Goal: Task Accomplishment & Management: Manage account settings

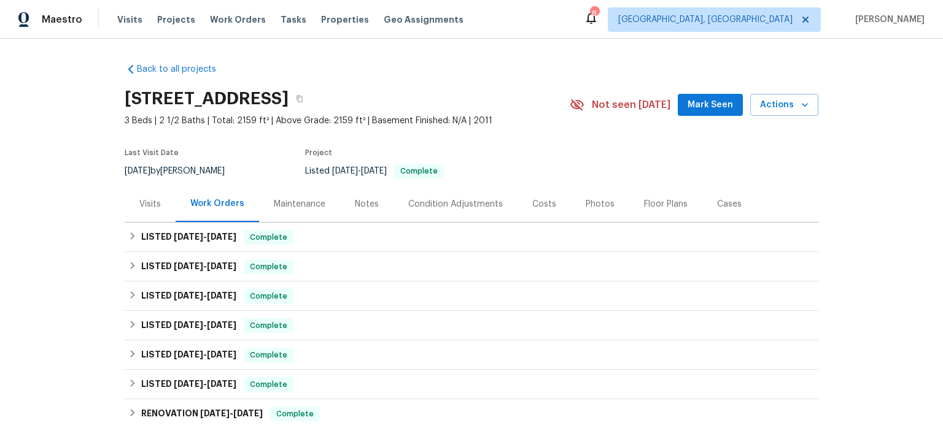
scroll to position [56, 0]
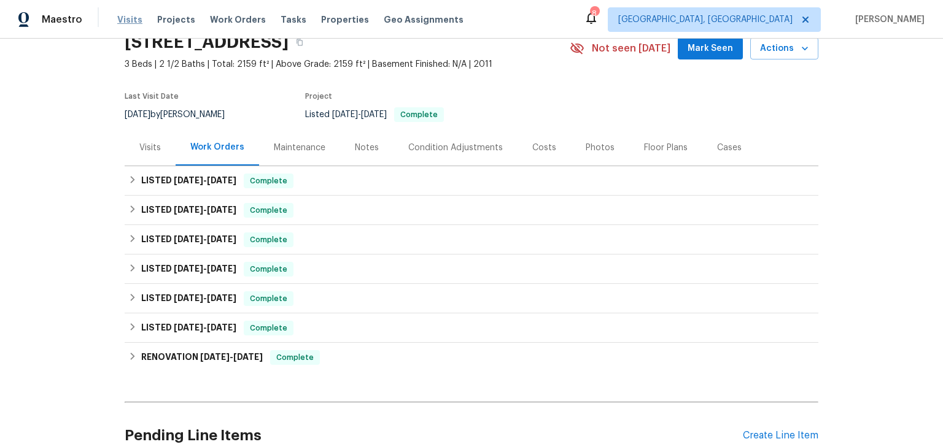
click at [129, 18] on span "Visits" at bounding box center [129, 20] width 25 height 12
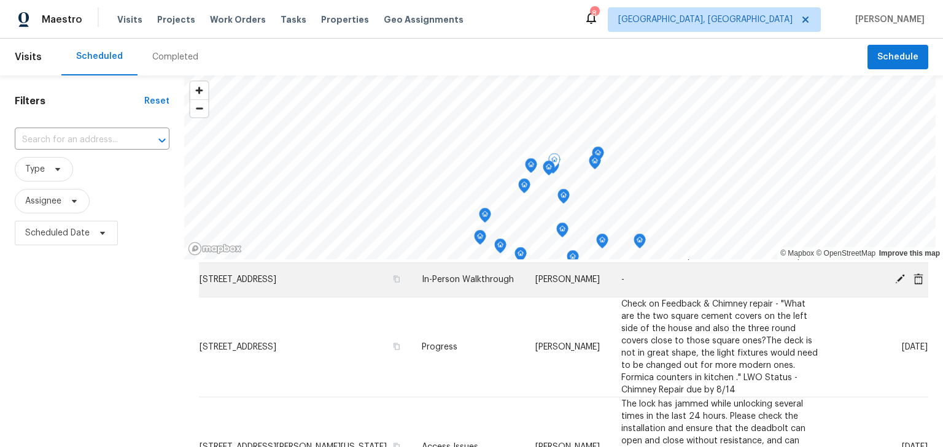
scroll to position [388, 0]
click at [307, 295] on td "1722 Blue Ash Pl, Columbus, OH 43229" at bounding box center [305, 278] width 213 height 34
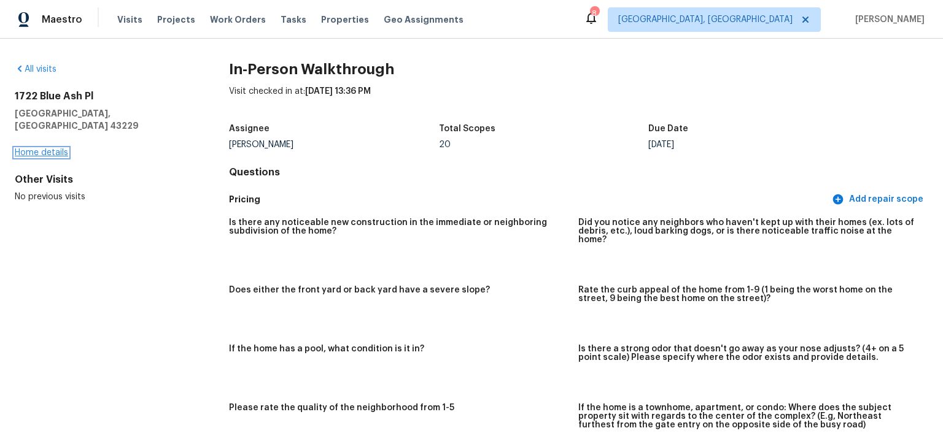
click at [39, 149] on link "Home details" at bounding box center [41, 153] width 53 height 9
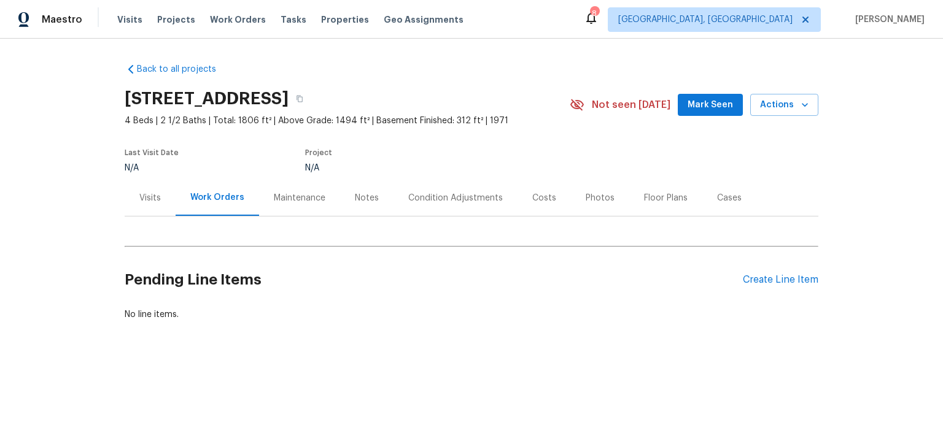
click at [379, 199] on div "Notes" at bounding box center [366, 198] width 53 height 36
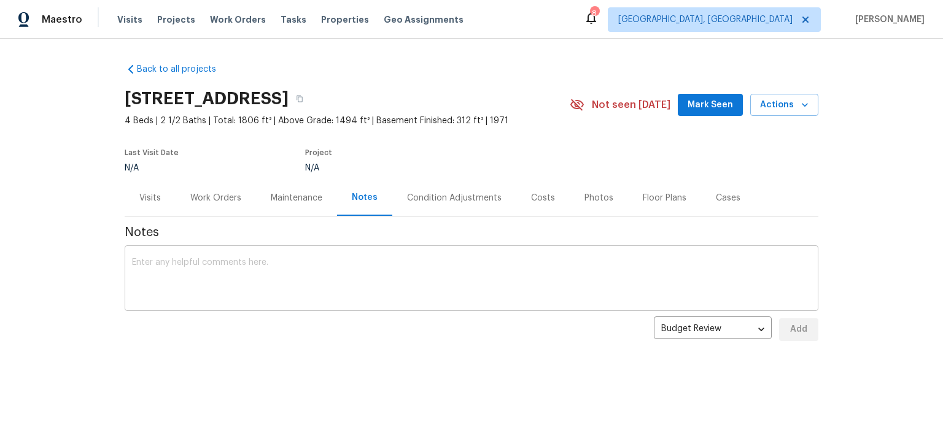
click at [365, 272] on textarea at bounding box center [471, 279] width 679 height 43
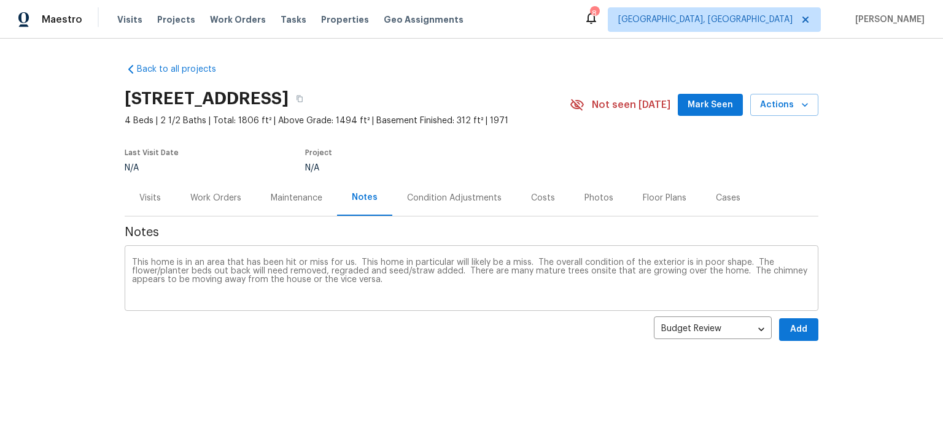
drag, startPoint x: 789, startPoint y: 1, endPoint x: 122, endPoint y: 252, distance: 712.8
click at [125, 252] on div "This home is in an area that has been hit or miss for us. This home in particul…" at bounding box center [472, 280] width 694 height 63
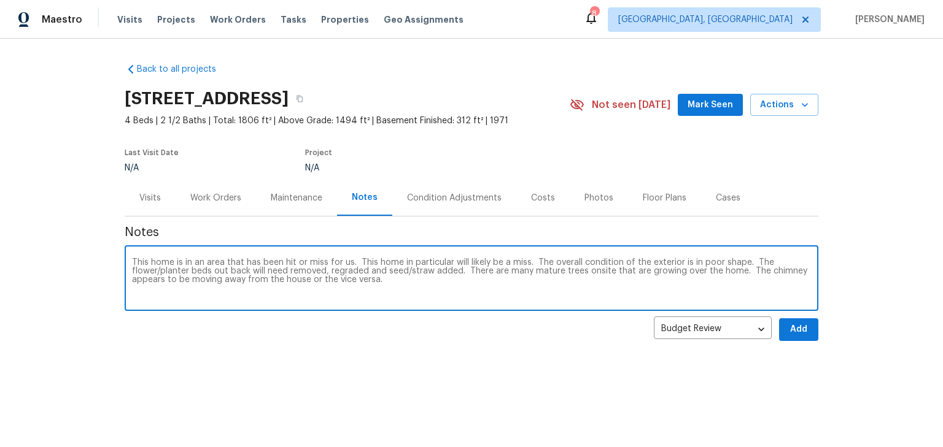
click at [132, 261] on textarea "This home is in an area that has been hit or miss for us. This home in particul…" at bounding box center [471, 279] width 679 height 43
click at [801, 282] on textarea "I had an issue with the video here, I didn't realize the first part of my inspe…" at bounding box center [471, 279] width 679 height 43
click at [235, 292] on textarea "I had an issue with the video here, I didn't realize the first part of my inspe…" at bounding box center [471, 279] width 679 height 43
click at [327, 297] on textarea "I had an issue with the video here, I didn't realize the first part of my inspe…" at bounding box center [471, 279] width 679 height 43
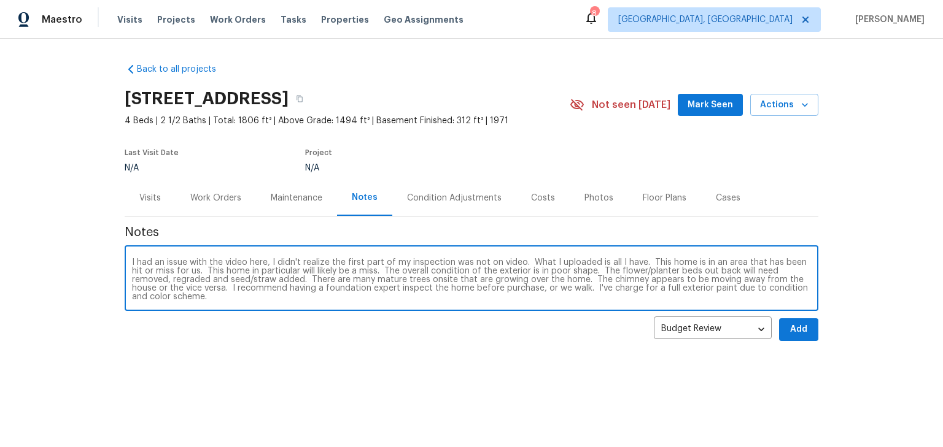
click at [366, 269] on textarea "I had an issue with the video here, I didn't realize the first part of my inspe…" at bounding box center [471, 279] width 679 height 43
click at [184, 296] on textarea "I had an issue with the video here, I didn't realize the first part of my inspe…" at bounding box center [471, 279] width 679 height 43
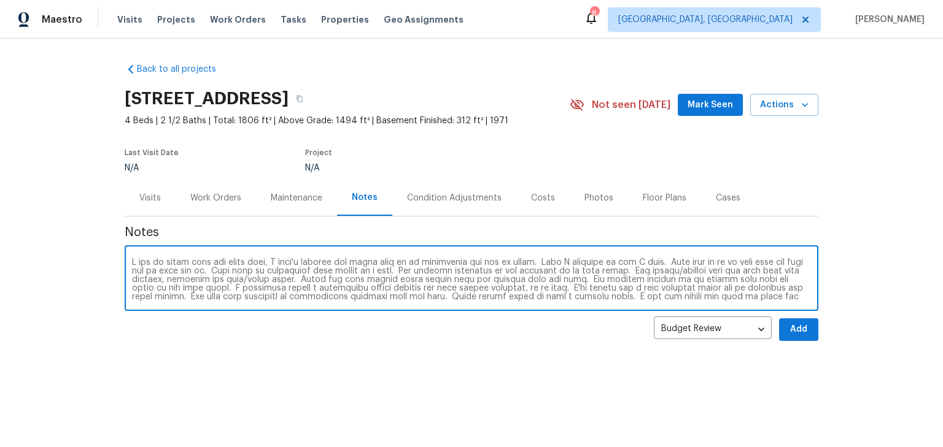
type textarea "I had an issue with the video here, I didn't realize the first part of my inspe…"
click at [797, 330] on span "Add" at bounding box center [799, 329] width 20 height 15
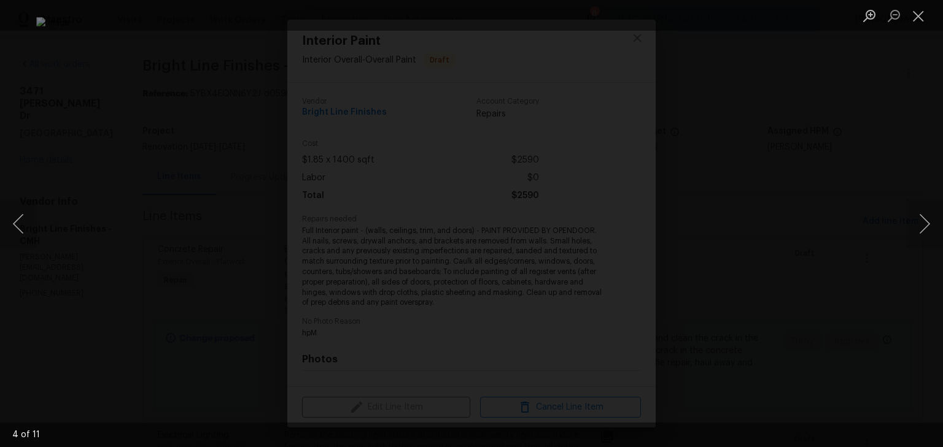
scroll to position [159, 0]
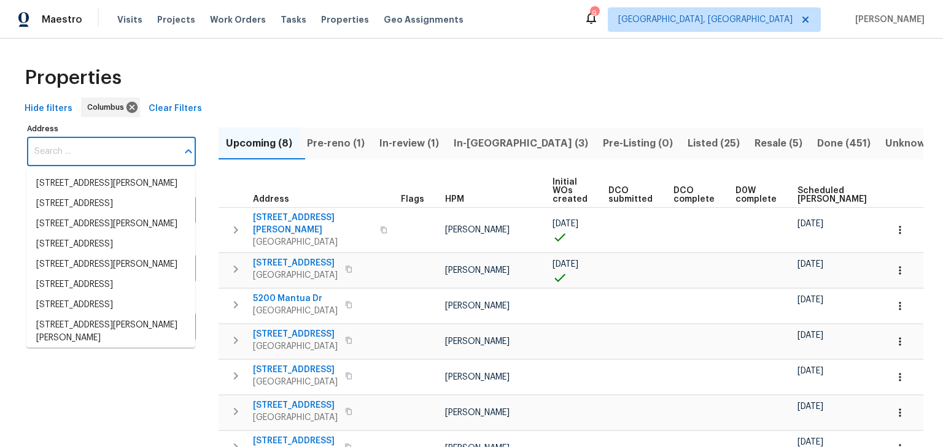
click at [99, 155] on input "Address" at bounding box center [102, 151] width 150 height 29
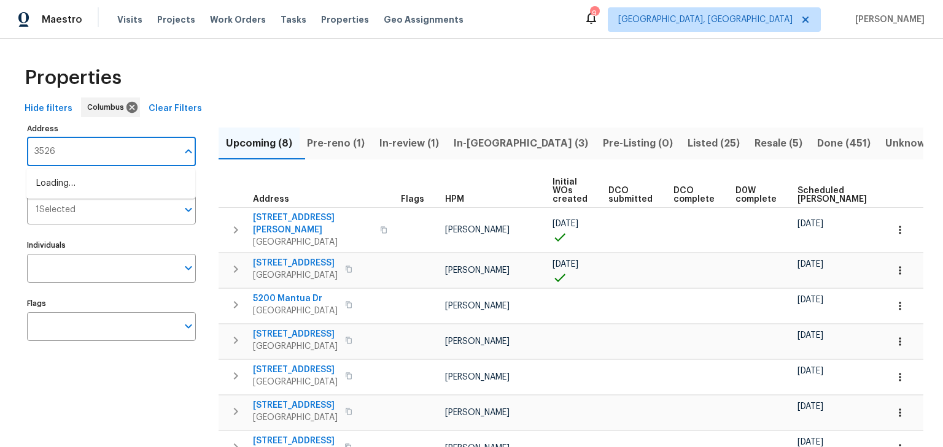
type input "3526"
drag, startPoint x: 100, startPoint y: 155, endPoint x: 295, endPoint y: 79, distance: 209.5
click at [295, 79] on div "Properties" at bounding box center [471, 77] width 903 height 39
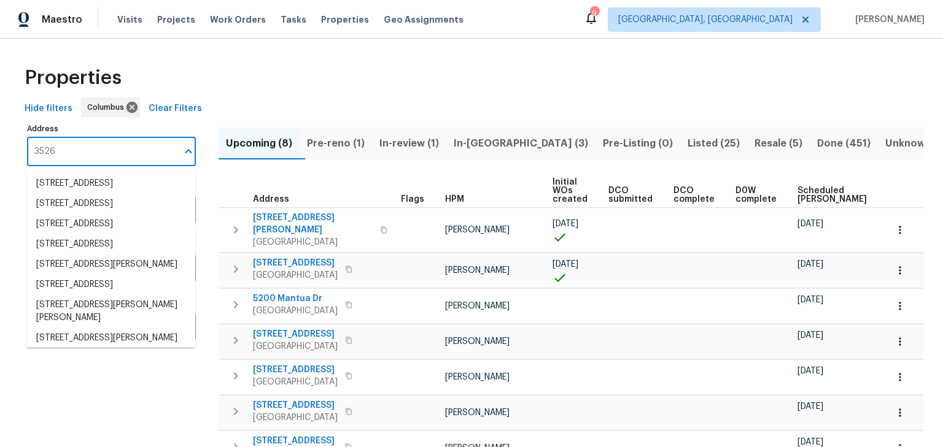
click at [94, 155] on input "3526" at bounding box center [102, 151] width 150 height 29
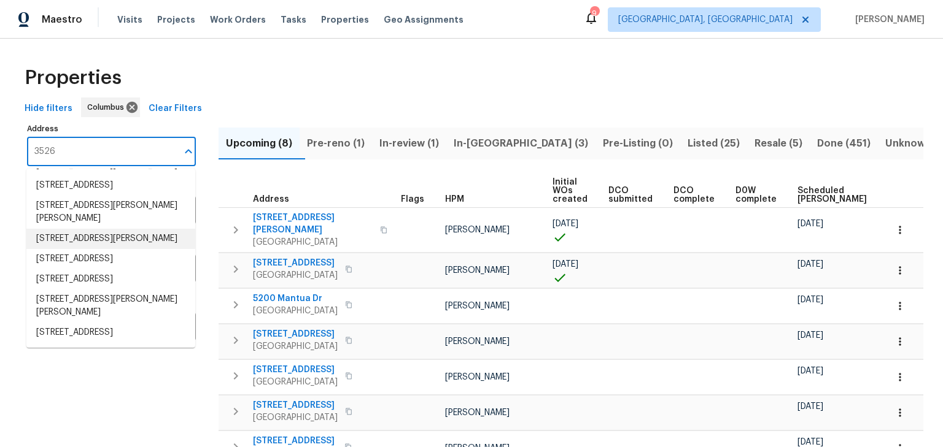
scroll to position [146, 0]
click at [119, 269] on li "3526 Rue De Fleur Columbus OH 43221" at bounding box center [110, 259] width 169 height 20
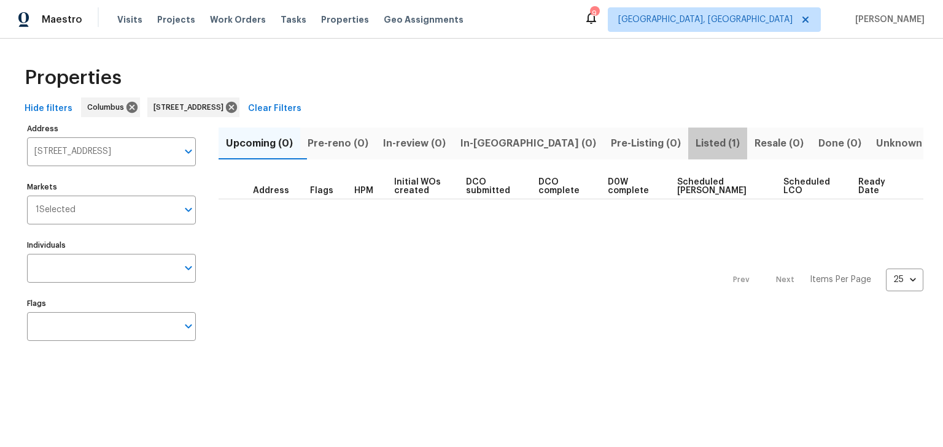
click at [695, 149] on span "Listed (1)" at bounding box center [717, 143] width 44 height 17
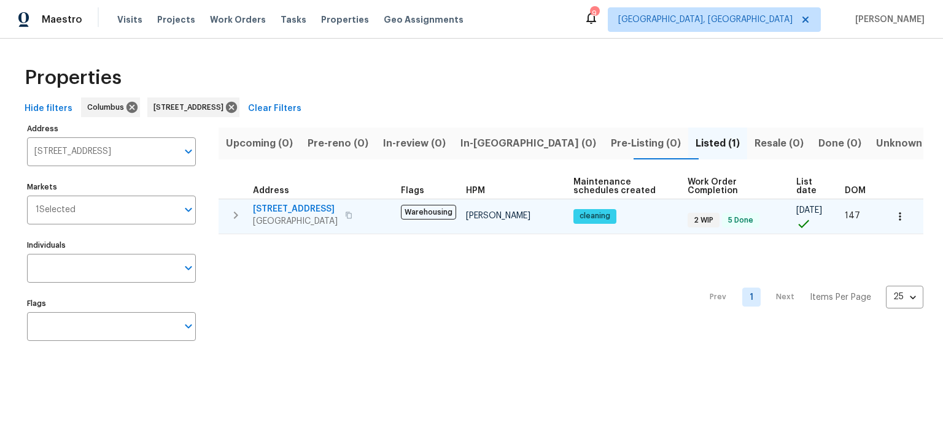
click at [284, 204] on span "3526 Rue De Fleur" at bounding box center [295, 209] width 85 height 12
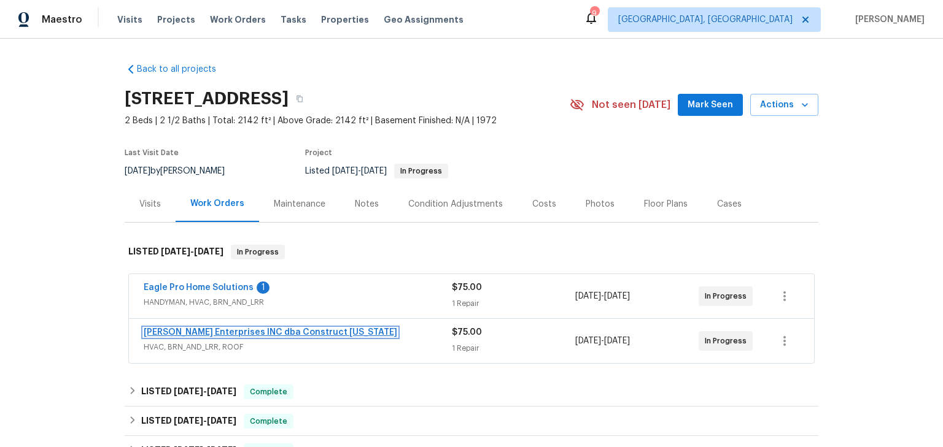
click at [246, 333] on link "Strick Enterprises INC dba Construct Ohio" at bounding box center [270, 332] width 253 height 9
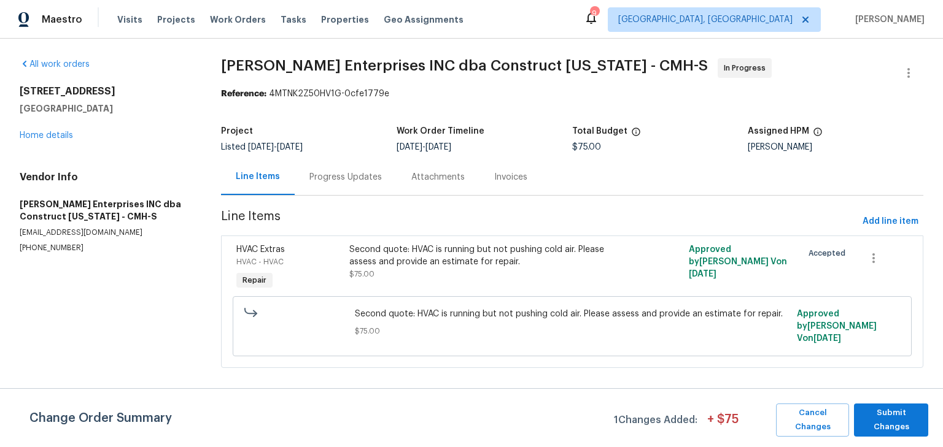
click at [355, 174] on div "Progress Updates" at bounding box center [345, 177] width 72 height 12
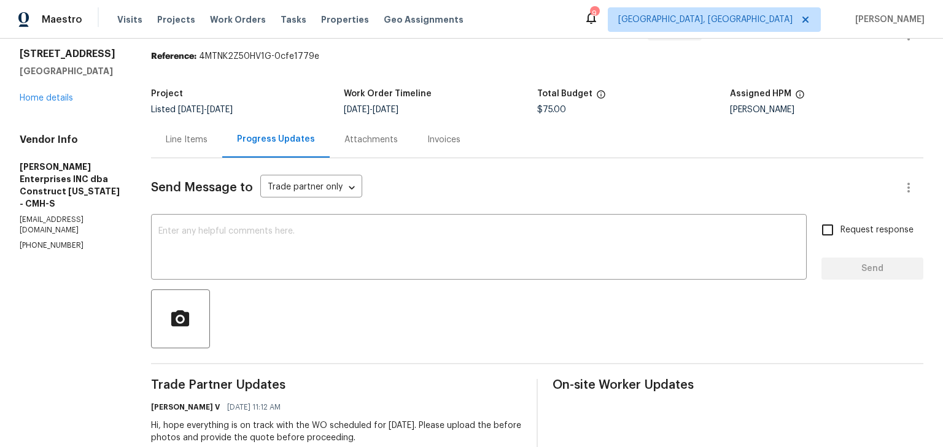
scroll to position [35, 0]
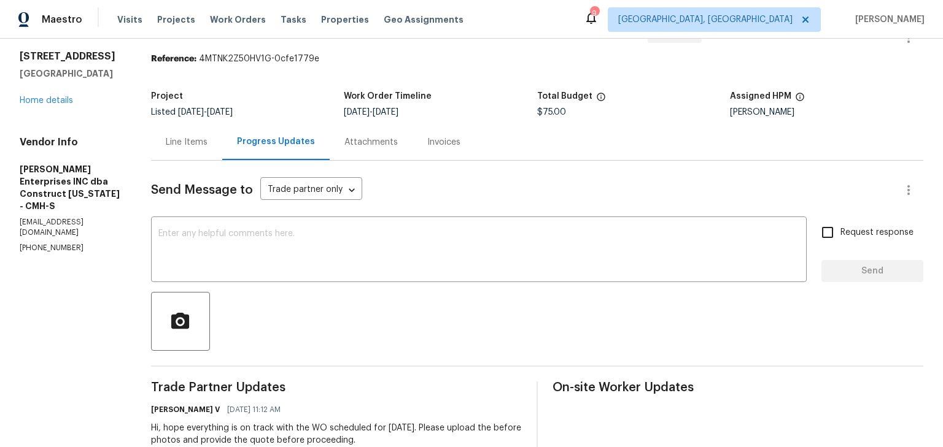
click at [193, 145] on div "Line Items" at bounding box center [187, 142] width 42 height 12
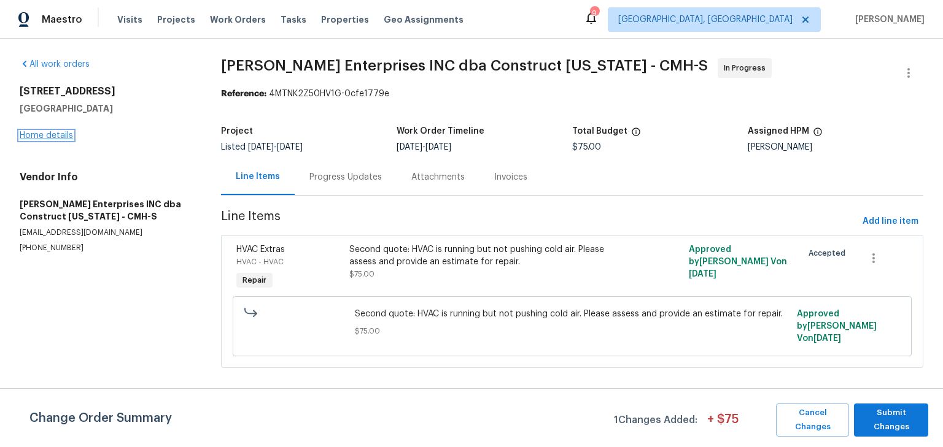
click at [61, 134] on link "Home details" at bounding box center [46, 135] width 53 height 9
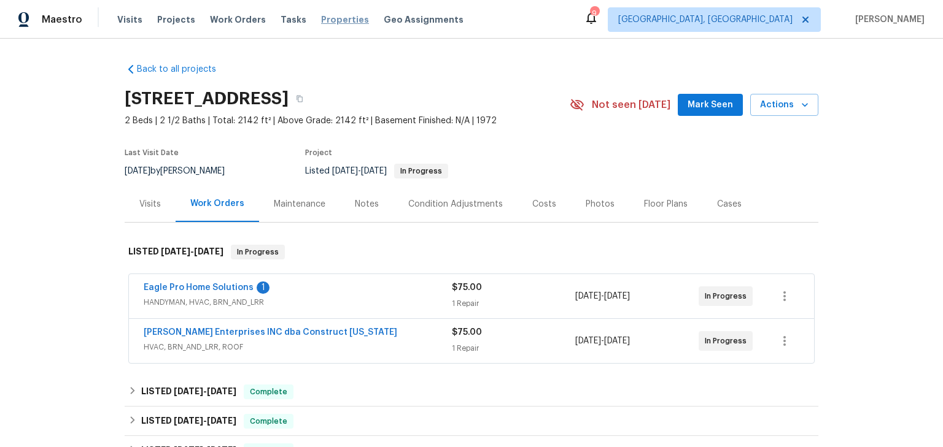
click at [321, 24] on span "Properties" at bounding box center [345, 20] width 48 height 12
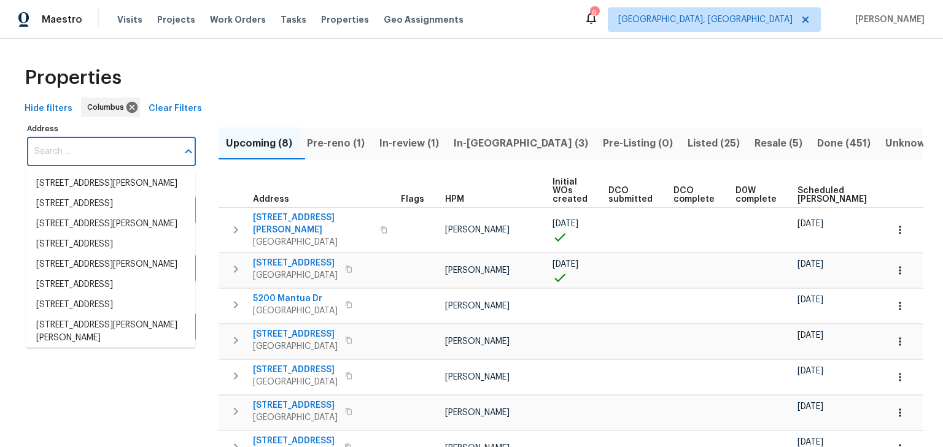
click at [96, 148] on input "Address" at bounding box center [102, 151] width 150 height 29
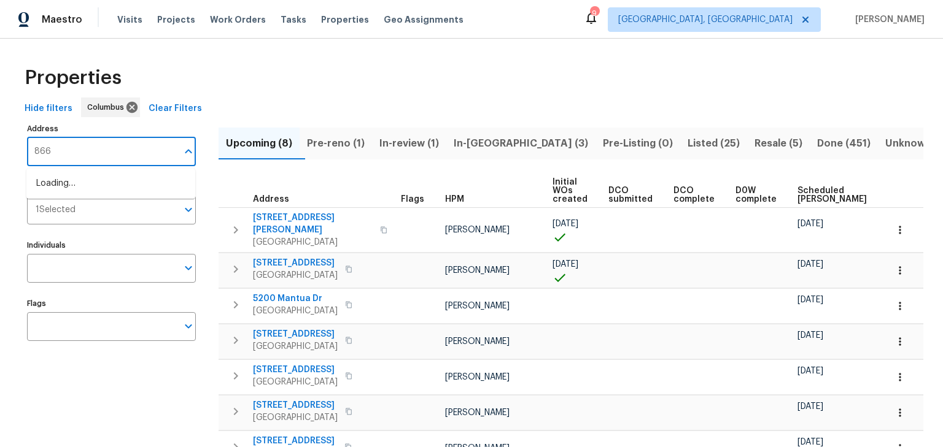
type input "8665"
click at [122, 188] on li "8665 Birch Brook Loop Pickerington OH 43147" at bounding box center [110, 184] width 169 height 20
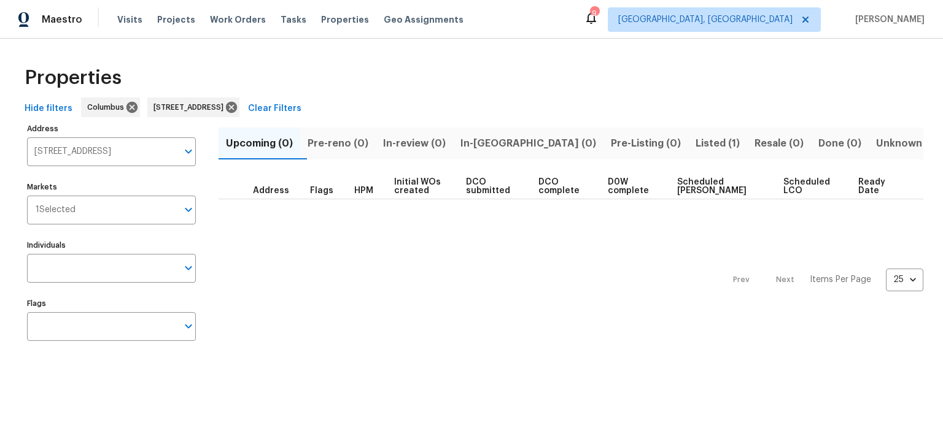
click at [695, 142] on span "Listed (1)" at bounding box center [717, 143] width 44 height 17
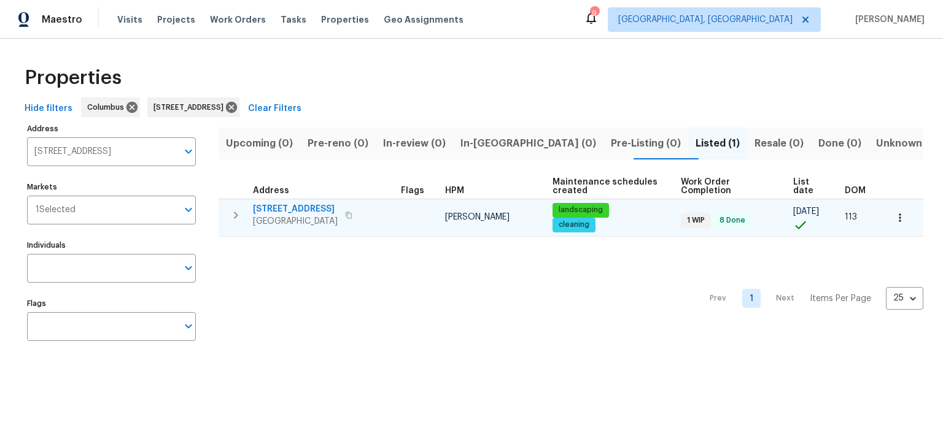
click at [299, 205] on span "8665 Birch Brook Loop" at bounding box center [295, 209] width 85 height 12
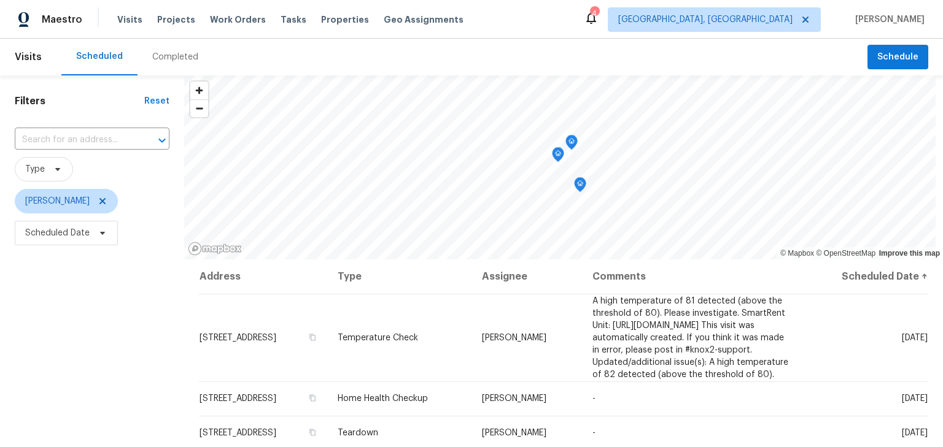
scroll to position [31, 0]
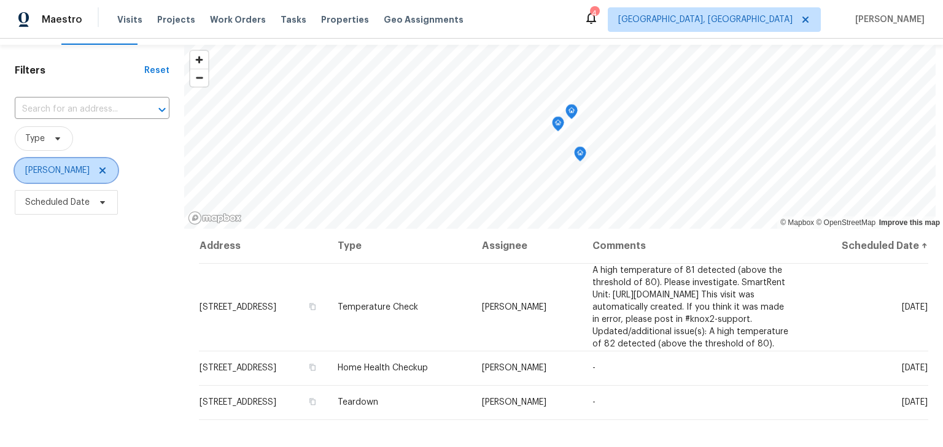
click at [103, 167] on icon at bounding box center [103, 171] width 10 height 10
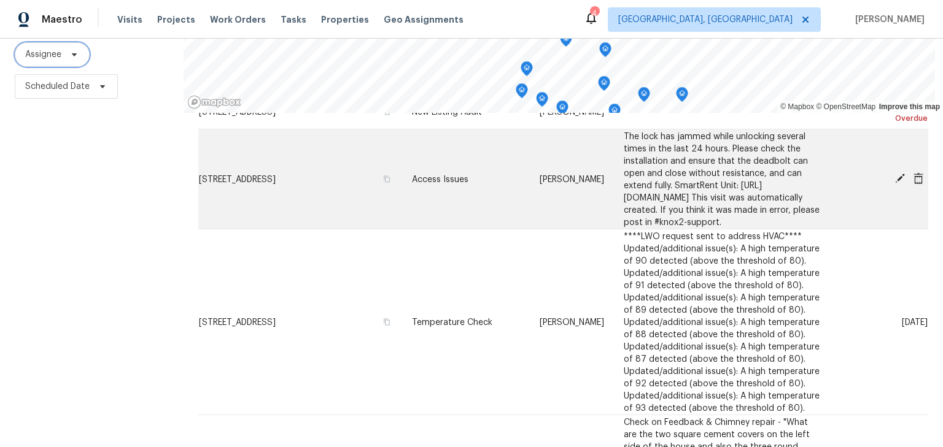
scroll to position [98, 0]
click at [895, 182] on icon at bounding box center [900, 178] width 10 height 10
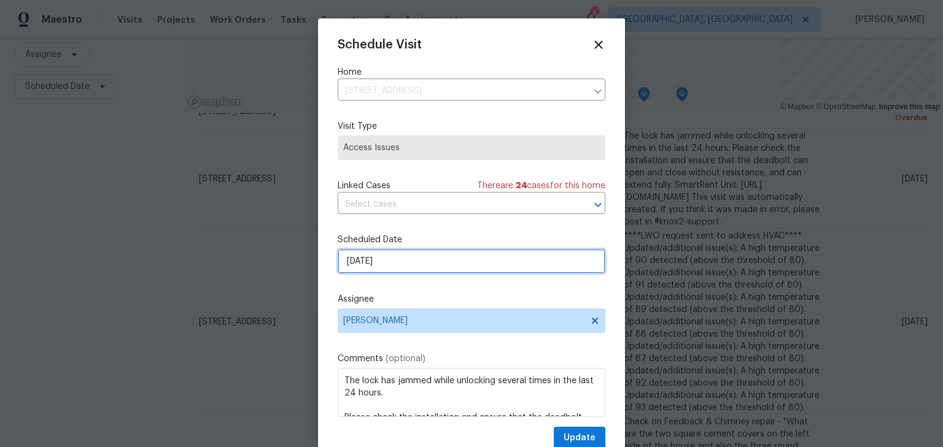
click at [385, 260] on input "8/12/2025" at bounding box center [472, 261] width 268 height 25
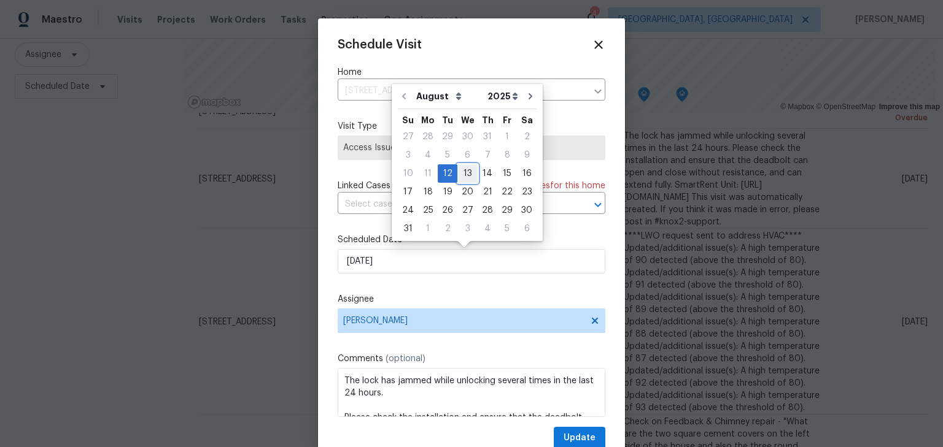
click at [465, 170] on div "13" at bounding box center [467, 173] width 20 height 17
type input "8/13/2025"
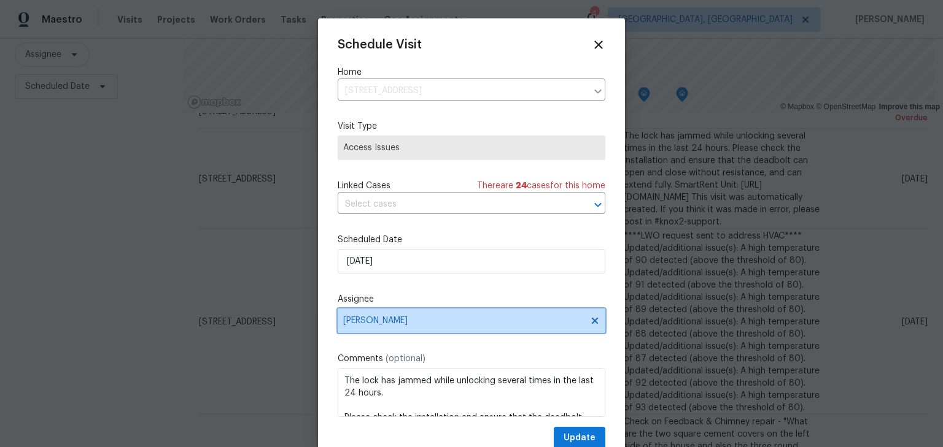
click at [463, 318] on span "Caleb McBride" at bounding box center [463, 321] width 241 height 10
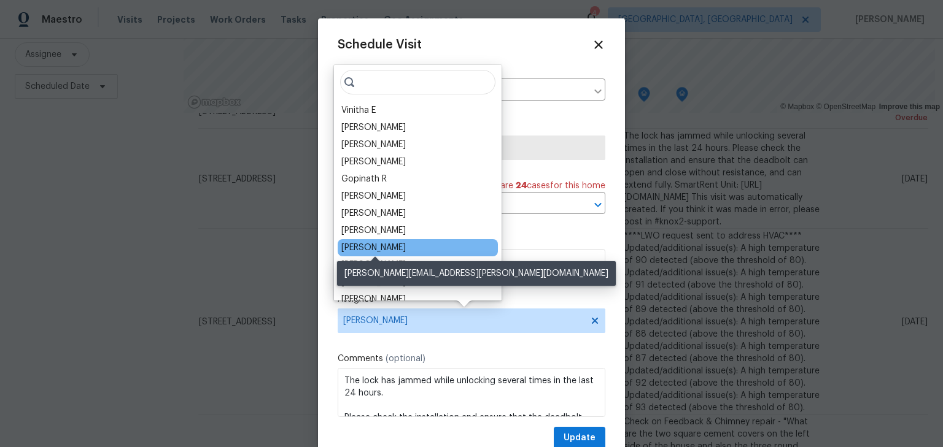
click at [388, 242] on div "[PERSON_NAME]" at bounding box center [373, 248] width 64 height 12
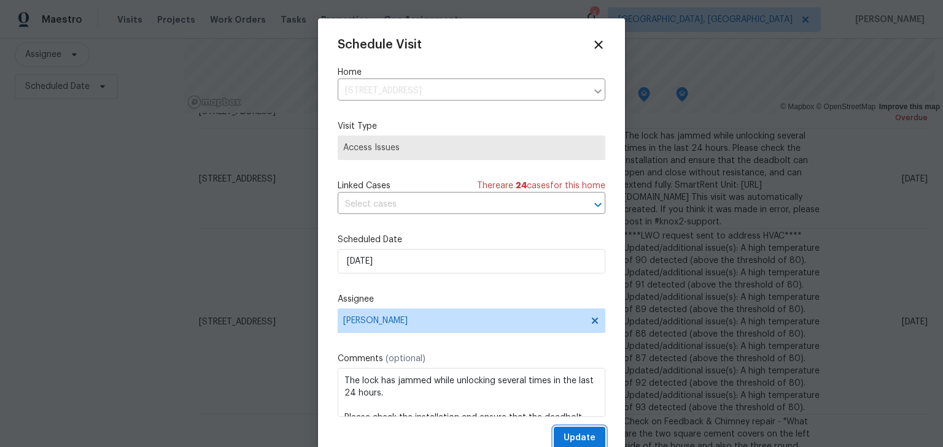
click at [563, 433] on span "Update" at bounding box center [579, 438] width 32 height 15
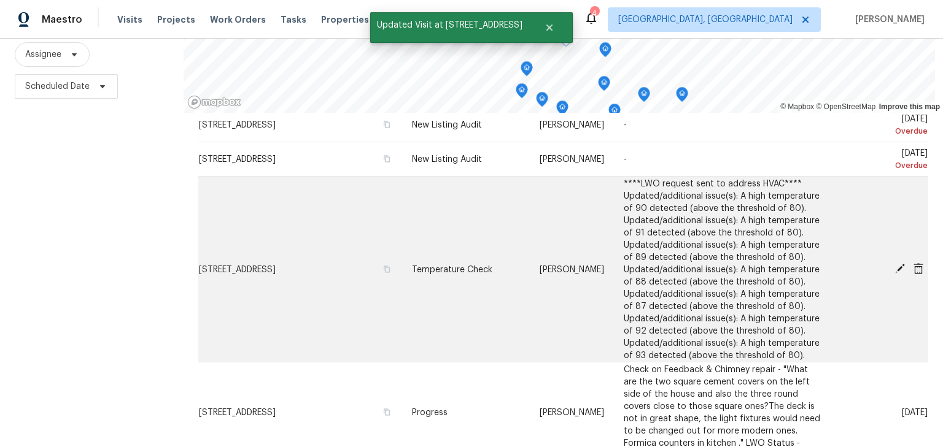
scroll to position [49, 0]
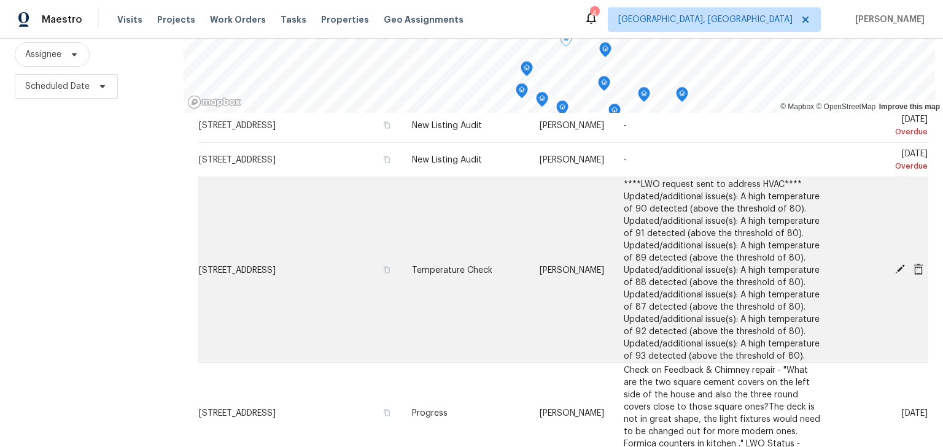
click at [894, 272] on icon at bounding box center [899, 269] width 11 height 11
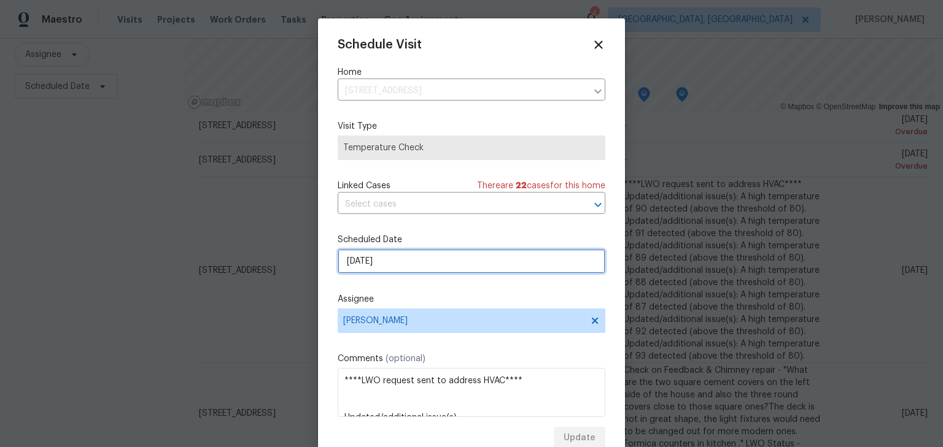
click at [449, 266] on input "8/12/2025" at bounding box center [472, 261] width 268 height 25
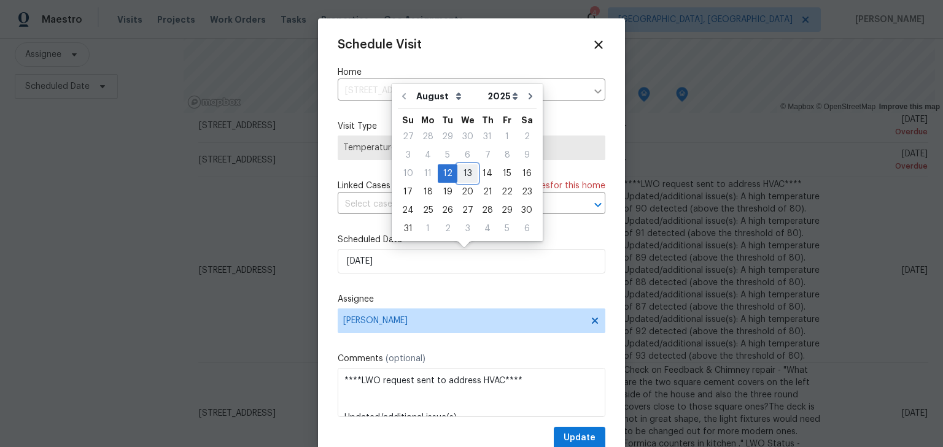
click at [462, 176] on div "13" at bounding box center [467, 173] width 20 height 17
type input "8/13/2025"
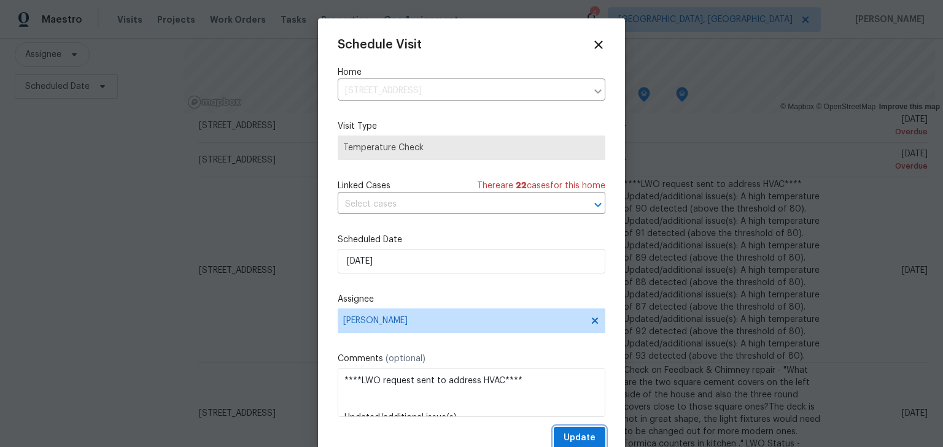
click at [576, 439] on span "Update" at bounding box center [579, 438] width 32 height 15
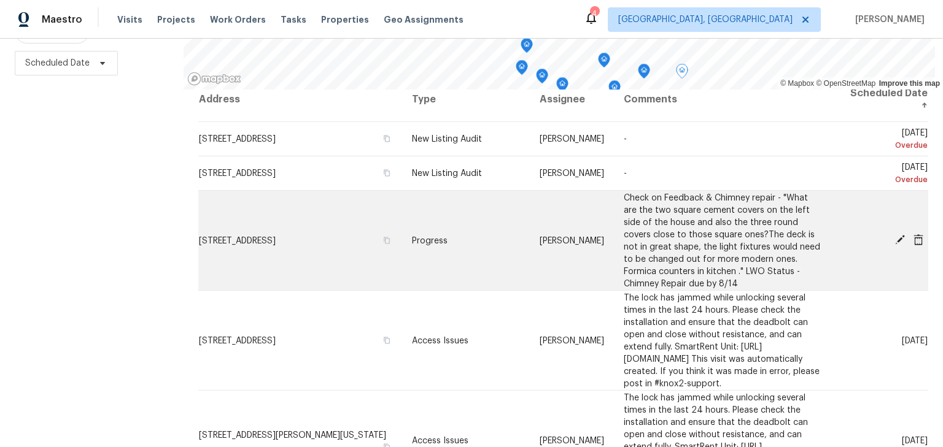
scroll to position [12, 0]
click at [895, 236] on icon at bounding box center [900, 241] width 10 height 10
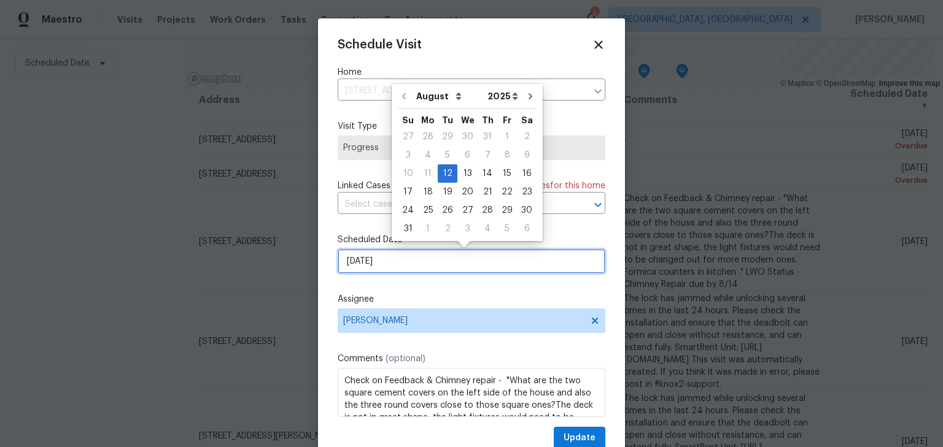
click at [419, 261] on input "8/12/2025" at bounding box center [472, 261] width 268 height 25
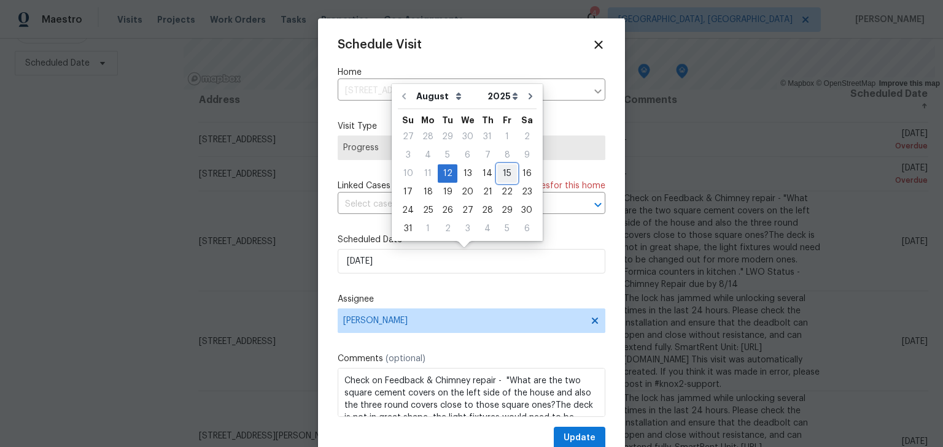
click at [497, 172] on div "15" at bounding box center [507, 173] width 20 height 17
type input "8/15/2025"
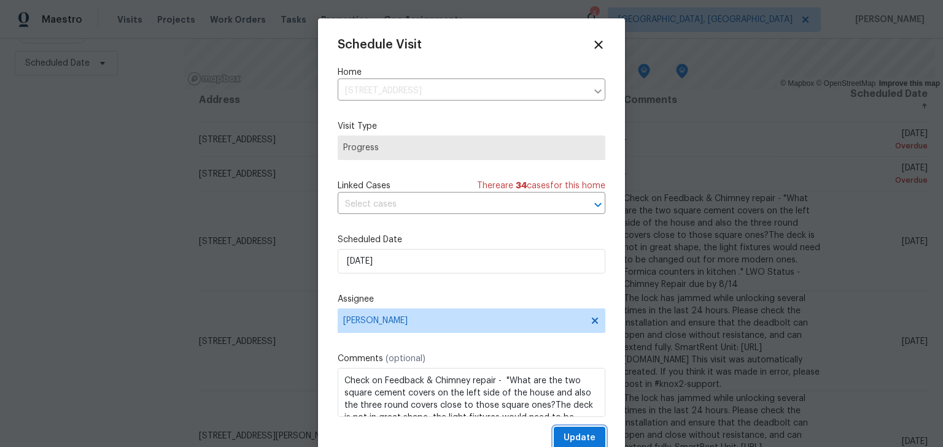
click at [577, 439] on span "Update" at bounding box center [579, 438] width 32 height 15
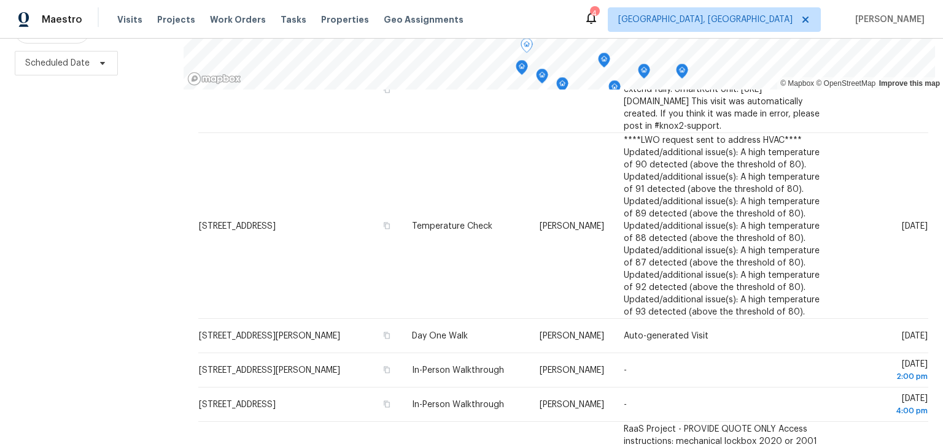
scroll to position [260, 0]
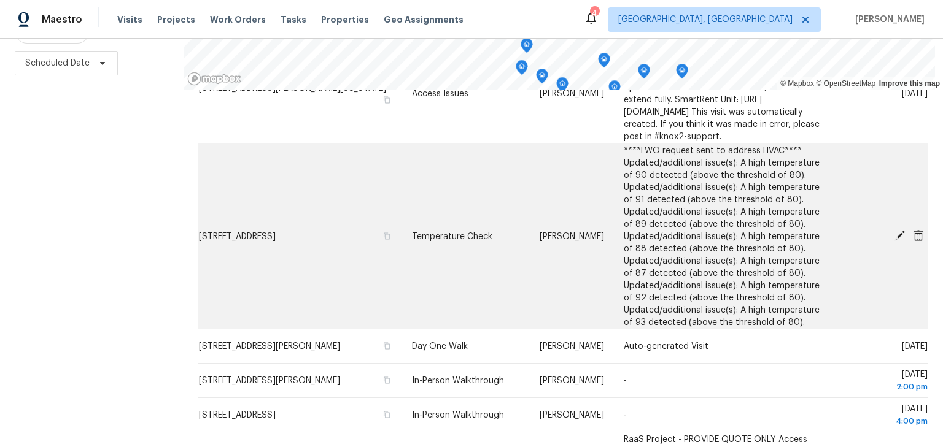
click at [894, 241] on icon at bounding box center [899, 235] width 11 height 11
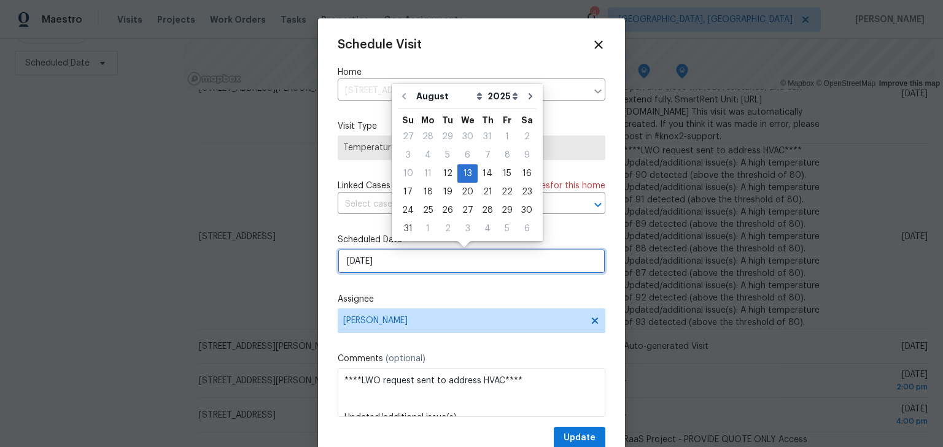
click at [424, 268] on input "8/13/2025" at bounding box center [472, 261] width 268 height 25
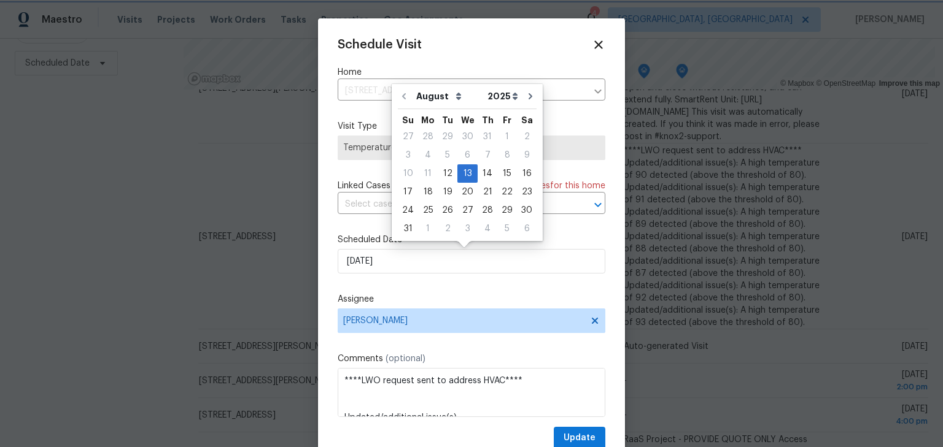
click at [597, 122] on div "Schedule Visit Home 3526 Rue De Fleur, Columbus, OH 43221 ​ Visit Type Temperat…" at bounding box center [471, 233] width 307 height 430
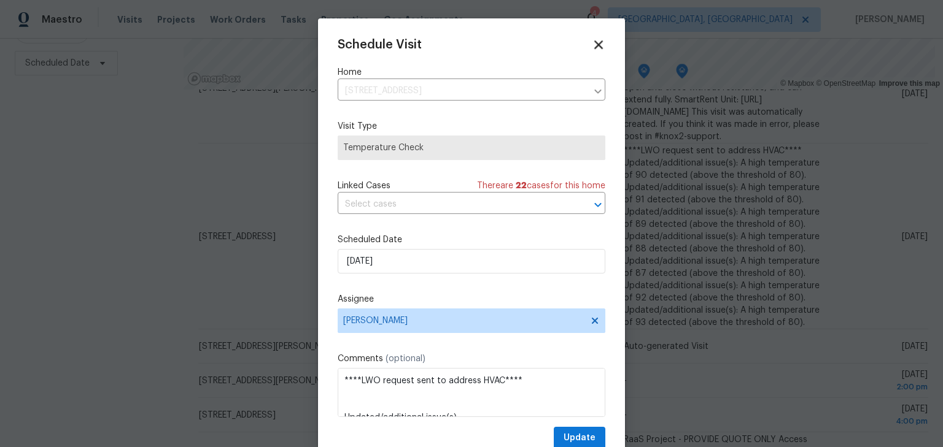
click at [591, 45] on icon at bounding box center [598, 44] width 14 height 14
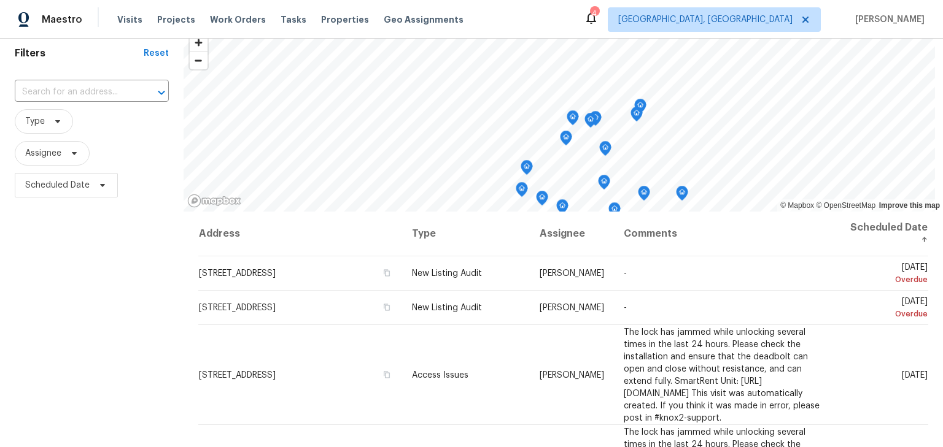
scroll to position [48, 0]
click at [341, 15] on span "Properties" at bounding box center [345, 20] width 48 height 12
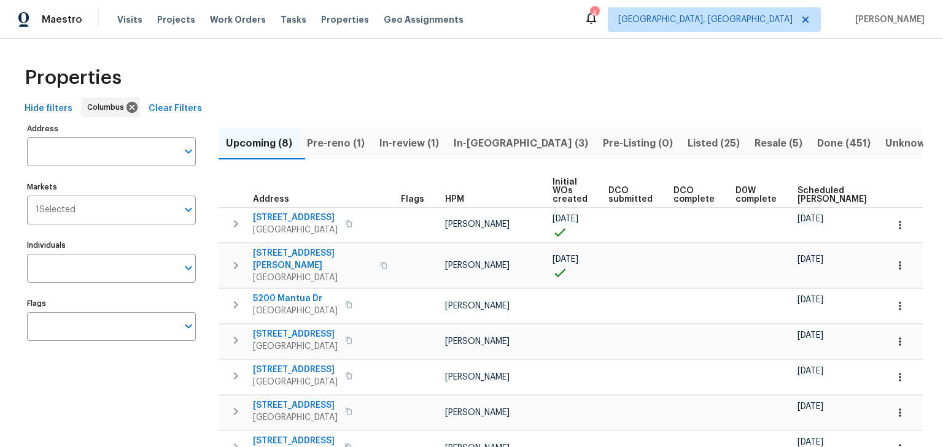
click at [484, 151] on span "In-reno (3)" at bounding box center [521, 143] width 134 height 17
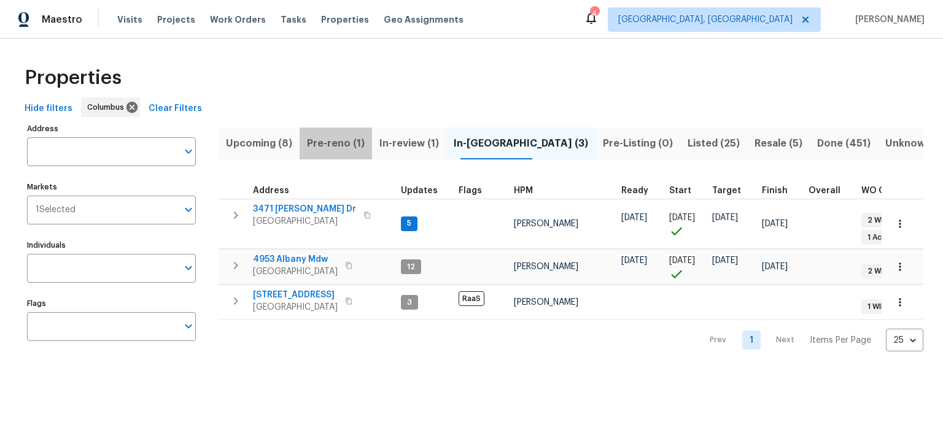
click at [338, 138] on span "Pre-reno (1)" at bounding box center [336, 143] width 58 height 17
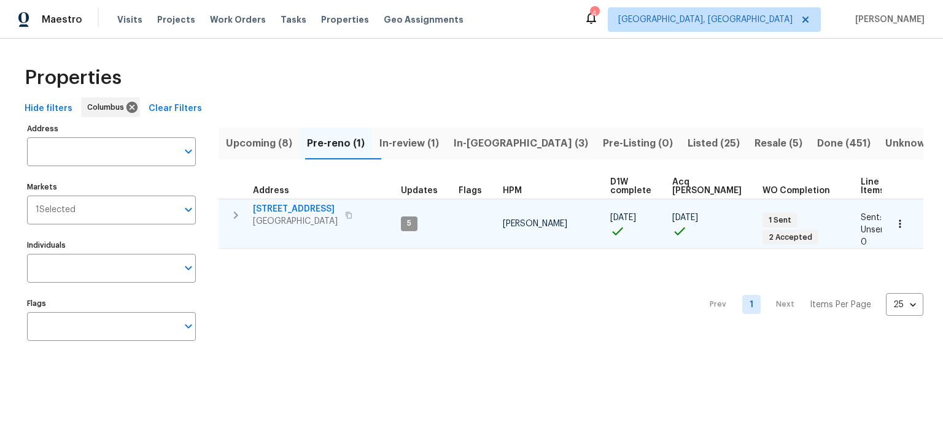
click at [334, 206] on span "695 Hennigans Grove Rd" at bounding box center [295, 209] width 85 height 12
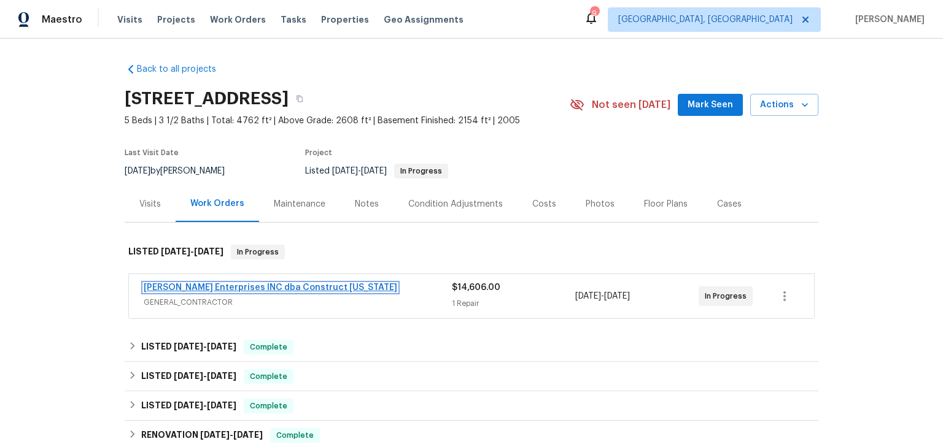
click at [276, 286] on link "Strick Enterprises INC dba Construct Ohio" at bounding box center [270, 288] width 253 height 9
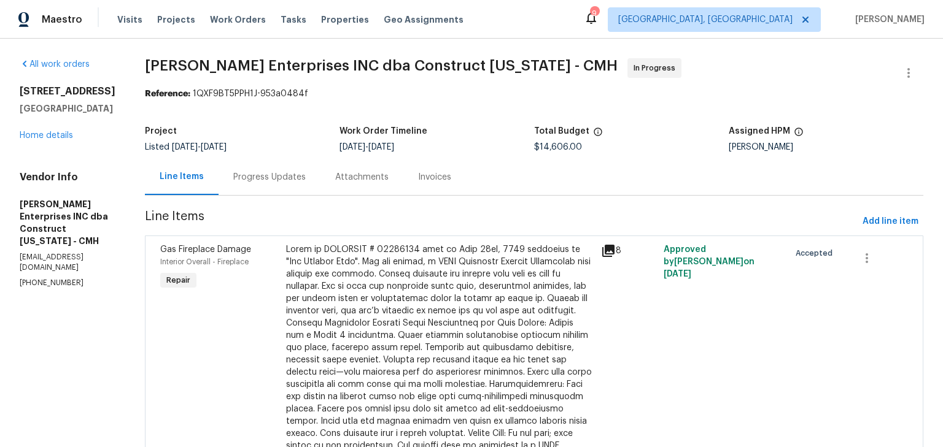
click at [272, 172] on div "Progress Updates" at bounding box center [269, 177] width 72 height 12
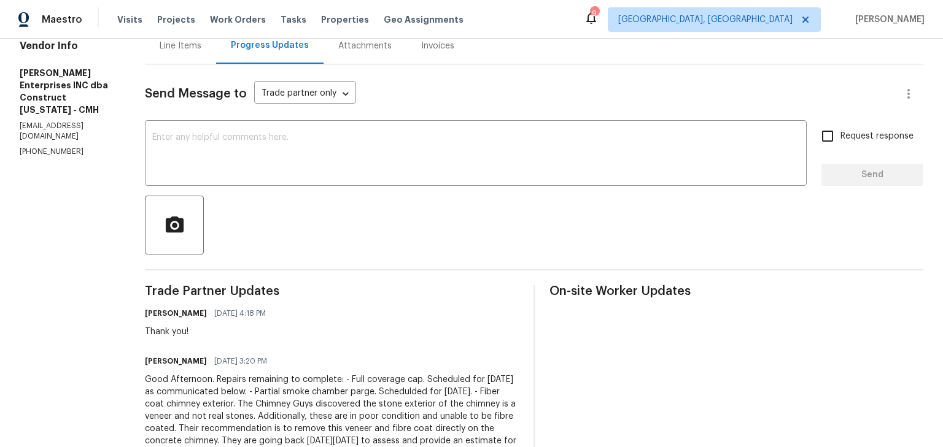
scroll to position [131, 0]
click at [892, 253] on div at bounding box center [534, 225] width 778 height 59
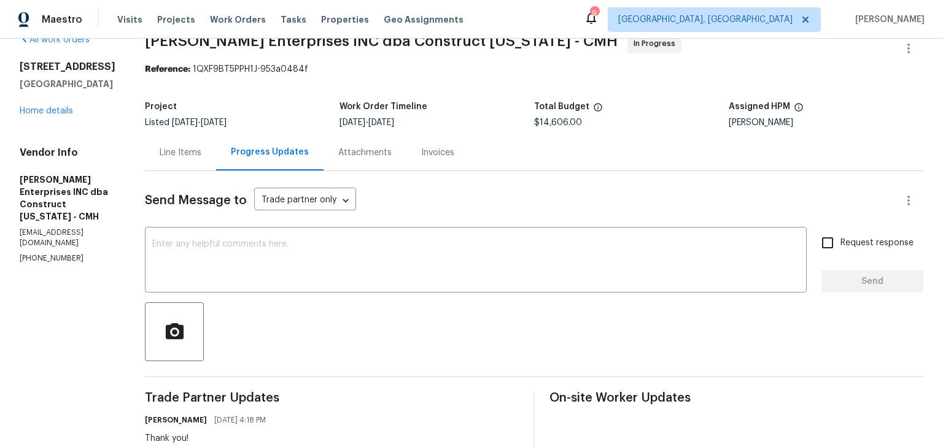
scroll to position [0, 0]
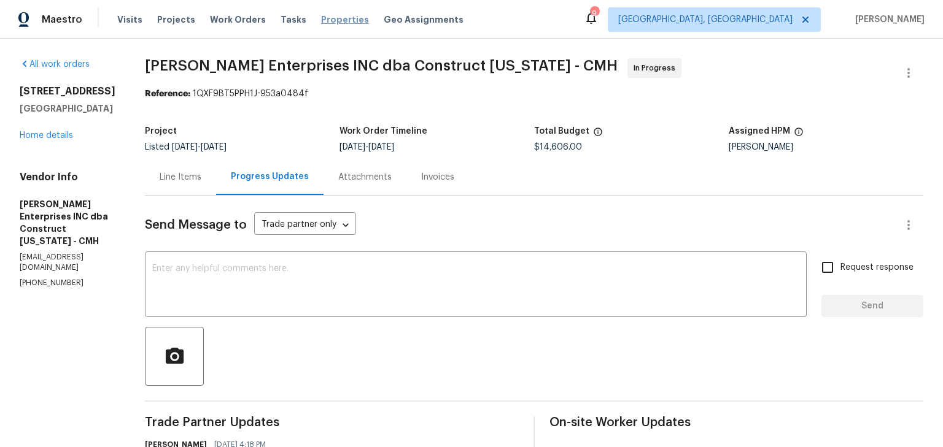
click at [323, 15] on span "Properties" at bounding box center [345, 20] width 48 height 12
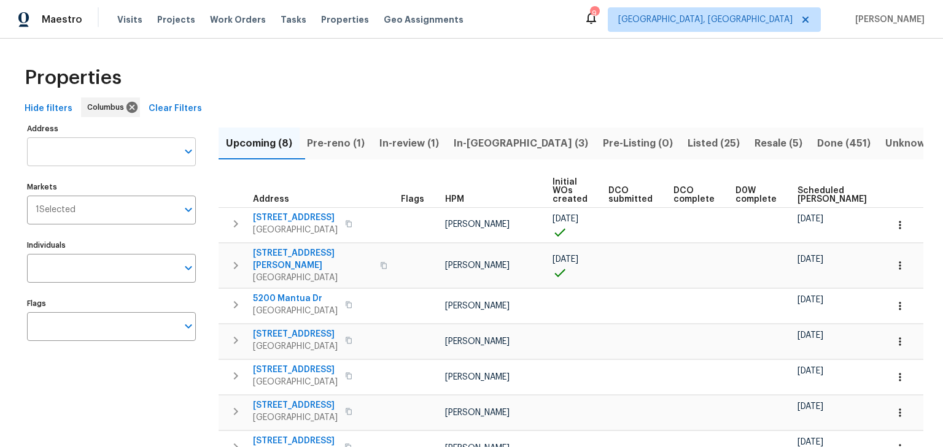
click at [114, 147] on input "Address" at bounding box center [102, 151] width 150 height 29
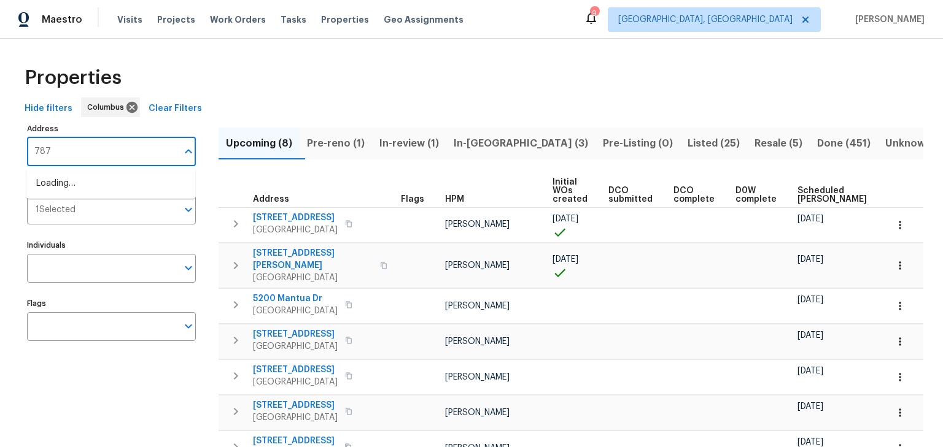
type input "7873"
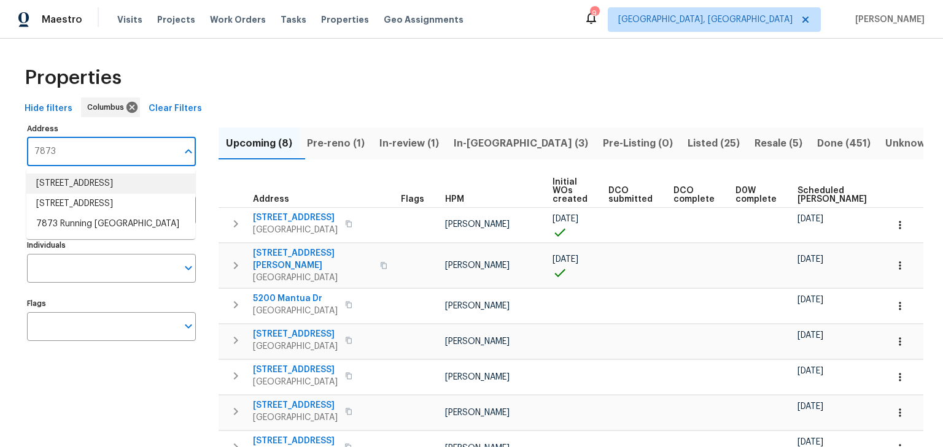
click at [120, 191] on li "7873 Beamish Way Blacklick OH 43004" at bounding box center [110, 184] width 169 height 20
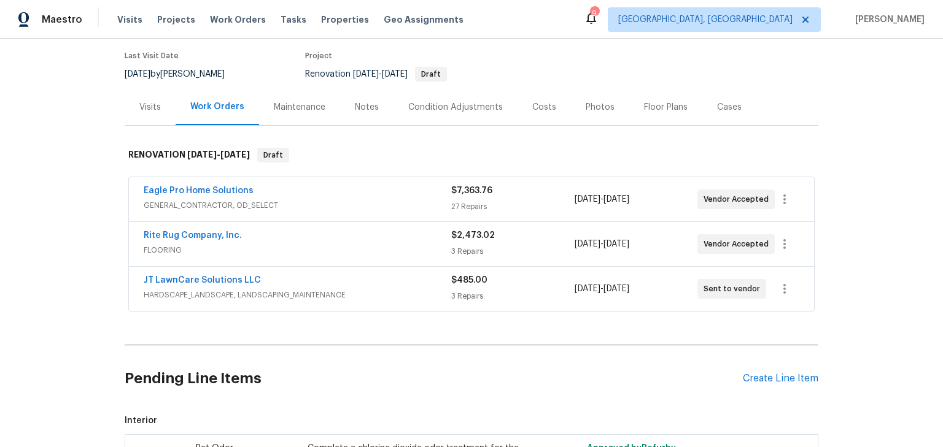
scroll to position [98, 0]
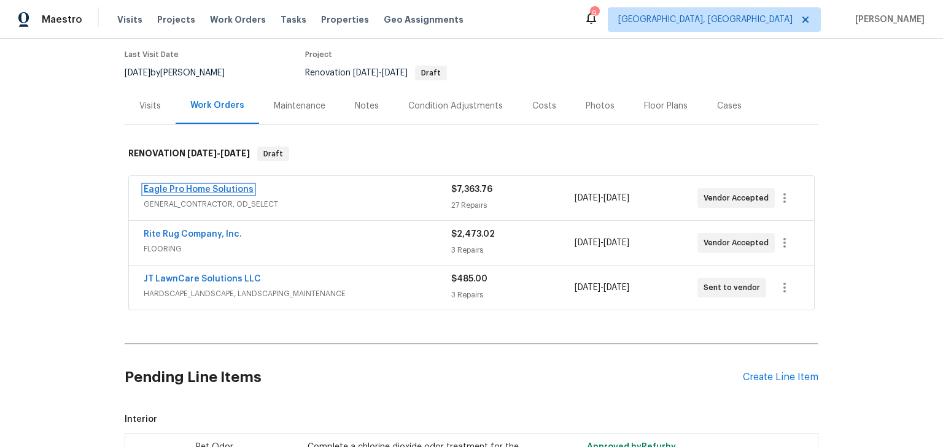
click at [233, 191] on link "Eagle Pro Home Solutions" at bounding box center [199, 189] width 110 height 9
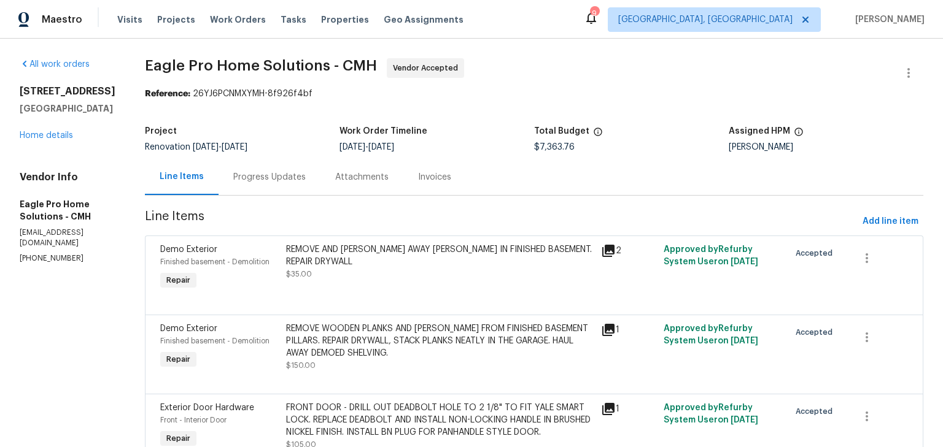
click at [306, 179] on div "Progress Updates" at bounding box center [269, 177] width 72 height 12
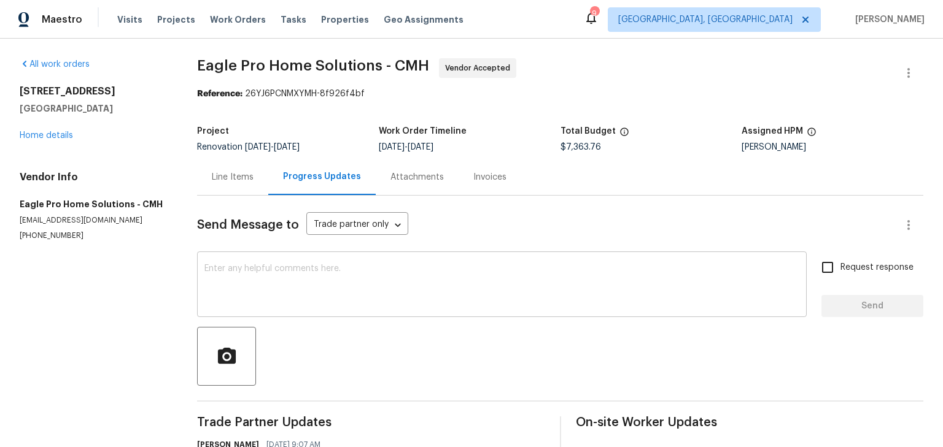
click at [371, 272] on textarea at bounding box center [501, 286] width 595 height 43
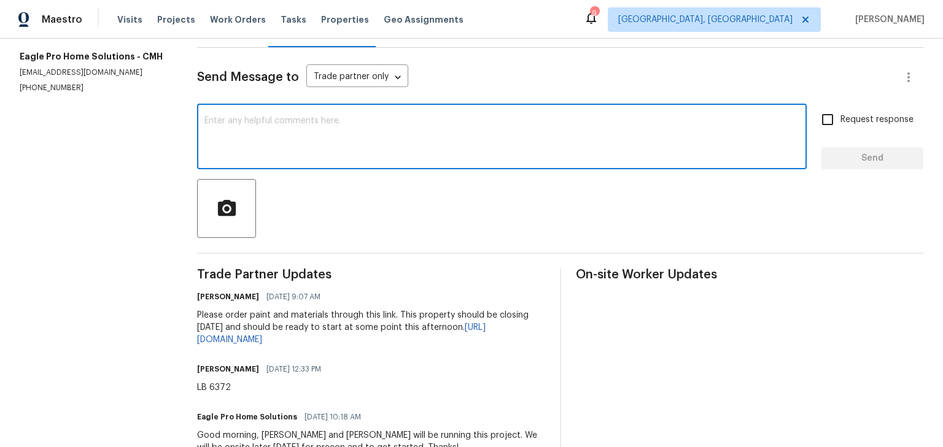
scroll to position [147, 0]
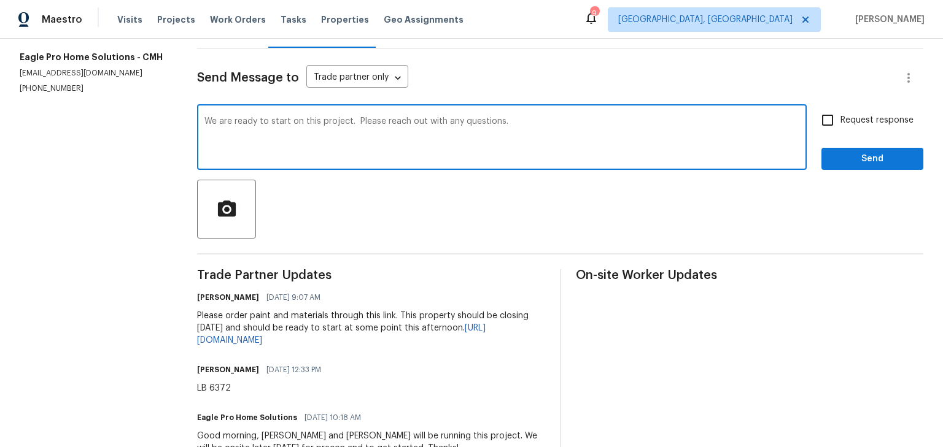
type textarea "We are ready to start on this project. Please reach out with any questions."
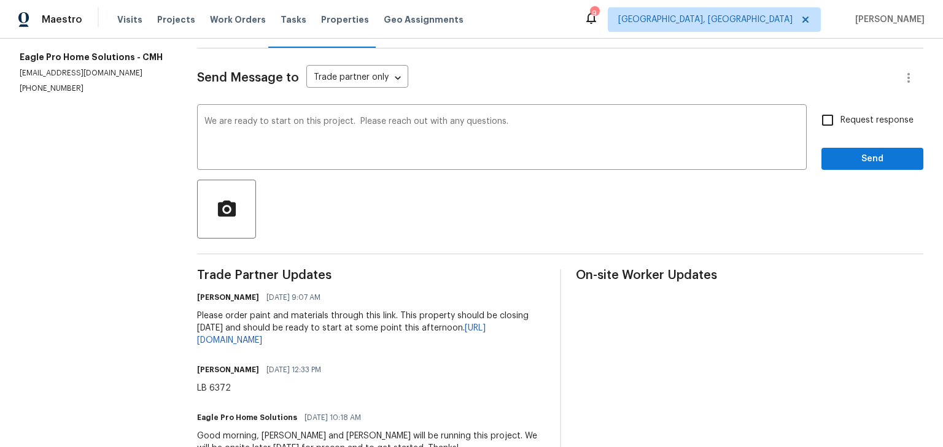
click at [849, 124] on span "Request response" at bounding box center [876, 120] width 73 height 13
click at [840, 124] on input "Request response" at bounding box center [827, 120] width 26 height 26
checkbox input "true"
click at [852, 158] on span "Send" at bounding box center [872, 159] width 82 height 15
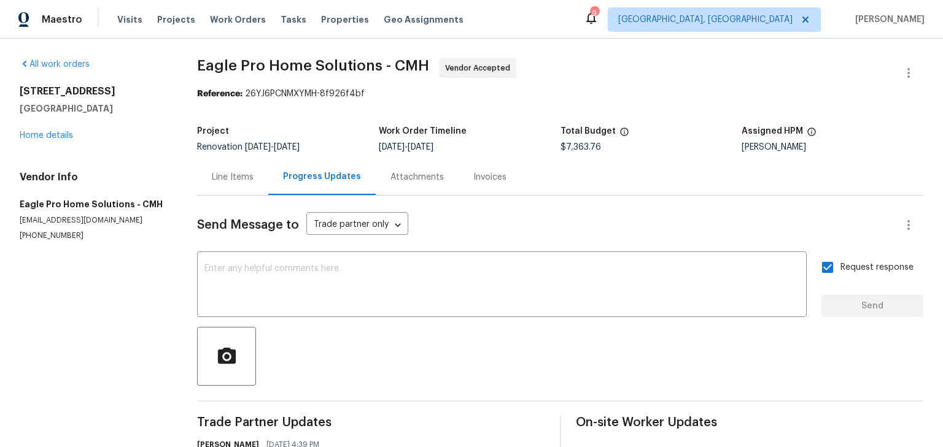
scroll to position [0, 0]
click at [63, 135] on link "Home details" at bounding box center [46, 135] width 53 height 9
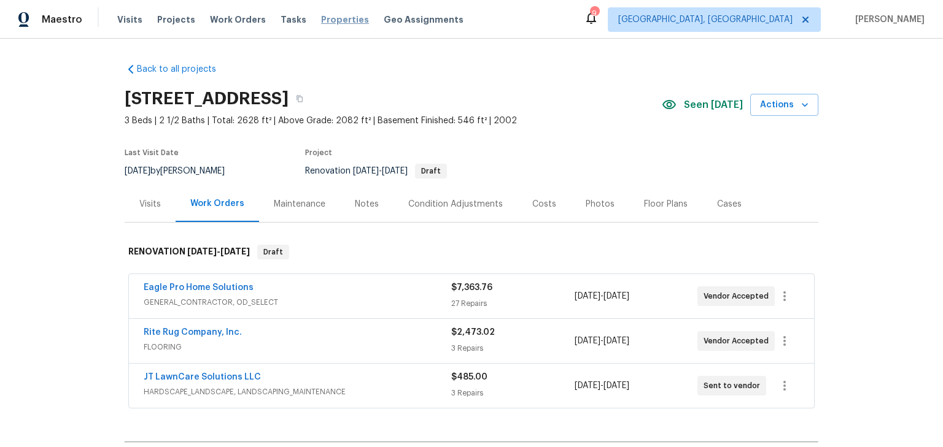
click at [332, 16] on span "Properties" at bounding box center [345, 20] width 48 height 12
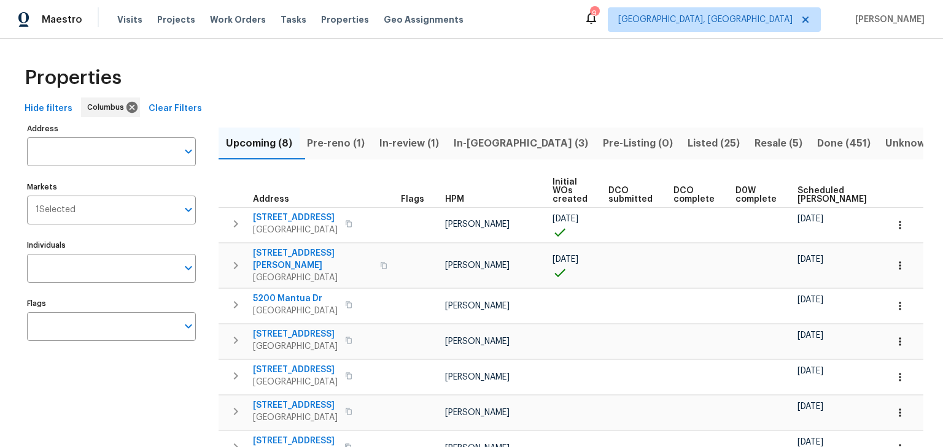
click at [375, 55] on div "Properties Hide filters Columbus Clear Filters Address Address Markets 1 Select…" at bounding box center [471, 295] width 943 height 513
click at [347, 137] on span "Pre-reno (1)" at bounding box center [336, 143] width 58 height 17
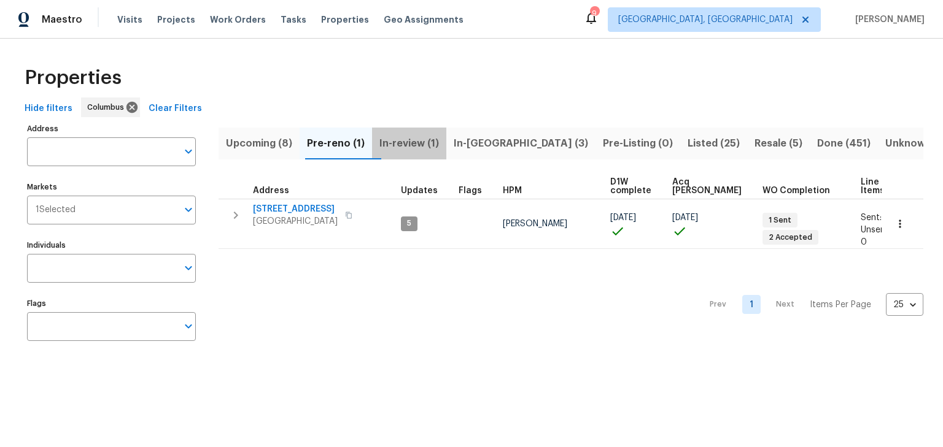
click at [431, 149] on span "In-review (1)" at bounding box center [409, 143] width 60 height 17
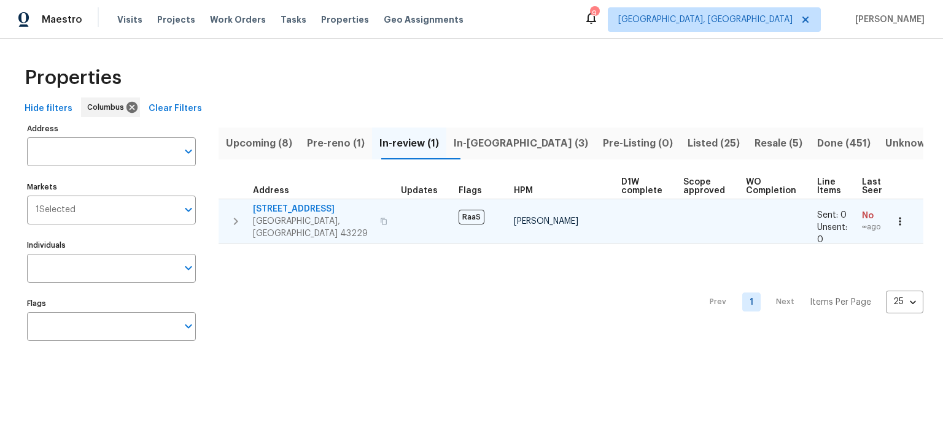
click at [304, 207] on span "1833 Brookfield Rd" at bounding box center [313, 209] width 120 height 12
click at [889, 210] on button "button" at bounding box center [899, 221] width 27 height 27
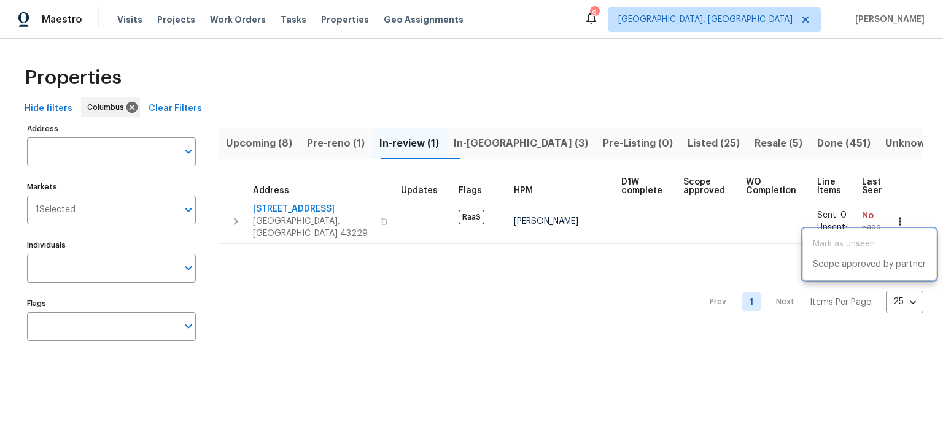
click at [735, 268] on div at bounding box center [471, 223] width 943 height 447
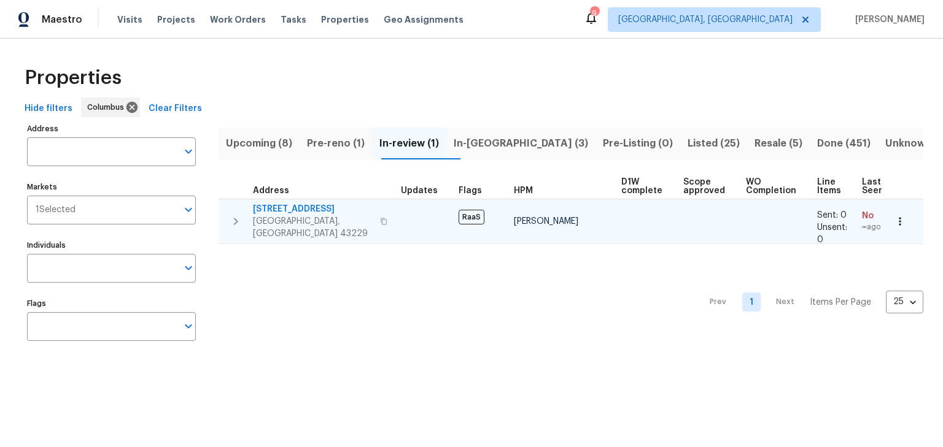
click at [894, 215] on icon "button" at bounding box center [900, 221] width 12 height 12
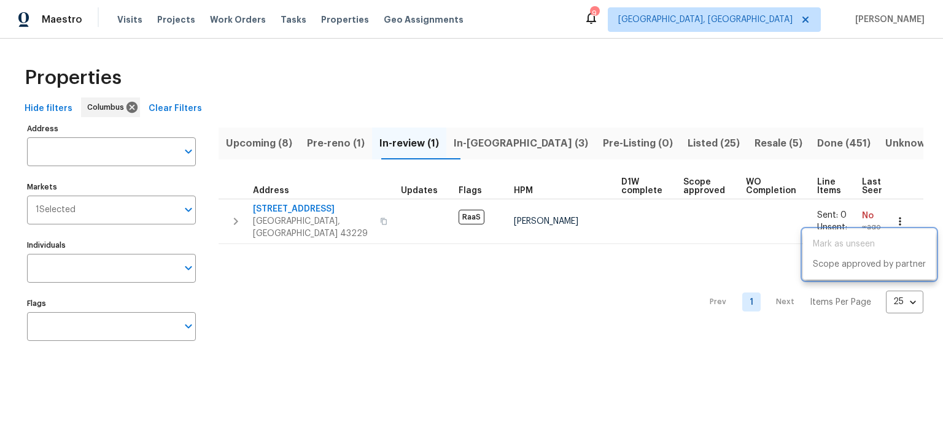
click at [396, 231] on div at bounding box center [471, 223] width 943 height 447
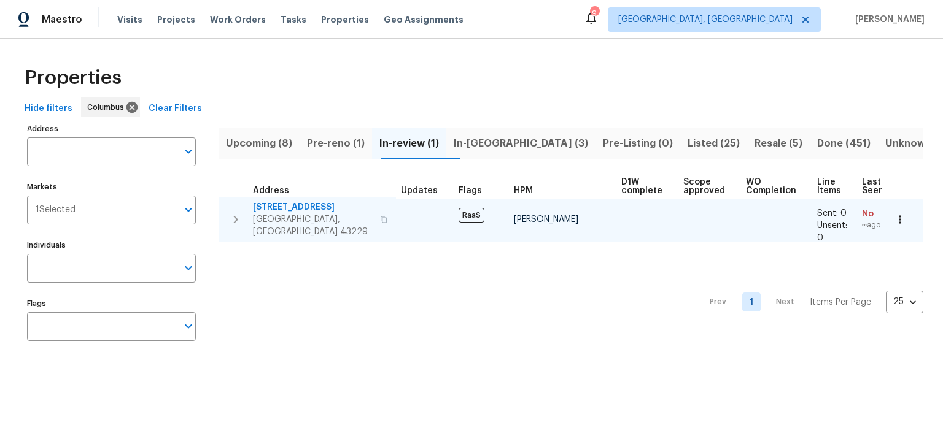
scroll to position [7, 0]
click at [891, 211] on button "button" at bounding box center [899, 219] width 27 height 27
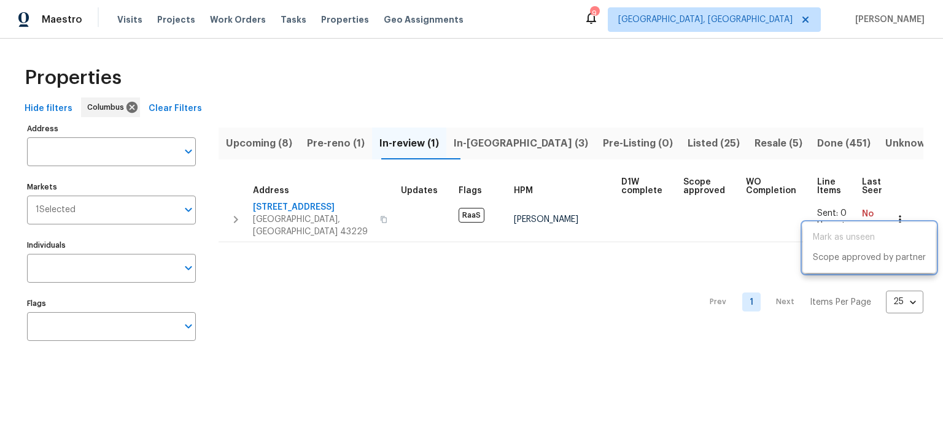
click at [466, 298] on div at bounding box center [471, 223] width 943 height 447
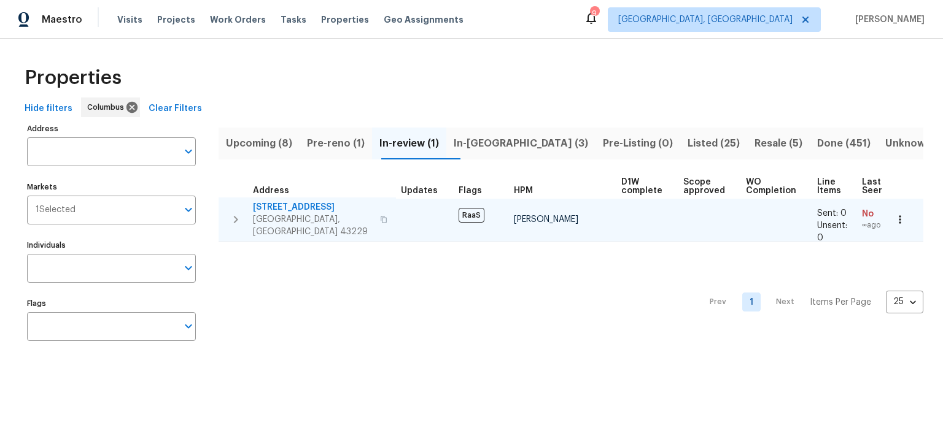
click at [894, 214] on icon "button" at bounding box center [900, 220] width 12 height 12
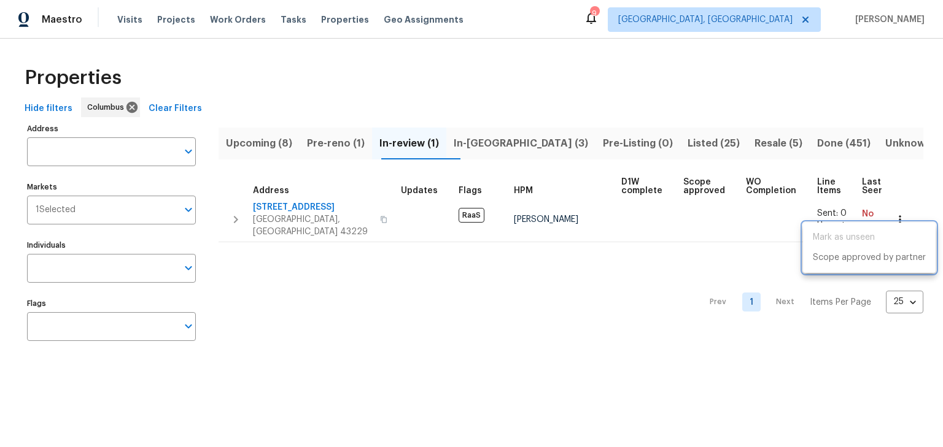
click at [164, 148] on div at bounding box center [471, 223] width 943 height 447
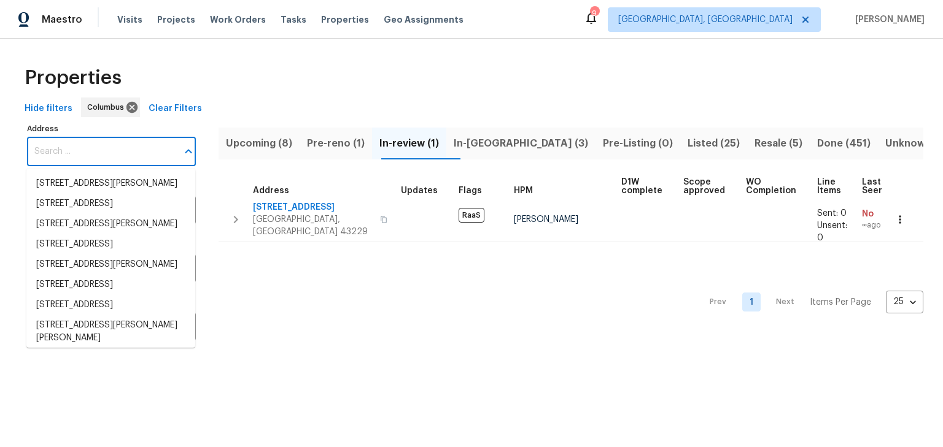
click at [104, 156] on input "Address" at bounding box center [102, 151] width 150 height 29
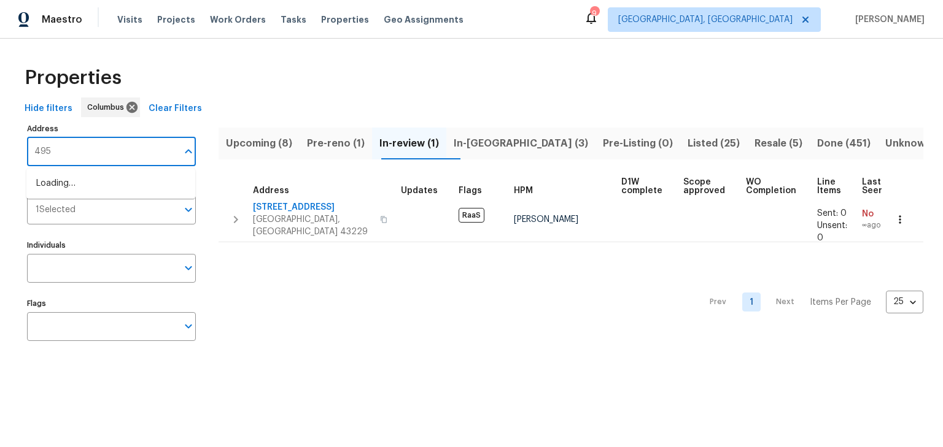
type input "4953"
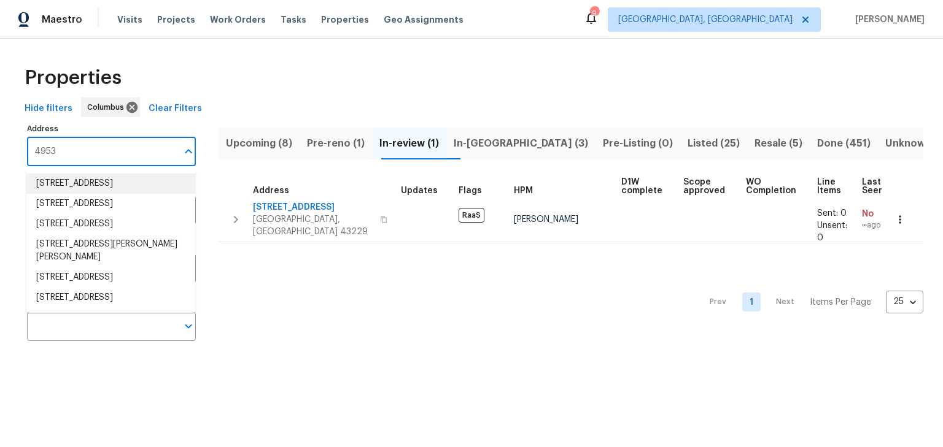
click at [109, 187] on li "4953 Albany Mdw Westerville OH 43081" at bounding box center [110, 184] width 169 height 20
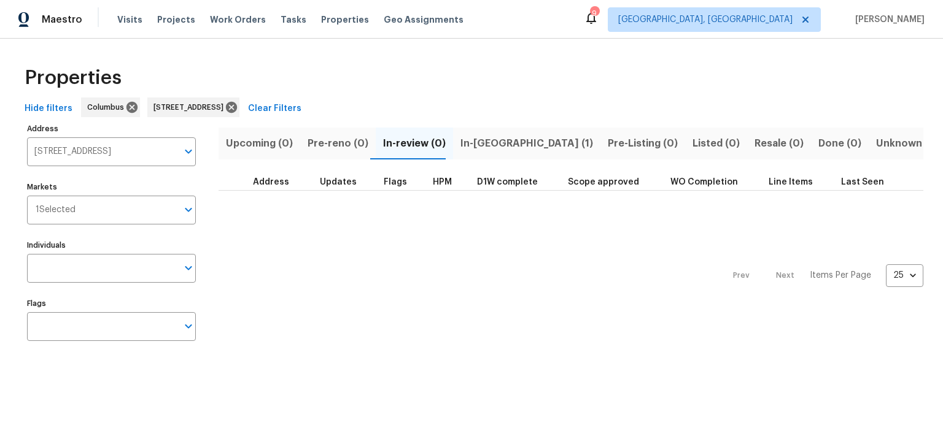
click at [484, 144] on span "In-reno (1)" at bounding box center [526, 143] width 133 height 17
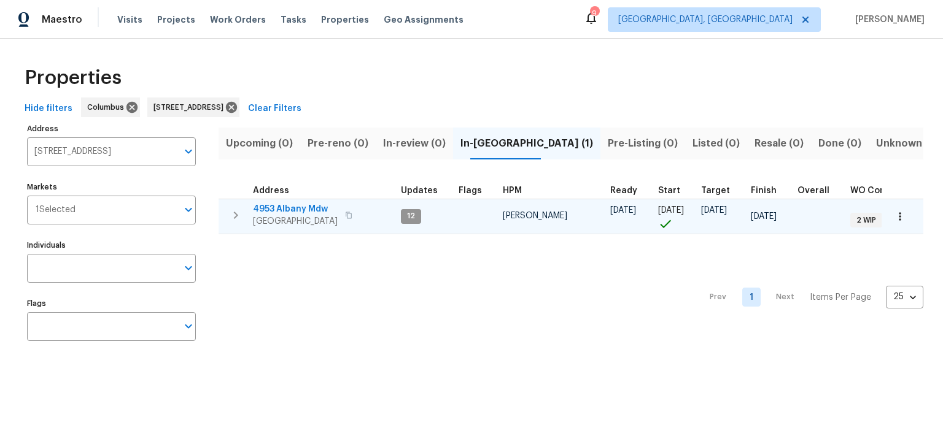
click at [295, 203] on span "4953 Albany Mdw" at bounding box center [295, 209] width 85 height 12
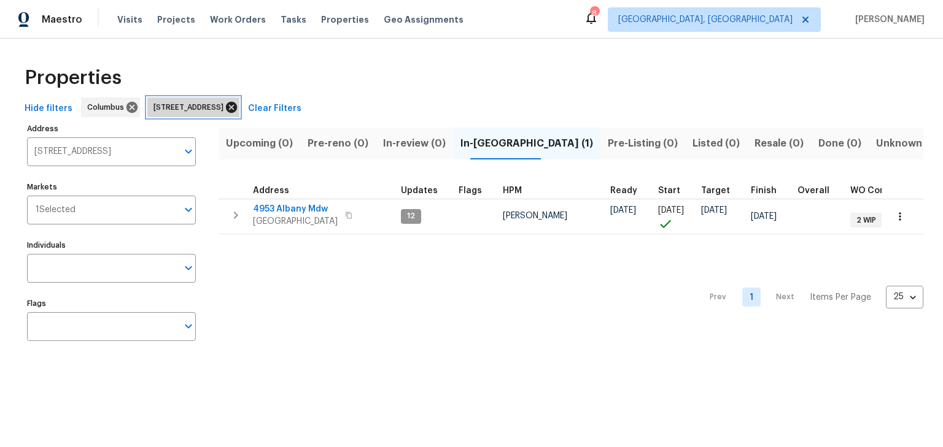
click at [237, 110] on icon at bounding box center [231, 107] width 11 height 11
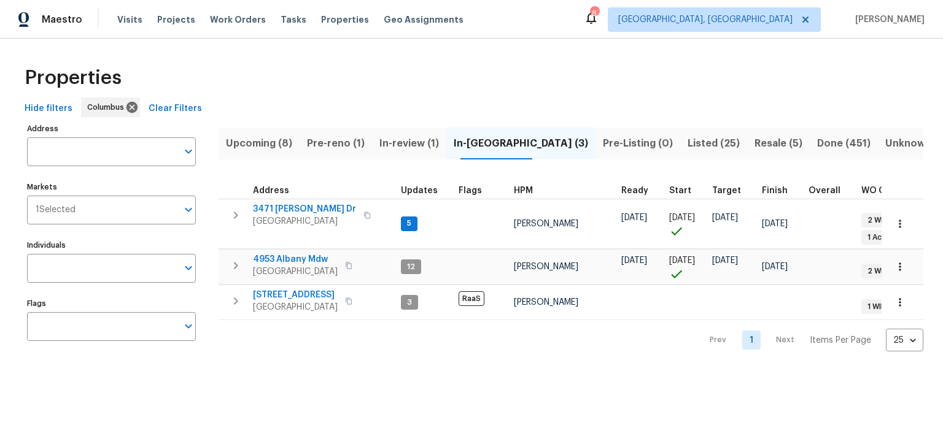
click at [423, 146] on span "In-review (1)" at bounding box center [409, 143] width 60 height 17
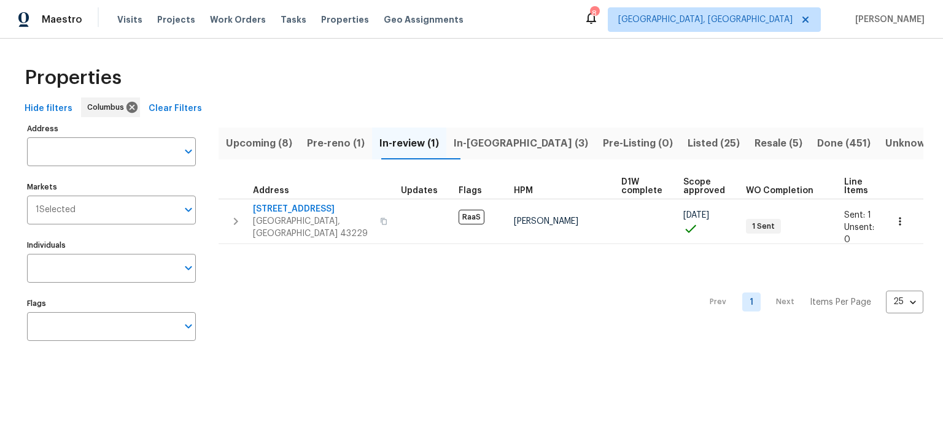
click at [347, 141] on span "Pre-reno (1)" at bounding box center [336, 143] width 58 height 17
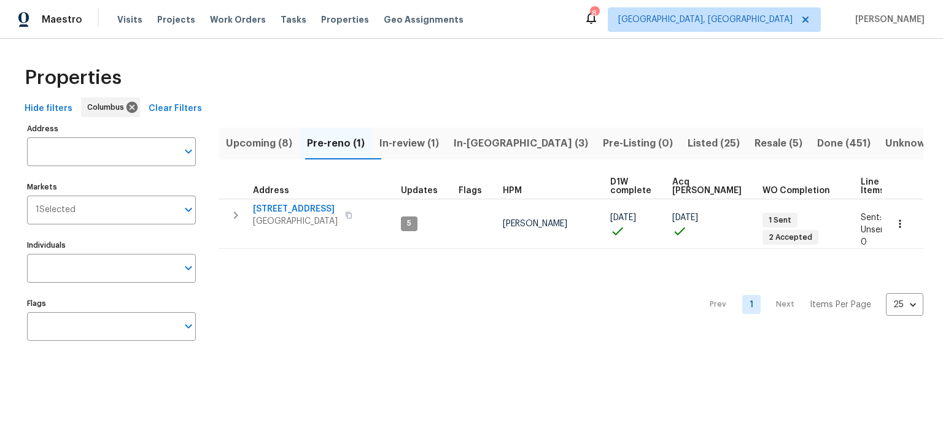
click at [261, 138] on span "Upcoming (8)" at bounding box center [259, 143] width 66 height 17
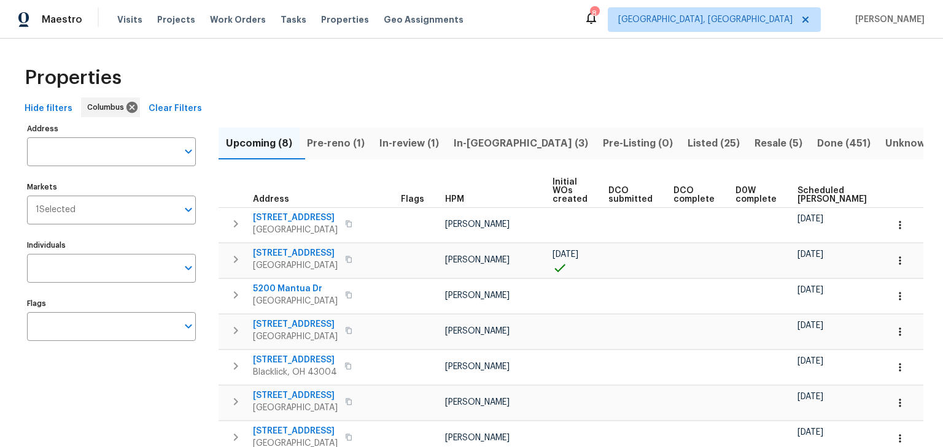
click at [798, 193] on span "Scheduled [PERSON_NAME]" at bounding box center [831, 195] width 69 height 17
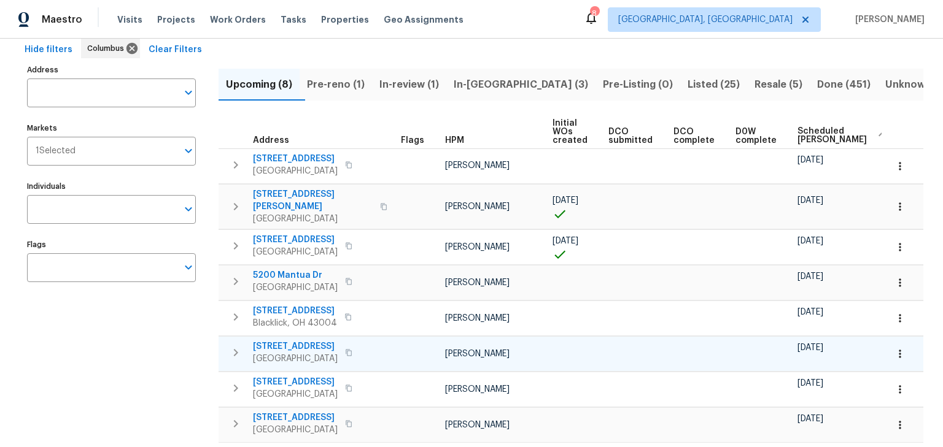
scroll to position [58, 0]
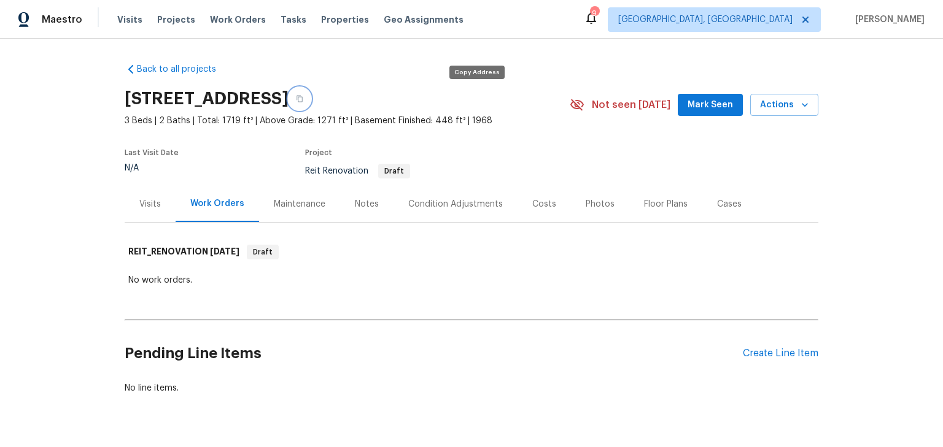
click at [303, 101] on icon "button" at bounding box center [299, 98] width 7 height 7
click at [478, 279] on div "No work orders." at bounding box center [471, 280] width 686 height 12
click at [765, 355] on div "Create Line Item" at bounding box center [780, 354] width 75 height 12
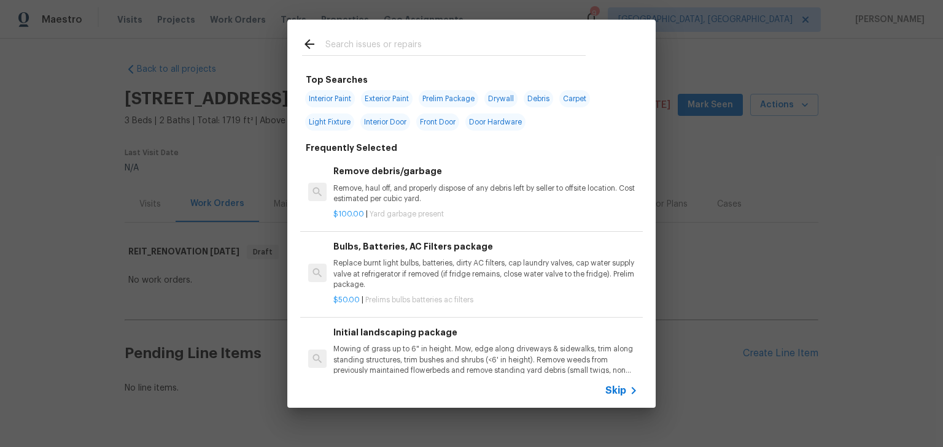
click at [401, 51] on input "text" at bounding box center [455, 46] width 260 height 18
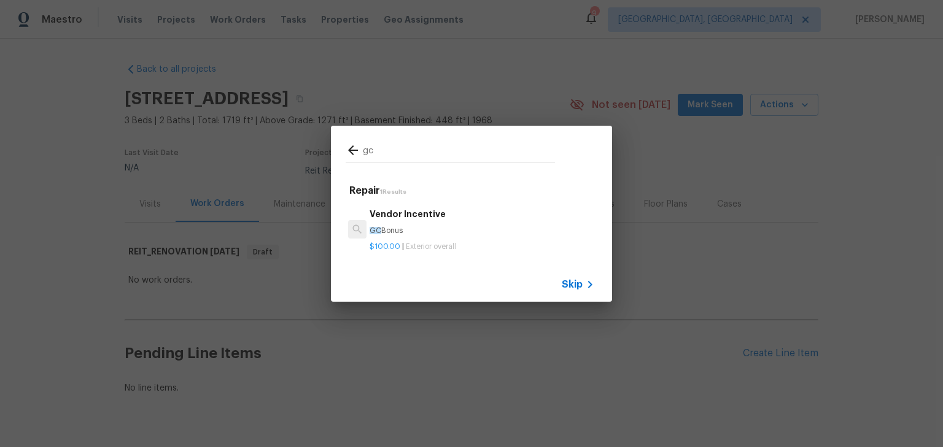
type input "gc"
click at [416, 237] on div "$100.00 | Exterior overall" at bounding box center [481, 244] width 225 height 15
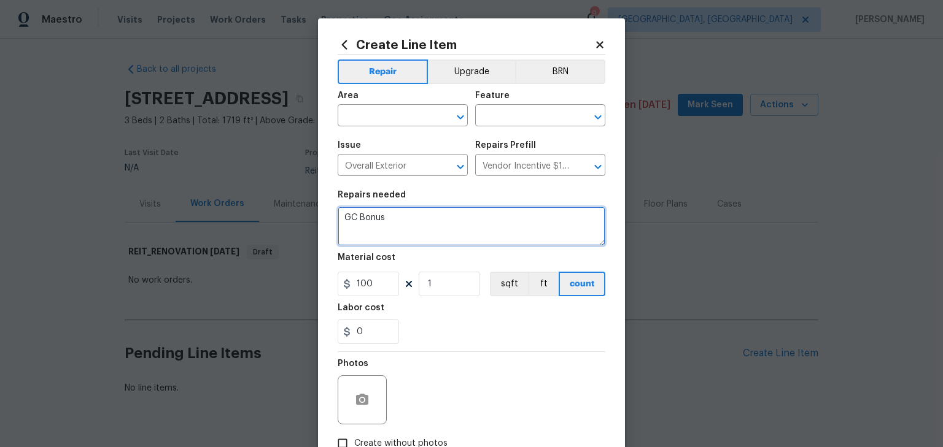
drag, startPoint x: 396, startPoint y: 225, endPoint x: 274, endPoint y: 180, distance: 130.3
click at [274, 180] on div "Create Line Item Repair Upgrade BRN Area ​ Feature ​ Issue Overall Exterior ​ R…" at bounding box center [471, 223] width 943 height 447
paste textarea "What looks like mold in attic and basement closet should be assessed. (page 33 …"
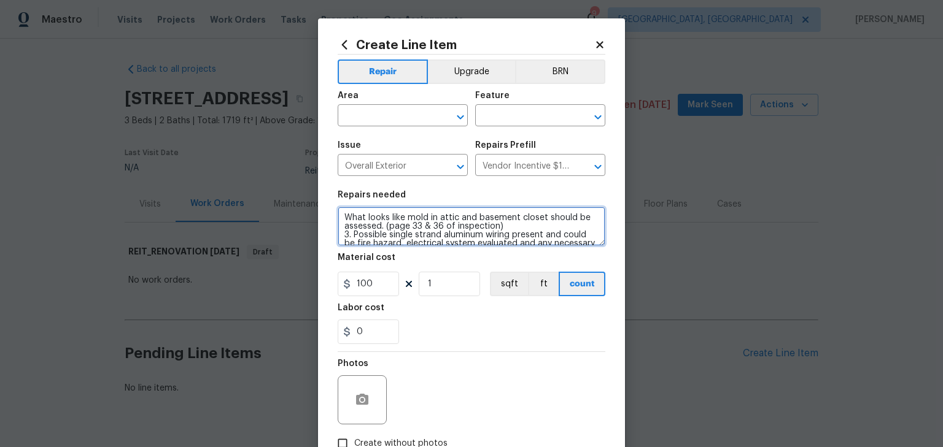
scroll to position [149, 0]
drag, startPoint x: 380, startPoint y: 217, endPoint x: 338, endPoint y: 214, distance: 42.5
click at [338, 214] on textarea "What looks like mold in attic and basement closet should be assessed. (page 33 …" at bounding box center [472, 226] width 268 height 39
drag, startPoint x: 474, startPoint y: 228, endPoint x: 346, endPoint y: 224, distance: 127.7
click at [341, 221] on textarea "What looks like mold in attic and basement closet should be assessed. (page 33 …" at bounding box center [472, 226] width 268 height 39
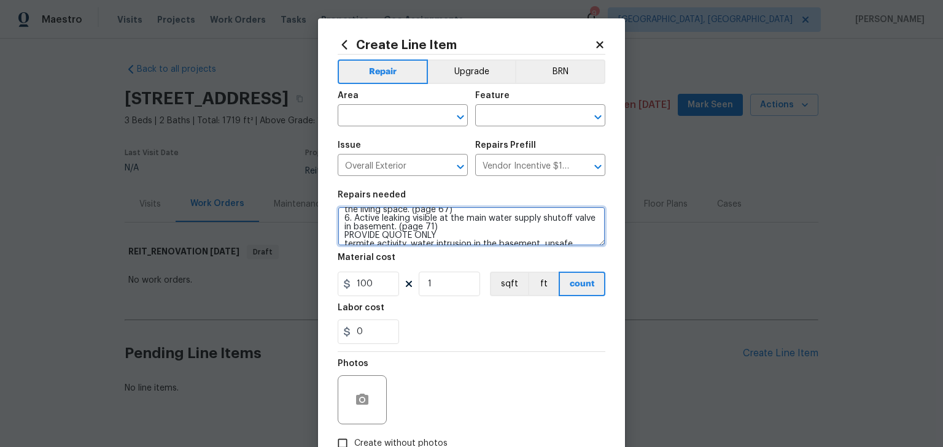
scroll to position [146, 0]
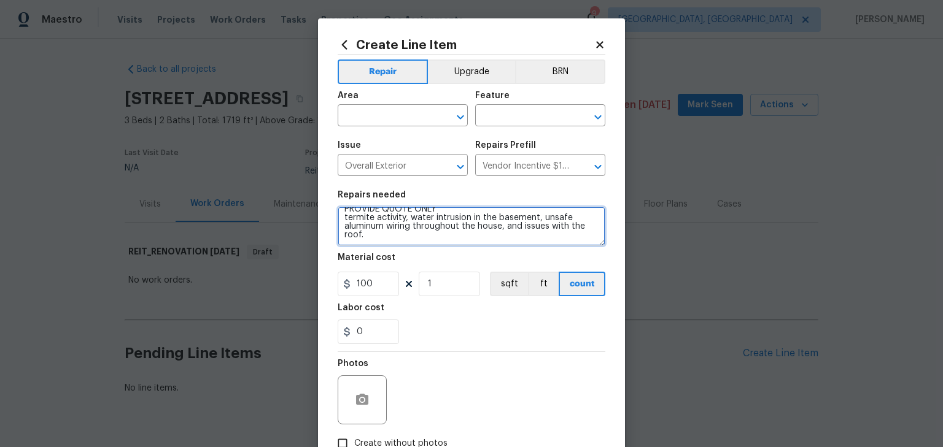
drag, startPoint x: 447, startPoint y: 215, endPoint x: 339, endPoint y: 215, distance: 108.0
click at [339, 215] on textarea "What looks like mold in attic and basement closet should be assessed. (page 33 …" at bounding box center [472, 226] width 268 height 39
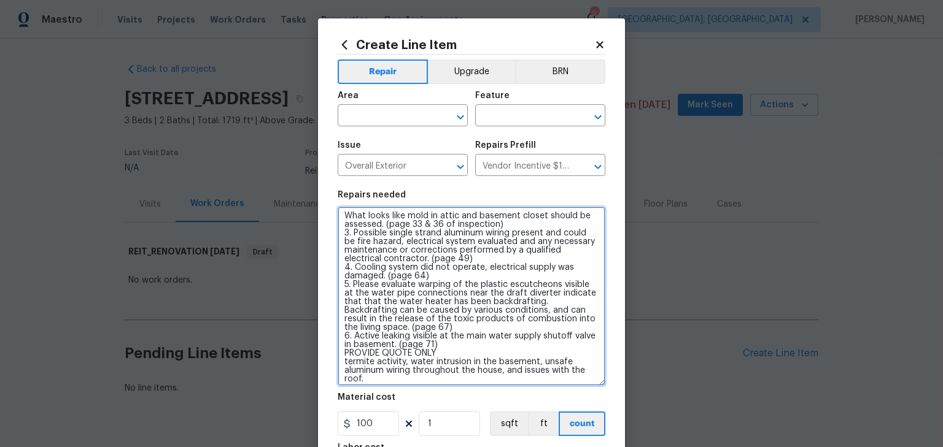
scroll to position [0, 0]
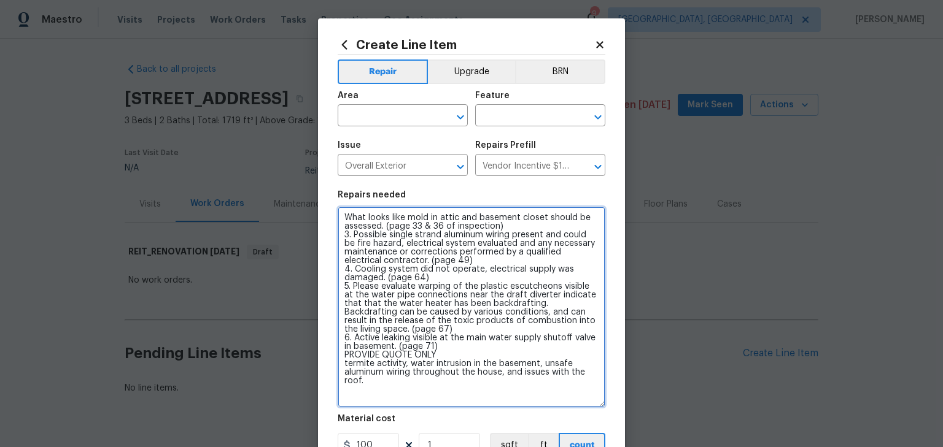
drag, startPoint x: 605, startPoint y: 262, endPoint x: 627, endPoint y: 404, distance: 143.6
click at [627, 404] on div "Create Line Item Repair Upgrade BRN Area ​ Feature ​ Issue Overall Exterior ​ R…" at bounding box center [471, 223] width 943 height 447
click at [403, 358] on textarea "What looks like mold in attic and basement closet should be assessed. (page 33 …" at bounding box center [472, 307] width 268 height 201
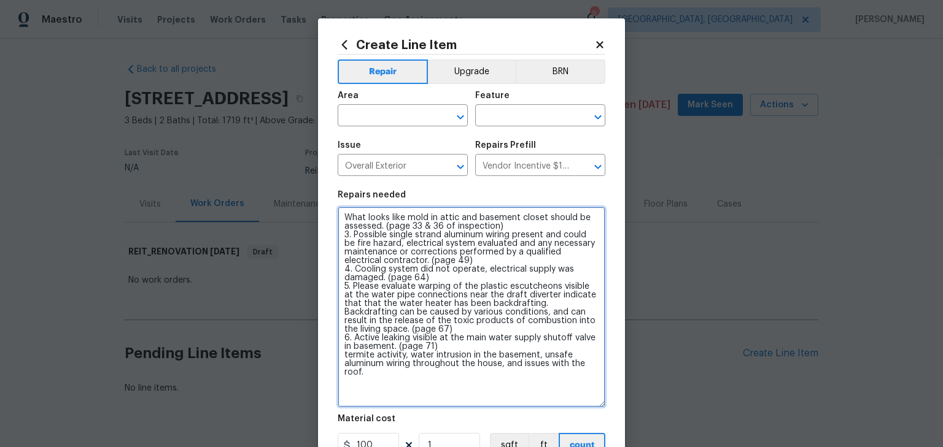
click at [339, 216] on textarea "What looks like mold in attic and basement closet should be assessed. (page 33 …" at bounding box center [472, 307] width 268 height 201
paste textarea "PROVIDE QUOTE ONLY"
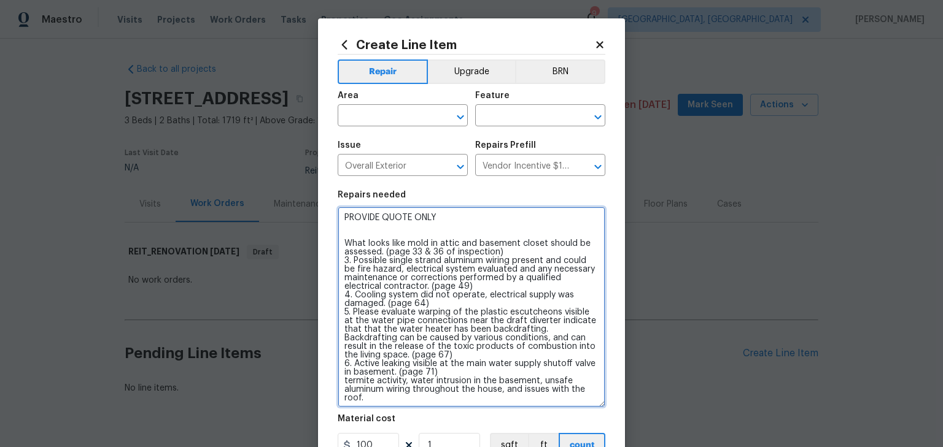
click at [339, 214] on textarea "PROVIDE QUOTE ONLY What looks like mold in attic and basement closet should be …" at bounding box center [472, 307] width 268 height 201
click at [450, 215] on textarea "***PROVIDE QUOTE ONLY What looks like mold in attic and basement closet should …" at bounding box center [472, 307] width 268 height 201
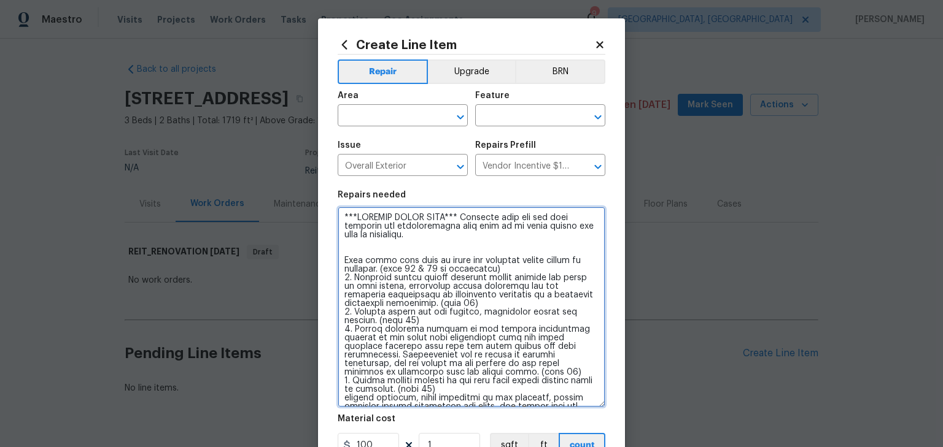
drag, startPoint x: 340, startPoint y: 262, endPoint x: 421, endPoint y: 258, distance: 81.1
click at [421, 258] on textarea at bounding box center [472, 307] width 268 height 201
click at [350, 280] on textarea at bounding box center [472, 307] width 268 height 201
click at [341, 263] on textarea at bounding box center [472, 307] width 268 height 201
click at [348, 312] on textarea at bounding box center [472, 307] width 268 height 201
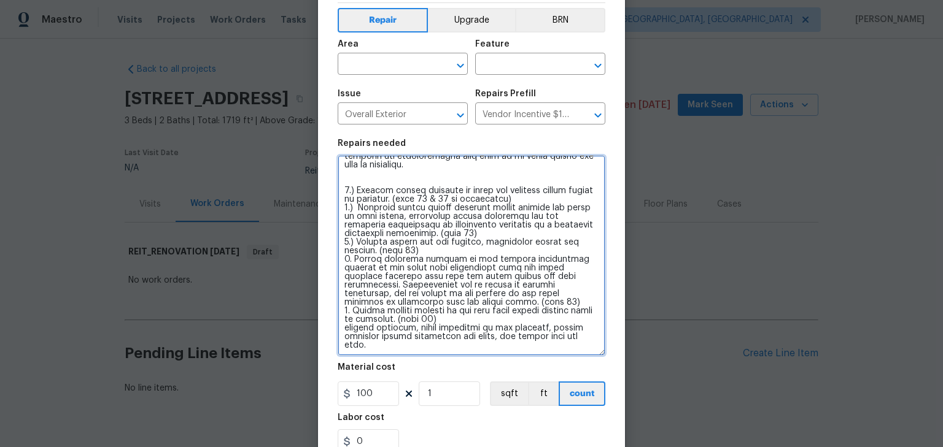
scroll to position [52, 0]
click at [344, 258] on textarea at bounding box center [472, 255] width 268 height 201
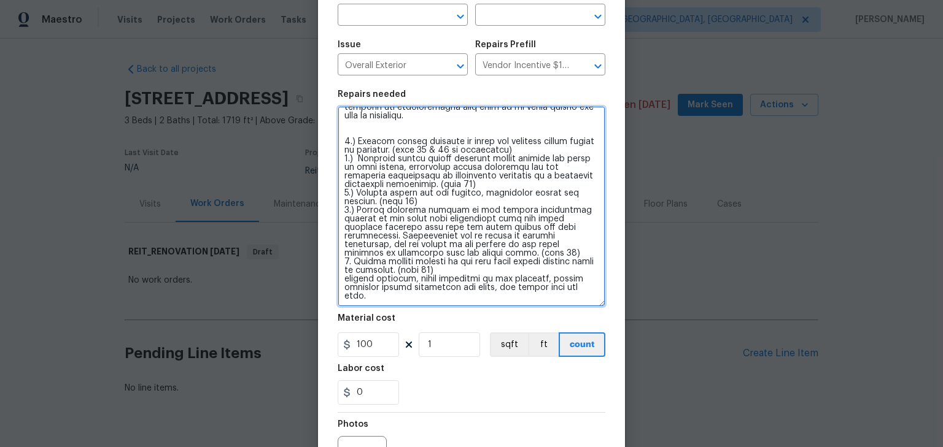
scroll to position [101, 0]
click at [343, 258] on textarea at bounding box center [472, 206] width 268 height 201
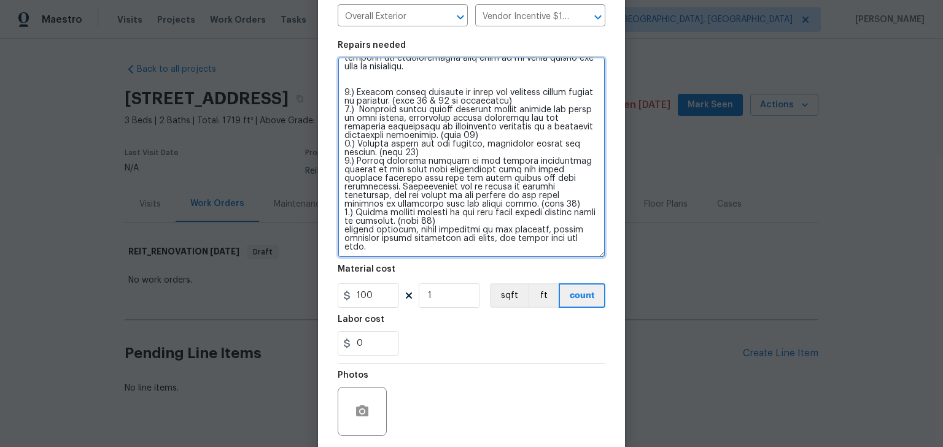
scroll to position [150, 0]
click at [342, 231] on textarea at bounding box center [472, 157] width 268 height 201
click at [421, 231] on textarea at bounding box center [472, 157] width 268 height 201
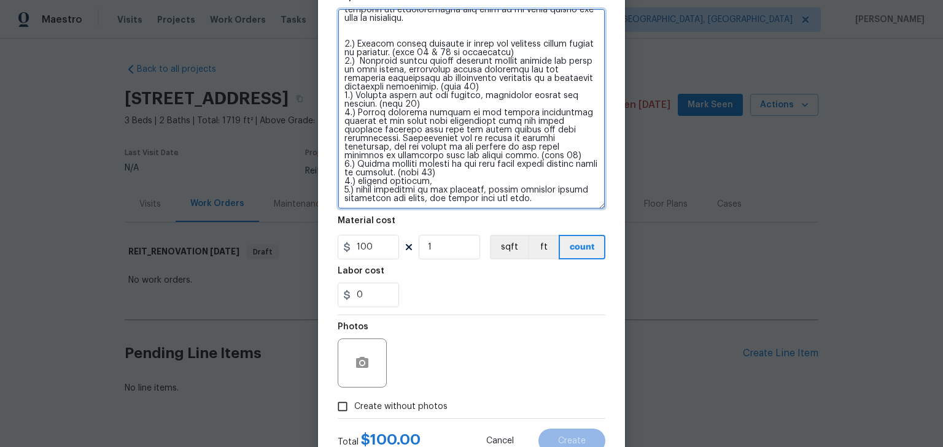
scroll to position [199, 0]
click at [484, 190] on textarea at bounding box center [472, 108] width 268 height 201
drag, startPoint x: 481, startPoint y: 188, endPoint x: 535, endPoint y: 201, distance: 56.3
click at [535, 201] on textarea at bounding box center [472, 108] width 268 height 201
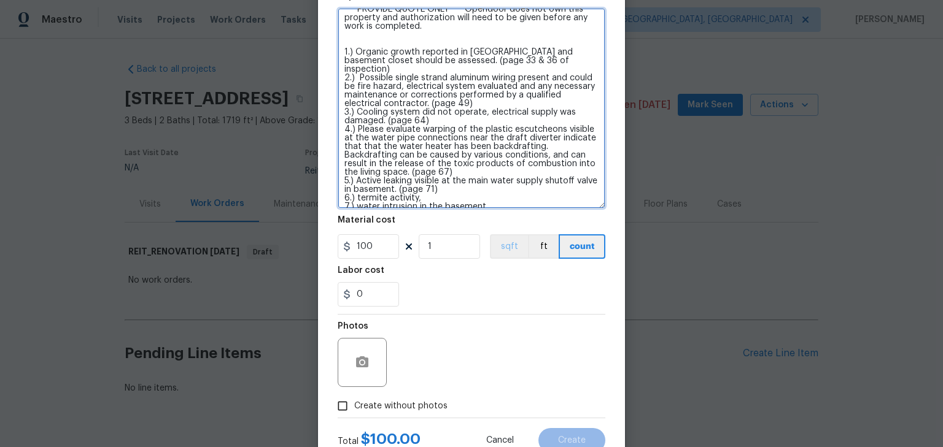
scroll to position [0, 0]
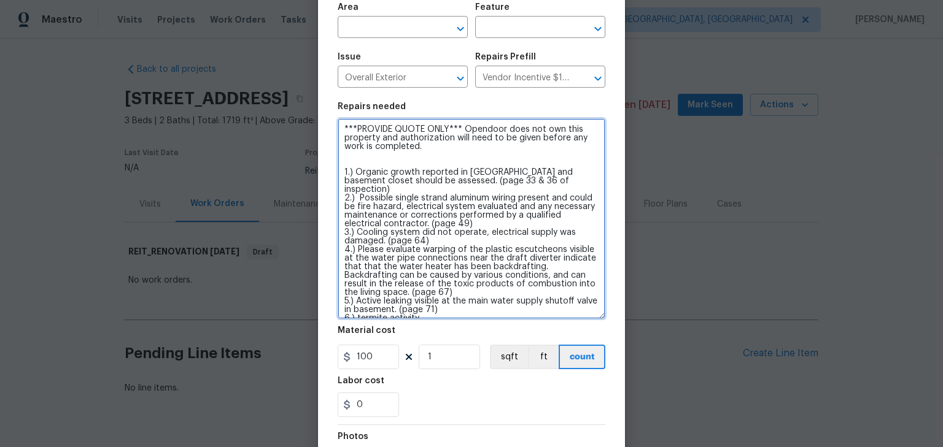
click at [439, 146] on textarea "***PROVIDE QUOTE ONLY*** Opendoor does not own this property and authorization …" at bounding box center [472, 218] width 268 height 201
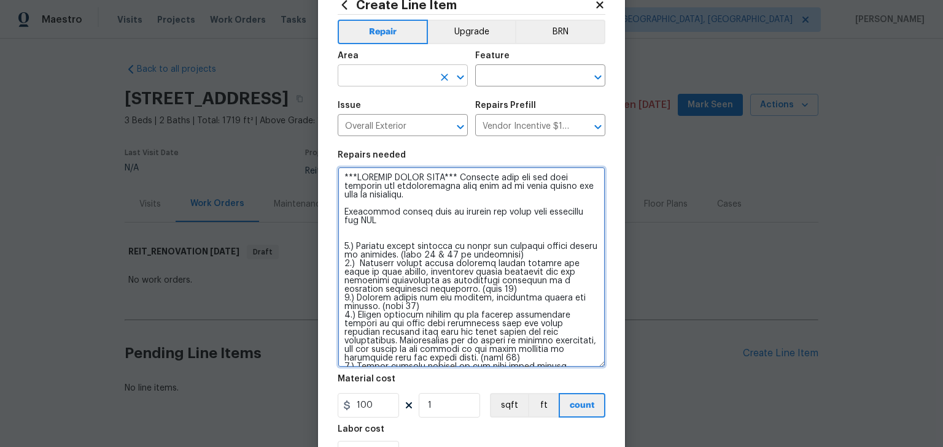
type textarea "***PROVIDE QUOTE ONLY*** Opendoor does not own this property and authorization …"
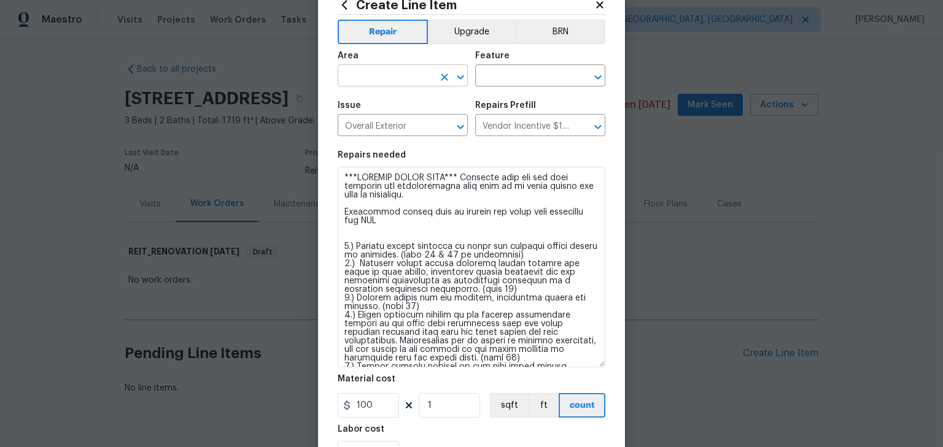
scroll to position [39, 0]
click at [368, 70] on input "text" at bounding box center [386, 77] width 96 height 19
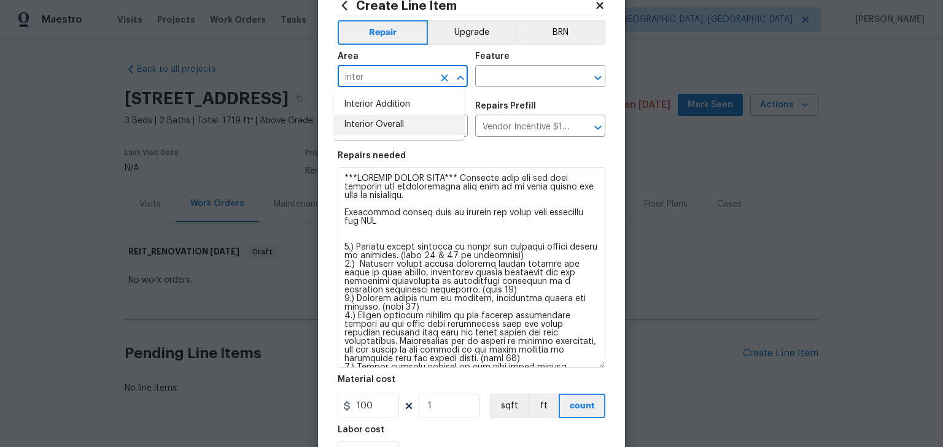
click at [382, 116] on li "Interior Overall" at bounding box center [399, 125] width 130 height 20
type input "Interior Overall"
click at [524, 79] on input "text" at bounding box center [523, 77] width 96 height 19
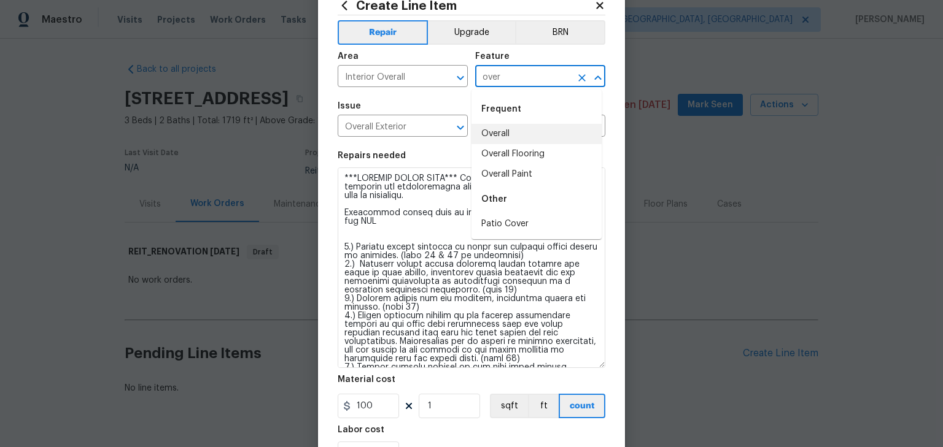
click at [498, 132] on li "Overall" at bounding box center [536, 134] width 130 height 20
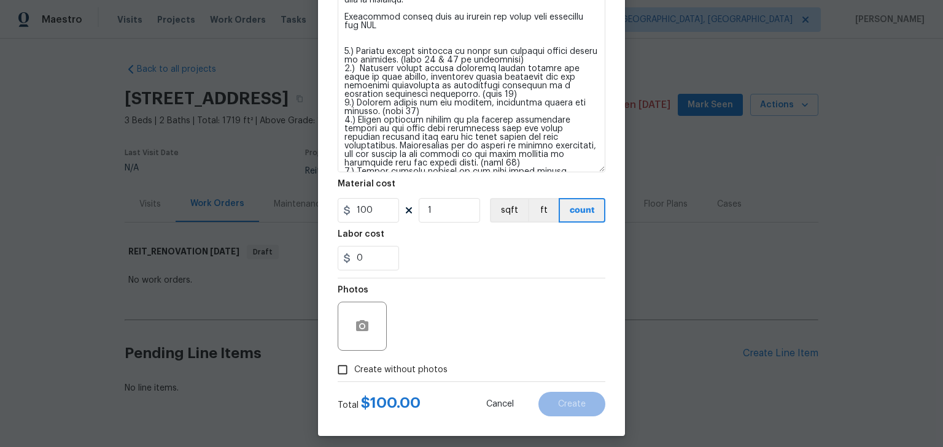
scroll to position [243, 0]
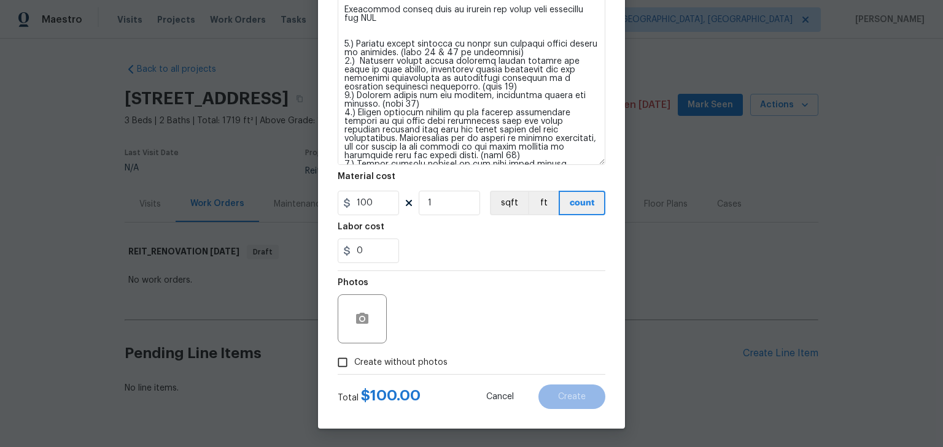
type input "Overall"
click at [422, 365] on span "Create without photos" at bounding box center [400, 363] width 93 height 13
click at [354, 365] on input "Create without photos" at bounding box center [342, 362] width 23 height 23
checkbox input "true"
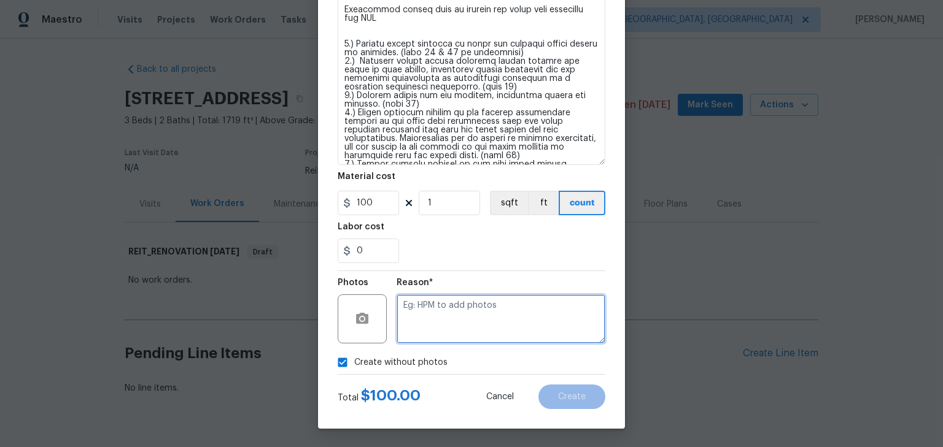
click at [504, 311] on textarea at bounding box center [500, 319] width 209 height 49
type textarea "h"
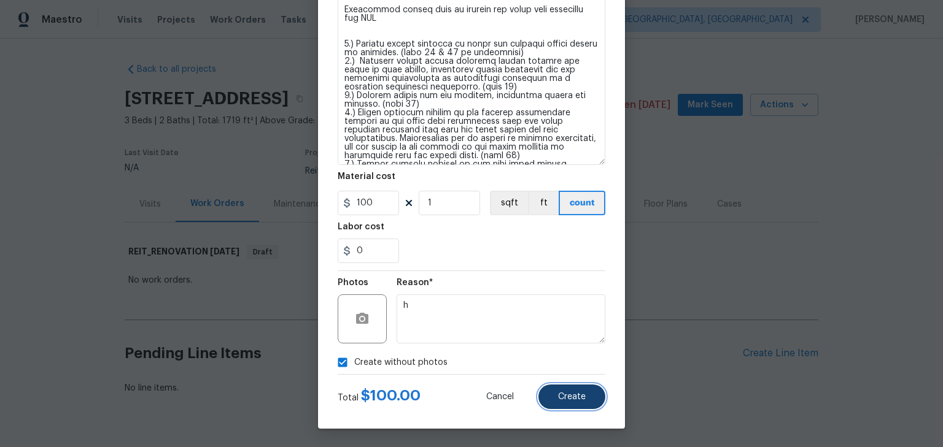
click at [589, 403] on button "Create" at bounding box center [571, 397] width 67 height 25
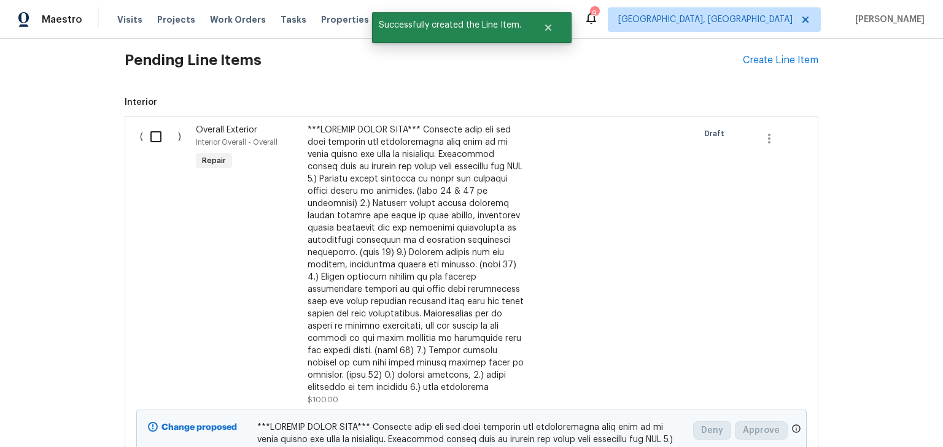
scroll to position [294, 0]
click at [146, 136] on input "checkbox" at bounding box center [160, 136] width 35 height 26
checkbox input "true"
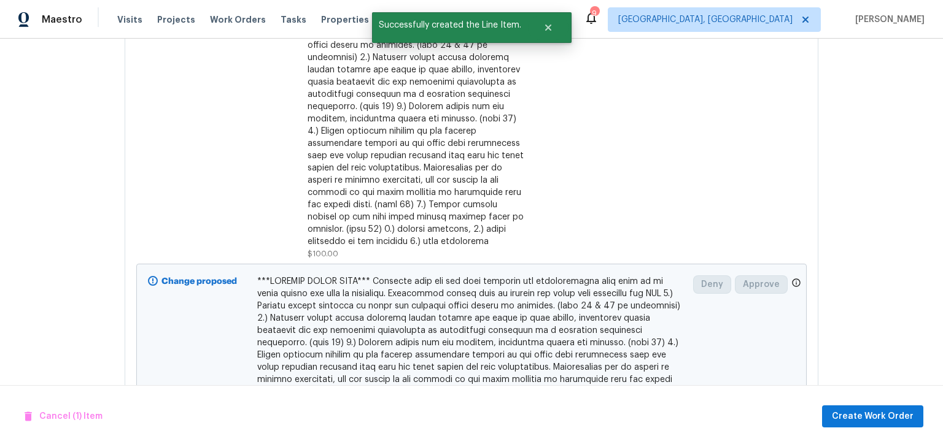
scroll to position [441, 0]
click at [882, 425] on button "Create Work Order" at bounding box center [872, 417] width 101 height 23
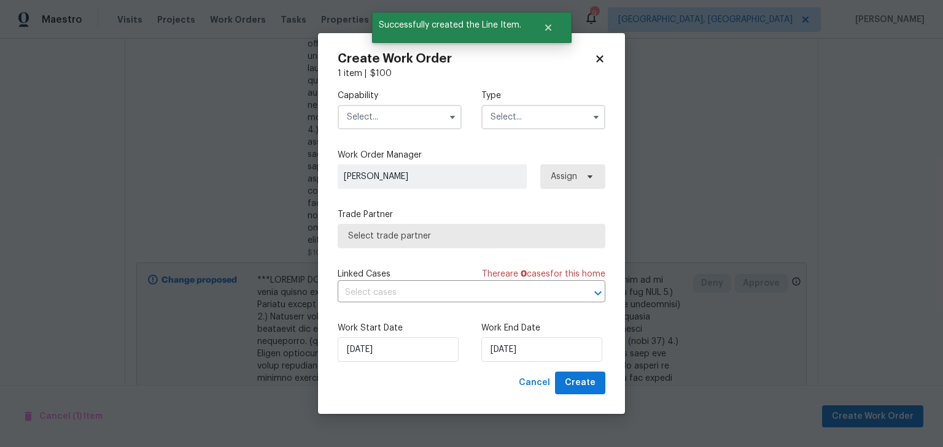
click at [401, 125] on input "text" at bounding box center [400, 117] width 124 height 25
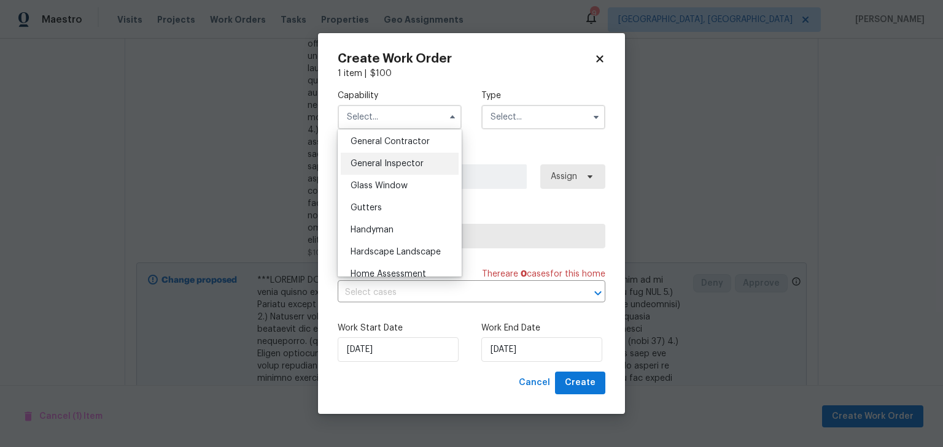
scroll to position [589, 0]
click at [402, 147] on div "General Contractor" at bounding box center [400, 141] width 118 height 22
type input "General Contractor"
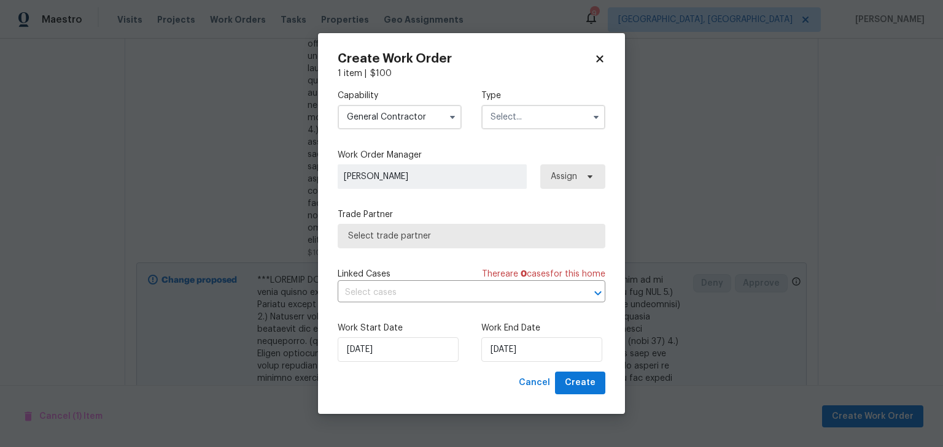
click at [512, 126] on input "text" at bounding box center [543, 117] width 124 height 25
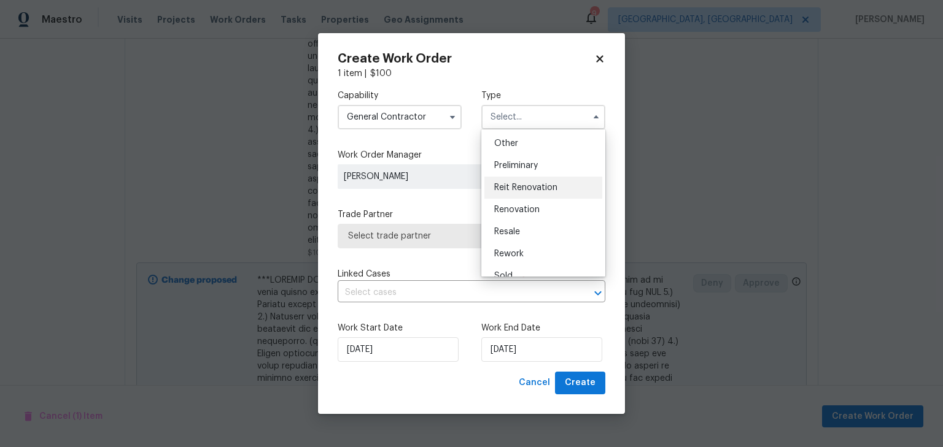
scroll to position [245, 0]
click at [528, 188] on span "Reit Renovation" at bounding box center [525, 186] width 63 height 9
type input "Reit Renovation"
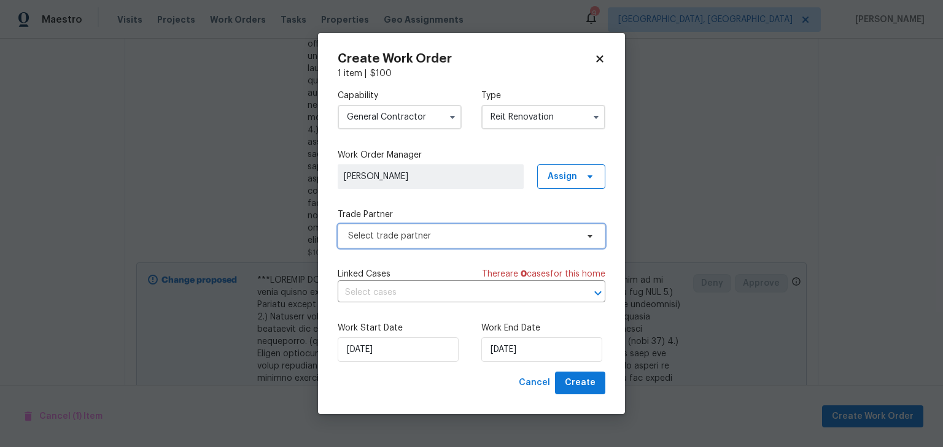
click at [443, 227] on span "Select trade partner" at bounding box center [472, 236] width 268 height 25
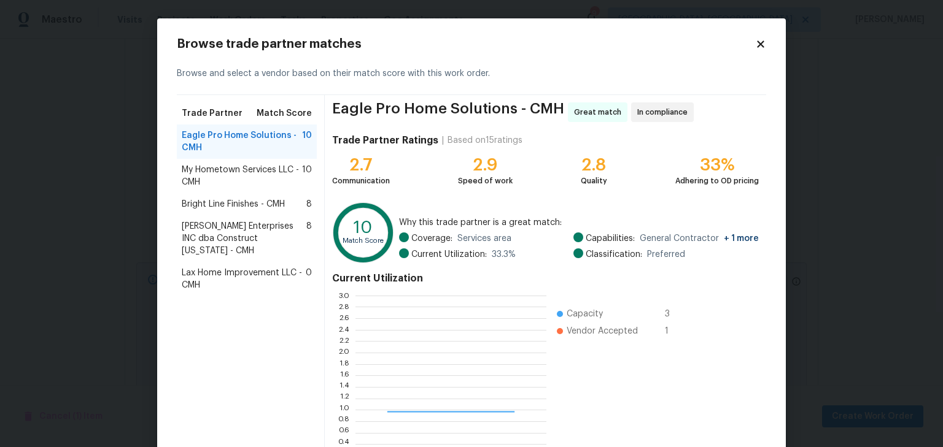
scroll to position [164, 184]
click at [250, 174] on span "My Hometown Services LLC - CMH" at bounding box center [242, 176] width 120 height 25
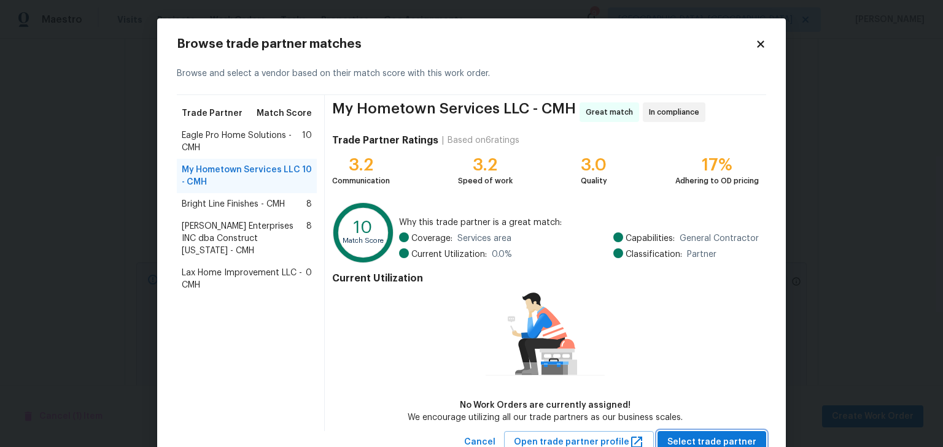
click at [711, 441] on span "Select trade partner" at bounding box center [711, 442] width 89 height 15
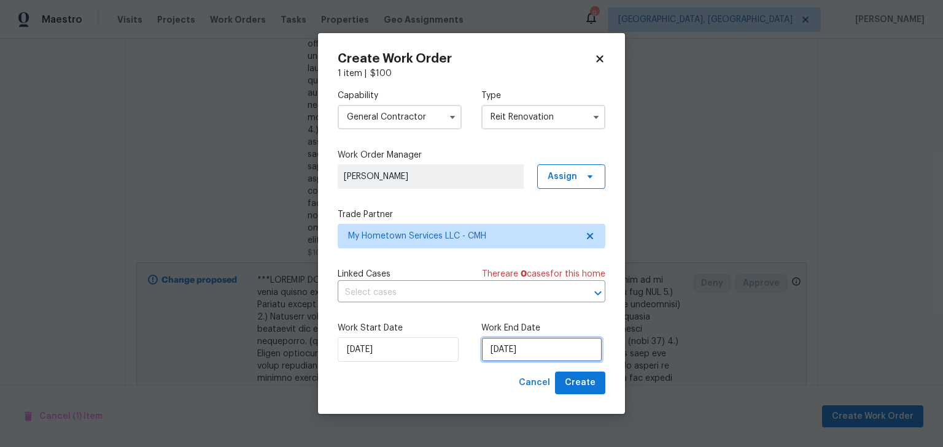
click at [525, 351] on input "[DATE]" at bounding box center [541, 350] width 121 height 25
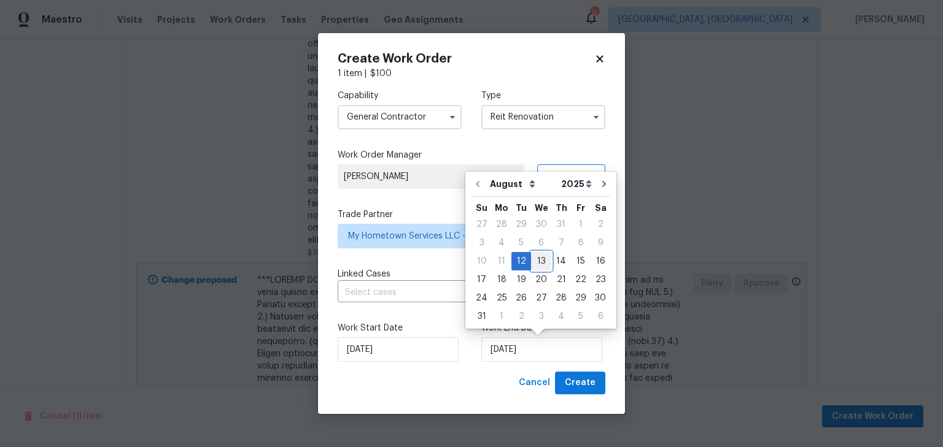
click at [533, 261] on div "13" at bounding box center [541, 261] width 20 height 17
type input "8/13/2025"
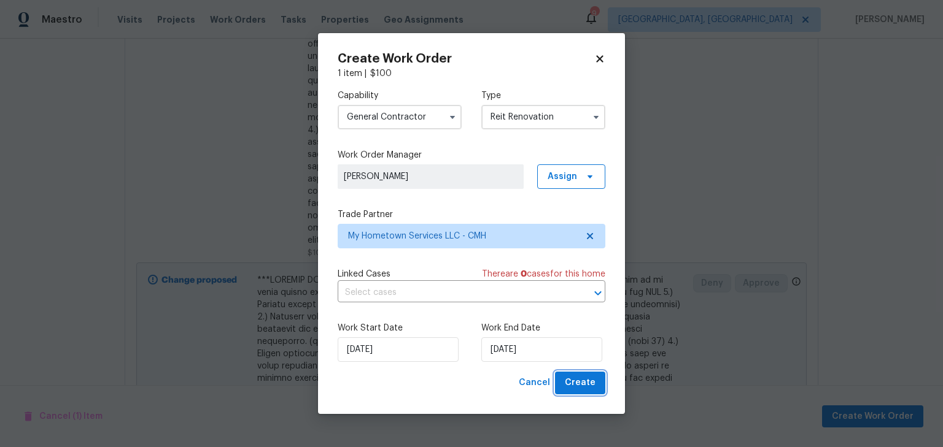
click at [589, 383] on span "Create" at bounding box center [580, 383] width 31 height 15
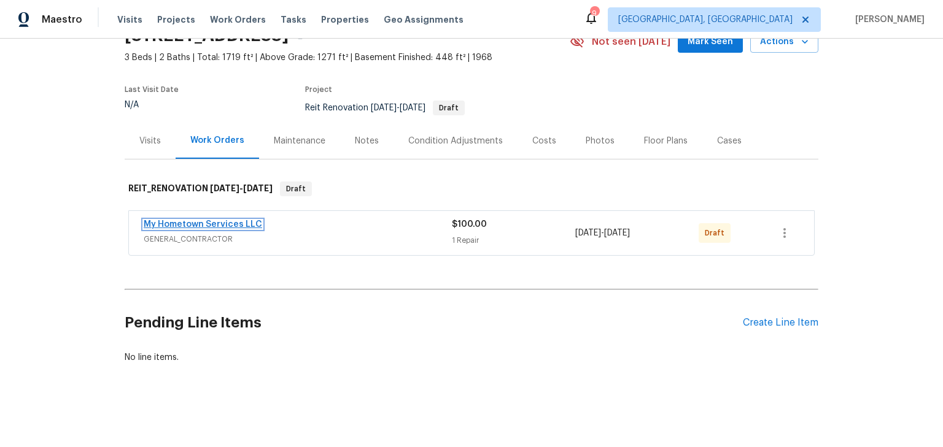
click at [232, 220] on link "My Hometown Services LLC" at bounding box center [203, 224] width 118 height 9
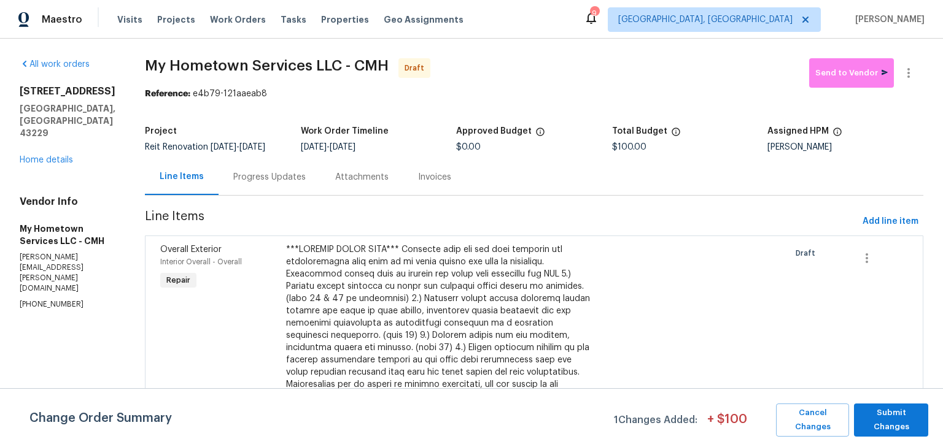
click at [377, 276] on div at bounding box center [439, 342] width 307 height 196
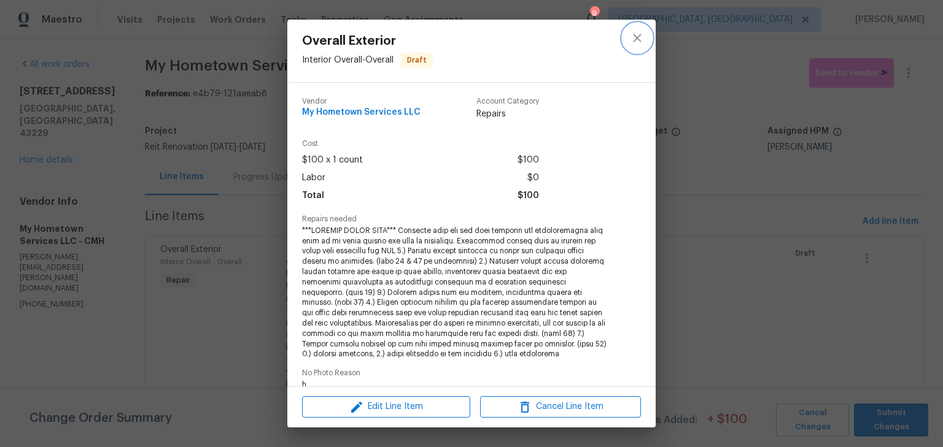
click at [641, 41] on icon "close" at bounding box center [637, 38] width 8 height 8
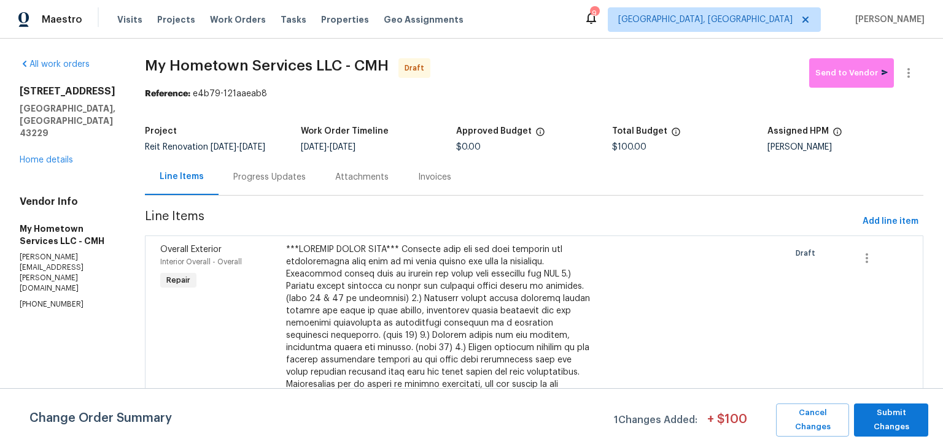
click at [233, 182] on div "Progress Updates" at bounding box center [269, 177] width 72 height 12
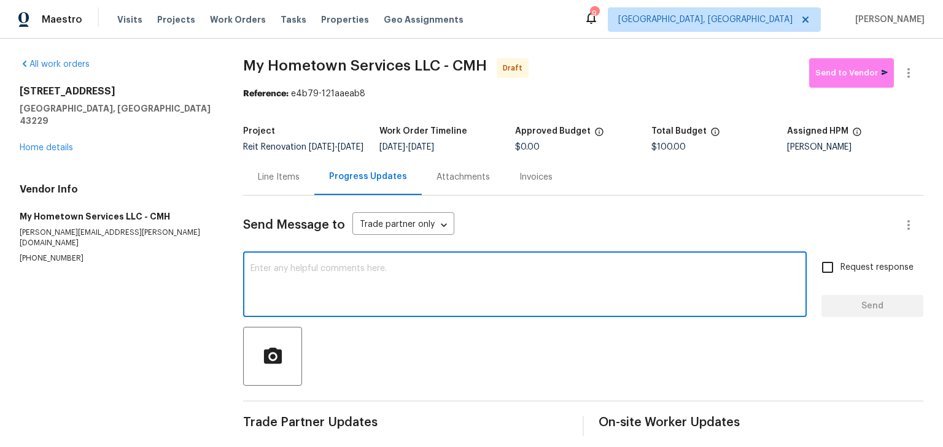
paste textarea "Igloo lockbox 34478739 or combo 2033 mechanical"
click at [247, 281] on div "Igloo lockbox 34478739 or combo 2033 mechanical x ​" at bounding box center [524, 286] width 563 height 63
click at [249, 274] on div "Igloo lockbox 34478739 or combo 2033 mechanical x ​" at bounding box center [524, 286] width 563 height 63
type textarea "Access details: Igloo lockbox 34478739 or combo 2033 mechanical"
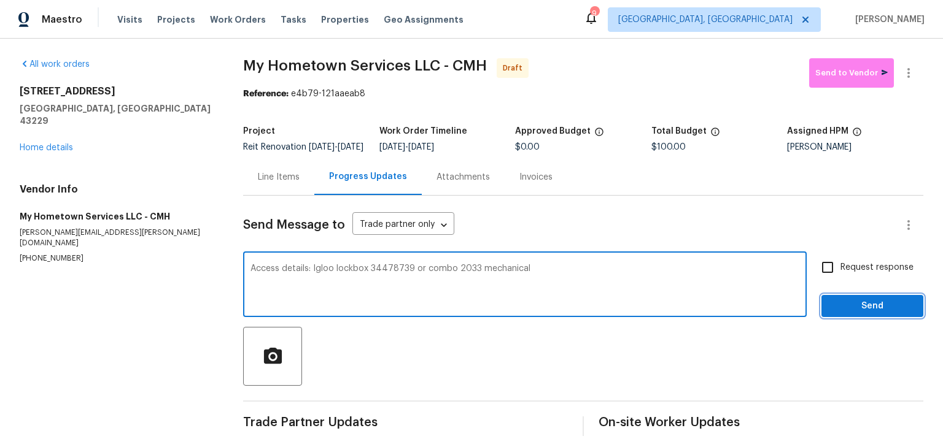
click at [877, 310] on span "Send" at bounding box center [872, 306] width 82 height 15
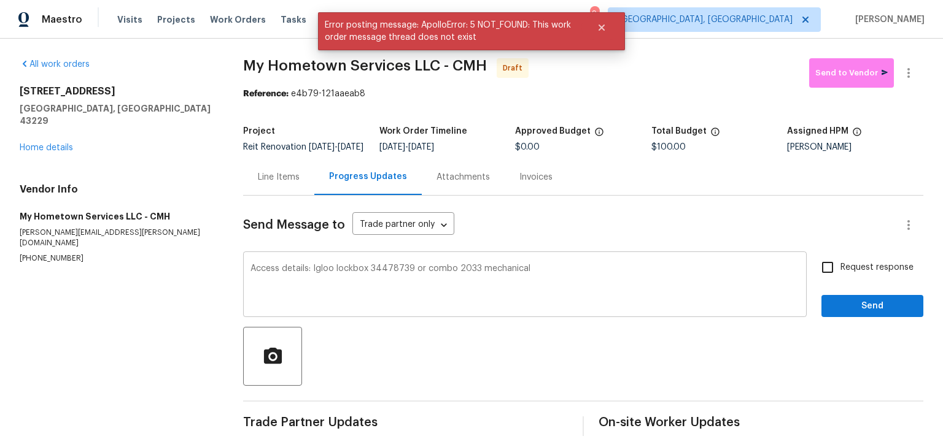
click at [435, 278] on textarea "Access details: Igloo lockbox 34478739 or combo 2033 mechanical" at bounding box center [524, 286] width 549 height 43
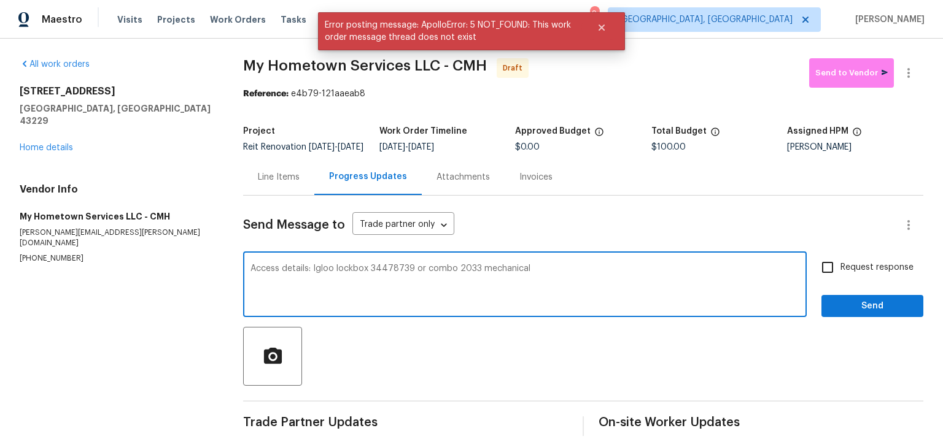
click at [435, 278] on textarea "Access details: Igloo lockbox 34478739 or combo 2033 mechanical" at bounding box center [524, 286] width 549 height 43
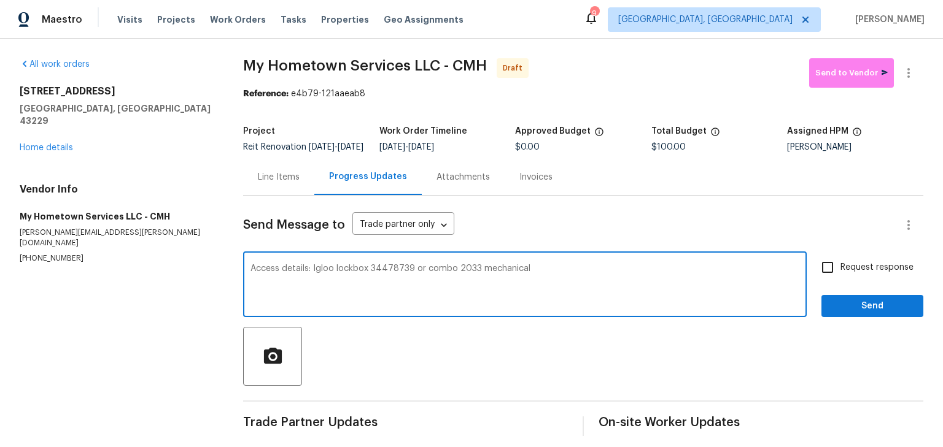
click at [284, 184] on div "Line Items" at bounding box center [279, 177] width 42 height 12
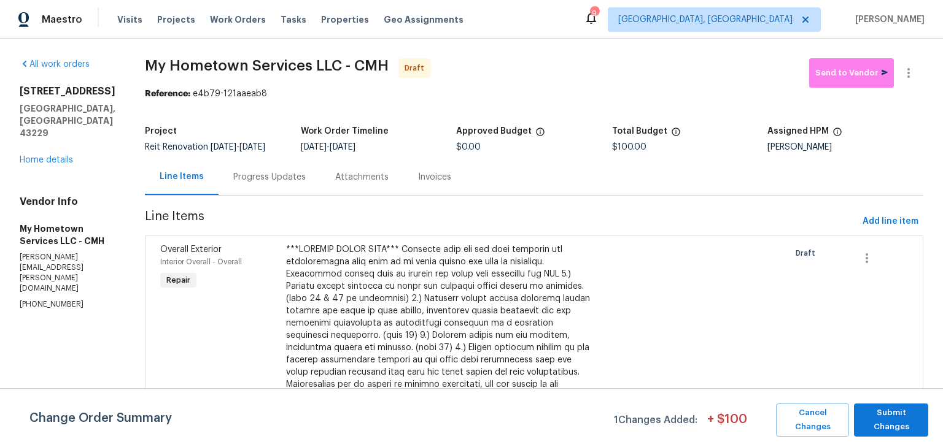
click at [446, 331] on div at bounding box center [439, 342] width 307 height 196
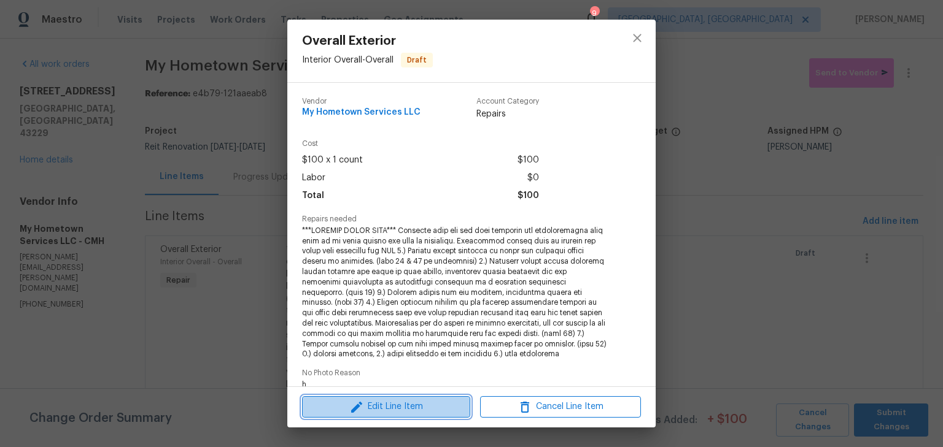
click at [415, 399] on button "Edit Line Item" at bounding box center [386, 406] width 168 height 21
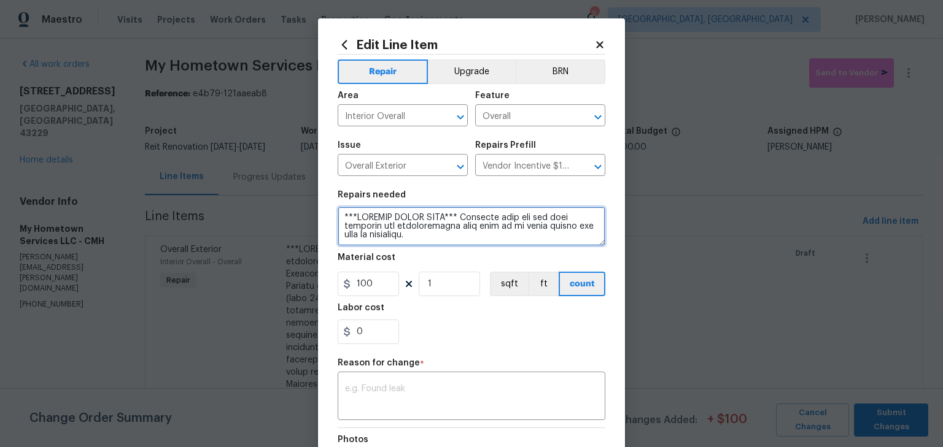
click at [340, 217] on textarea at bounding box center [472, 226] width 268 height 39
paste textarea "Access details: Igloo lockbox 34478739 or combo 2033 mechanical"
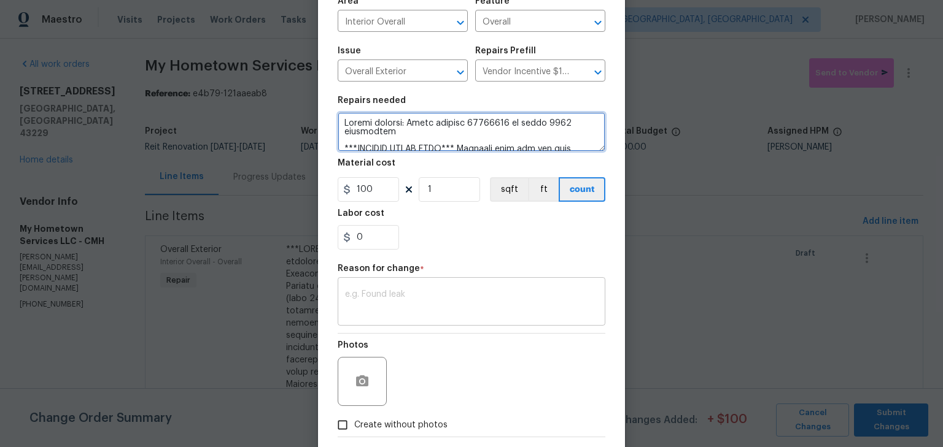
type textarea "Access details: Igloo lockbox 34478739 or combo 2033 mechanical ***PROVIDE QUOT…"
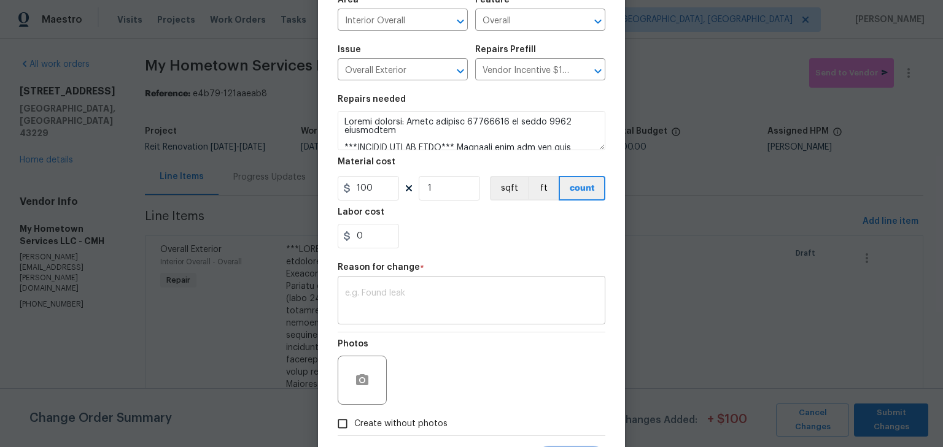
click at [460, 304] on textarea at bounding box center [471, 302] width 253 height 26
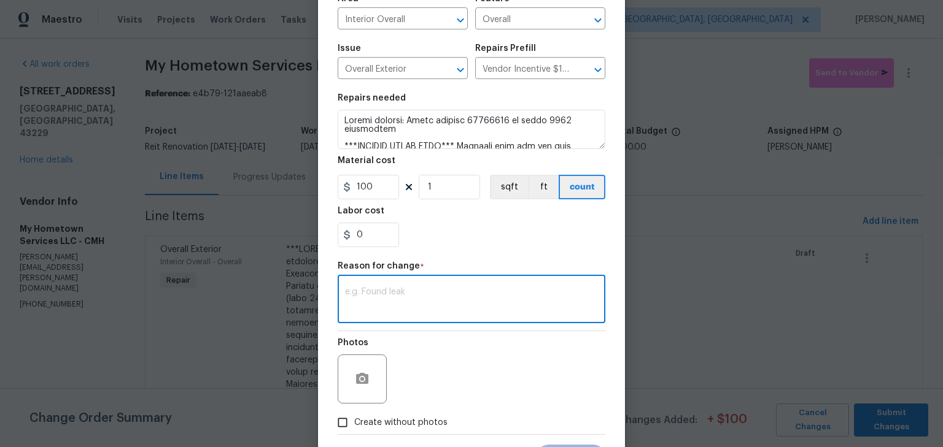
scroll to position [98, 0]
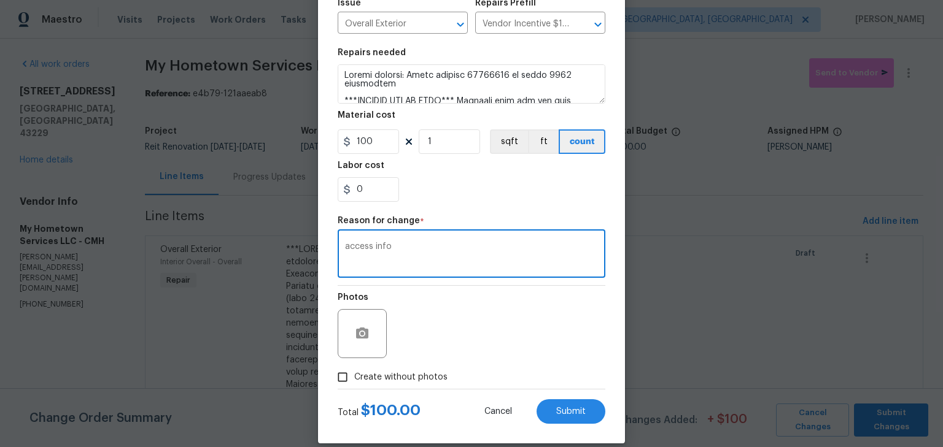
type textarea "access info"
click at [412, 385] on label "Create without photos" at bounding box center [389, 377] width 117 height 23
click at [354, 385] on input "Create without photos" at bounding box center [342, 377] width 23 height 23
checkbox input "true"
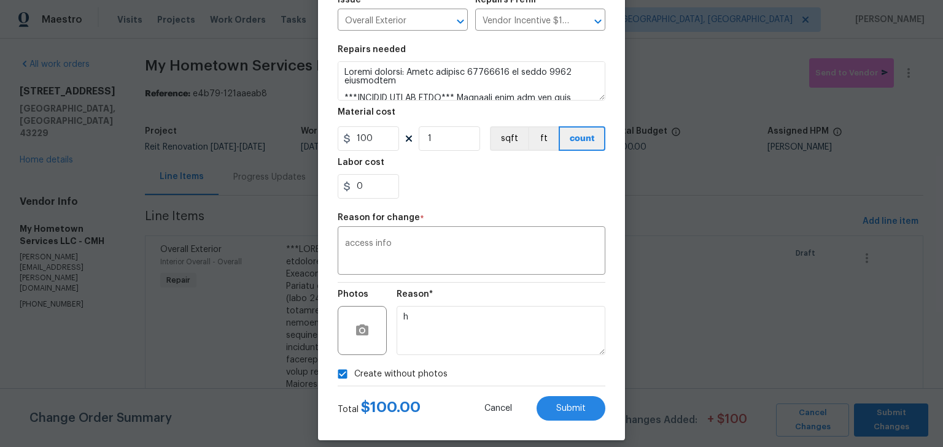
scroll to position [146, 0]
click at [584, 410] on button "Submit" at bounding box center [570, 408] width 69 height 25
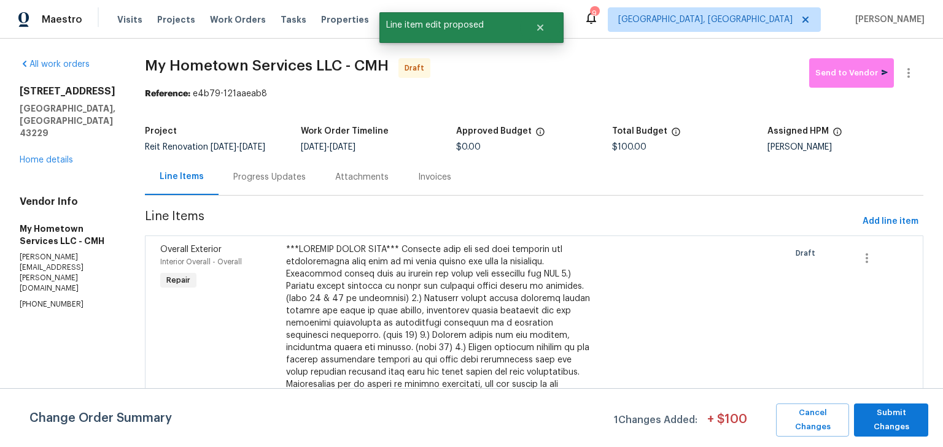
scroll to position [0, 0]
click at [864, 410] on span "Submit Changes" at bounding box center [891, 420] width 62 height 28
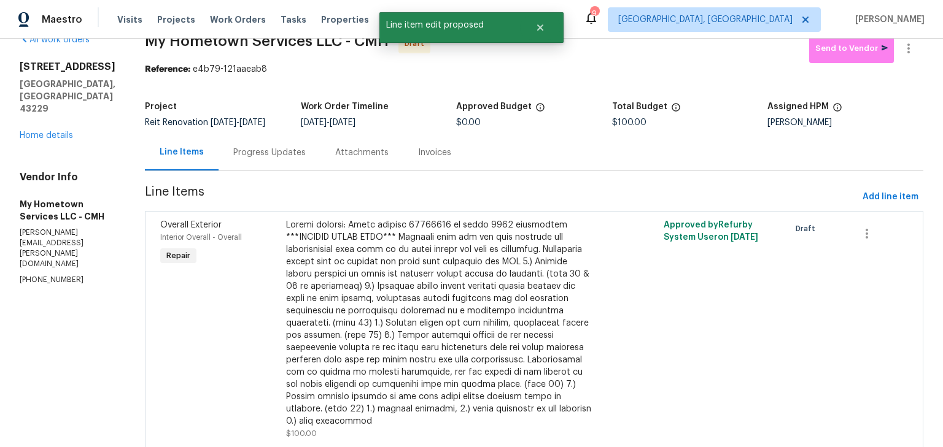
scroll to position [69, 0]
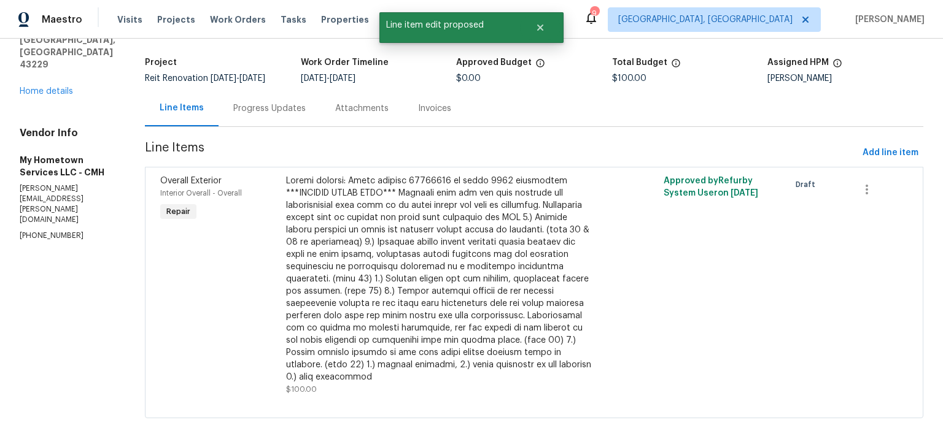
click at [80, 199] on p "zach.diles@yahoo.com" at bounding box center [68, 205] width 96 height 42
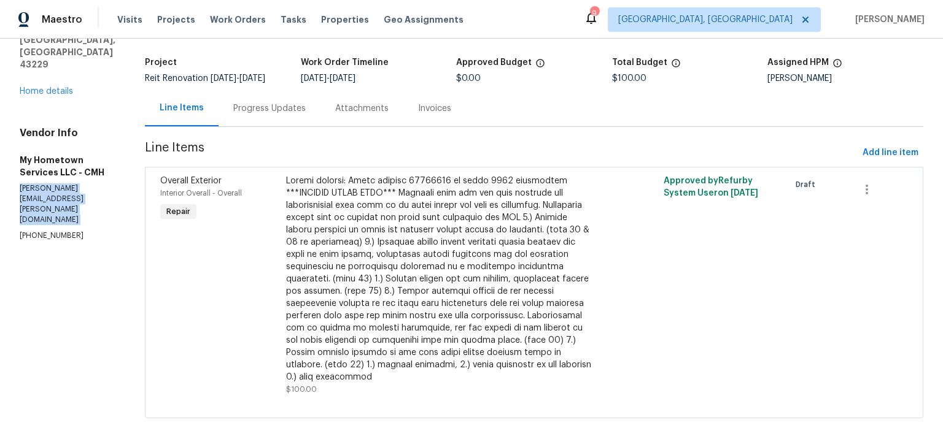
copy p "zach.diles@yahoo.com"
click at [53, 95] on div "1833 Brookfield Rd Columbus, OH 43229 Home details" at bounding box center [68, 57] width 96 height 81
click at [55, 92] on link "Home details" at bounding box center [46, 91] width 53 height 9
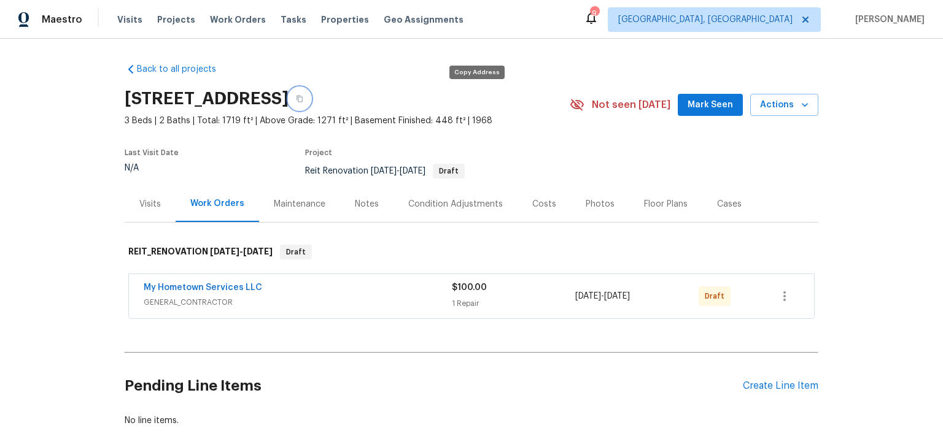
click at [303, 98] on icon "button" at bounding box center [299, 98] width 7 height 7
click at [207, 284] on link "My Hometown Services LLC" at bounding box center [203, 288] width 118 height 9
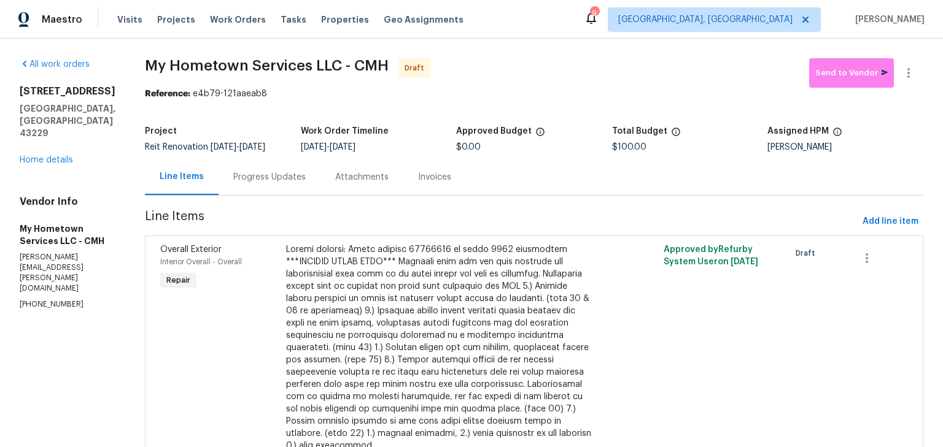
click at [91, 271] on p "zach.diles@yahoo.com" at bounding box center [68, 273] width 96 height 42
copy p "zach.diles@yahoo.com"
click at [45, 162] on link "Home details" at bounding box center [46, 160] width 53 height 9
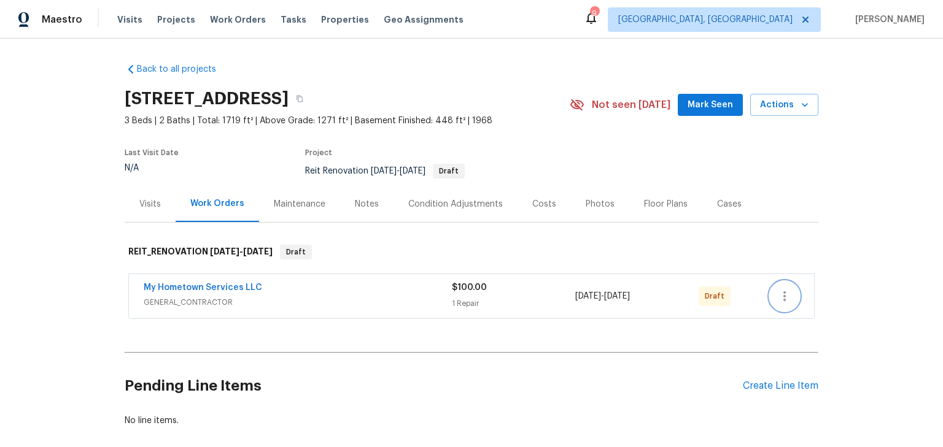
click at [785, 306] on button "button" at bounding box center [784, 296] width 29 height 29
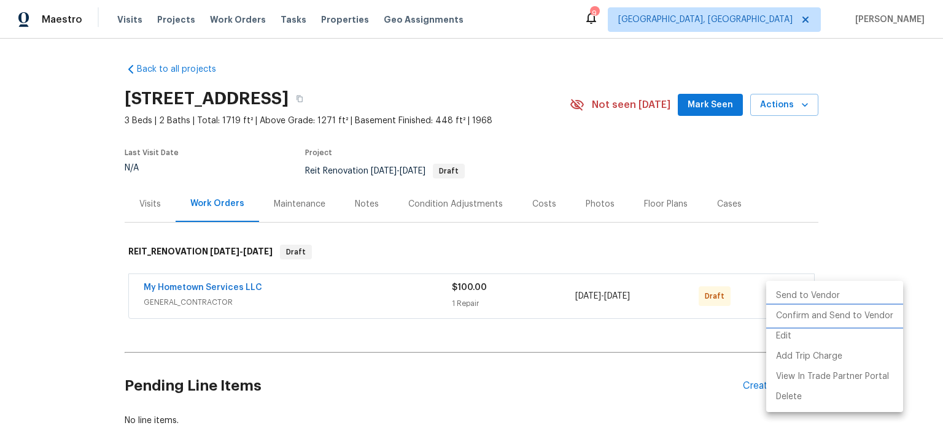
click at [789, 312] on li "Confirm and Send to Vendor" at bounding box center [834, 316] width 137 height 20
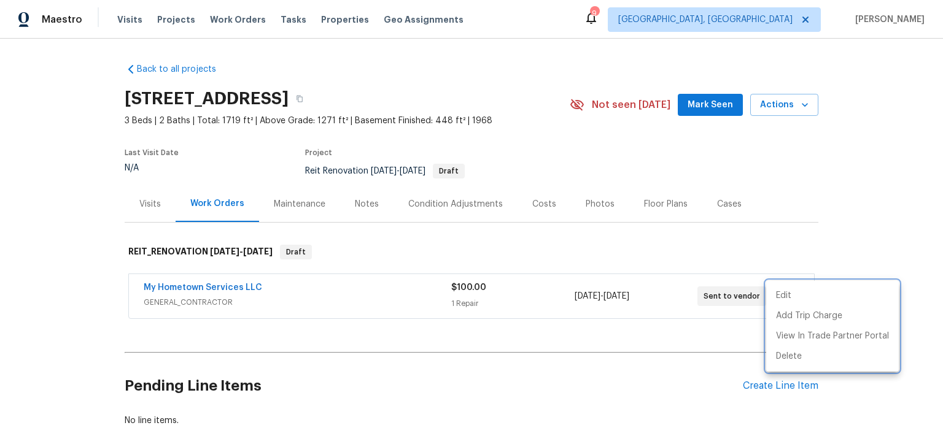
click at [819, 174] on div at bounding box center [471, 223] width 943 height 447
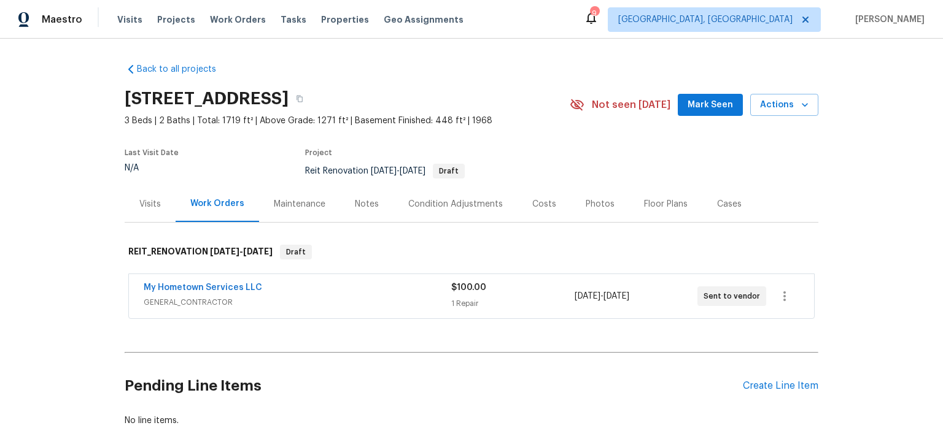
click at [853, 204] on div "Back to all projects 1833 Brookfield Rd, Columbus, OH 43229 3 Beds | 2 Baths | …" at bounding box center [471, 243] width 943 height 409
click at [328, 20] on span "Properties" at bounding box center [345, 20] width 48 height 12
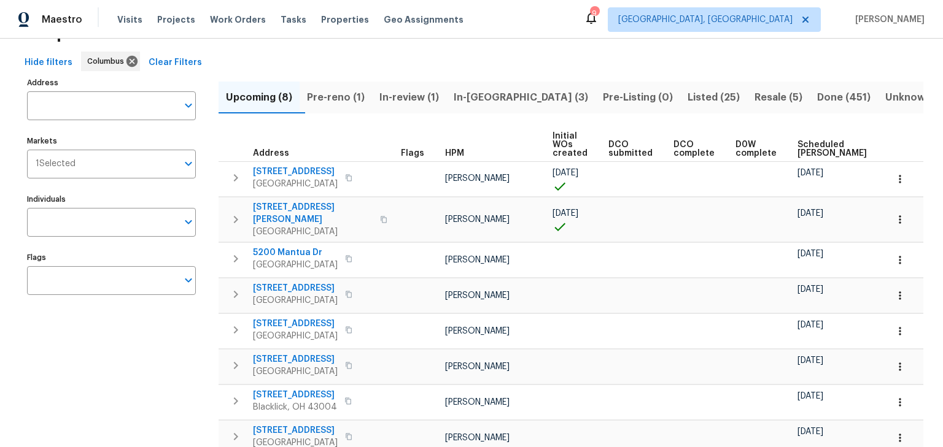
scroll to position [45, 0]
click at [123, 18] on span "Visits" at bounding box center [129, 20] width 25 height 12
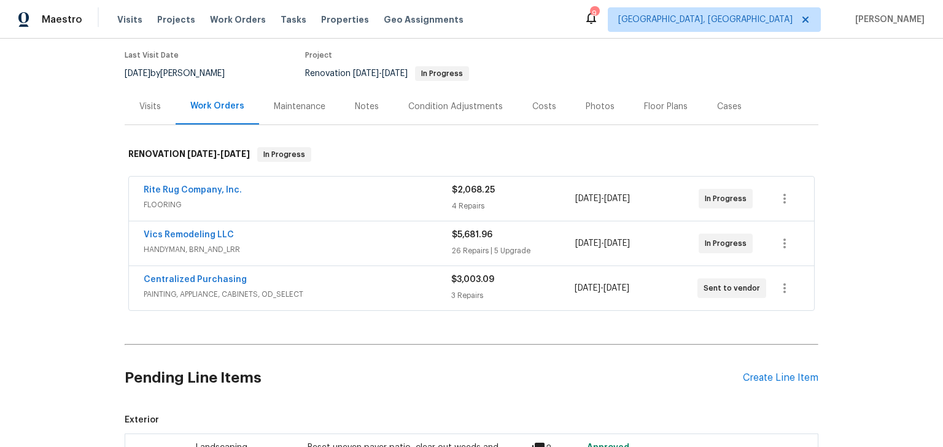
scroll to position [98, 0]
click at [152, 106] on div "Visits" at bounding box center [149, 106] width 21 height 12
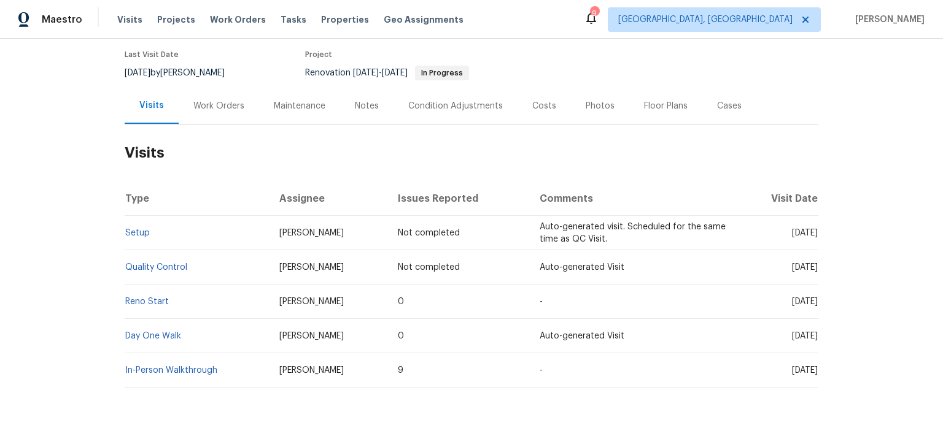
click at [242, 110] on div "Work Orders" at bounding box center [219, 106] width 80 height 36
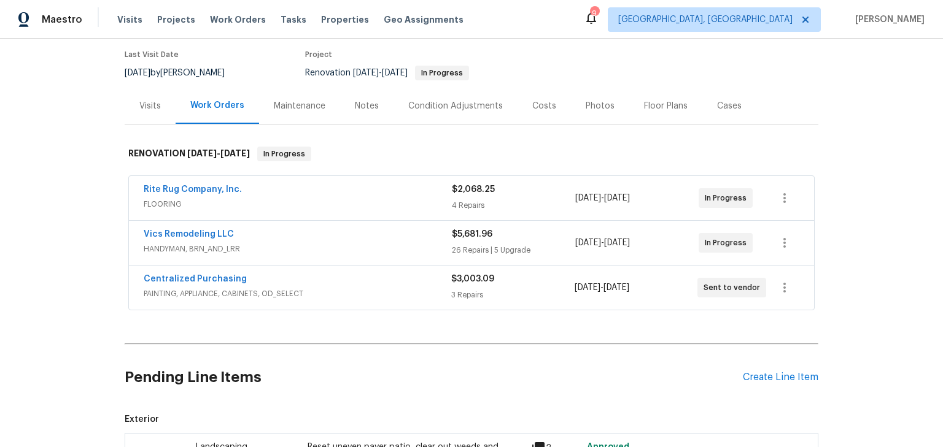
click at [199, 242] on div "Vics Remodeling LLC" at bounding box center [298, 235] width 308 height 15
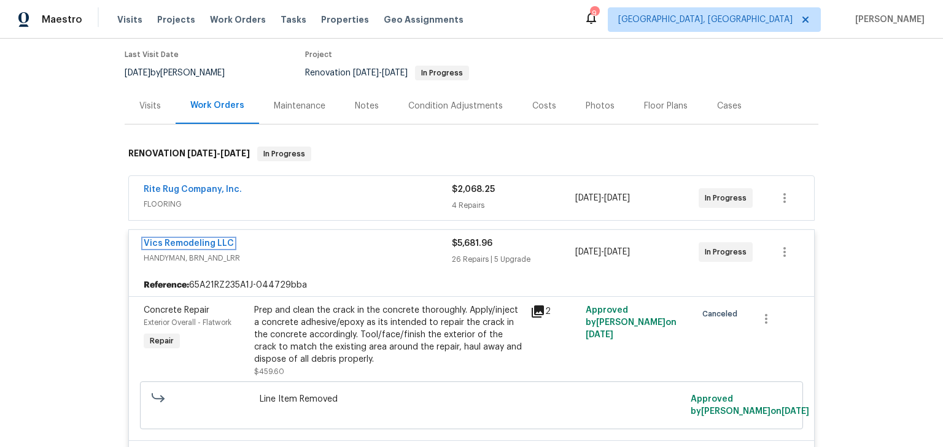
click at [199, 241] on link "Vics Remodeling LLC" at bounding box center [189, 243] width 90 height 9
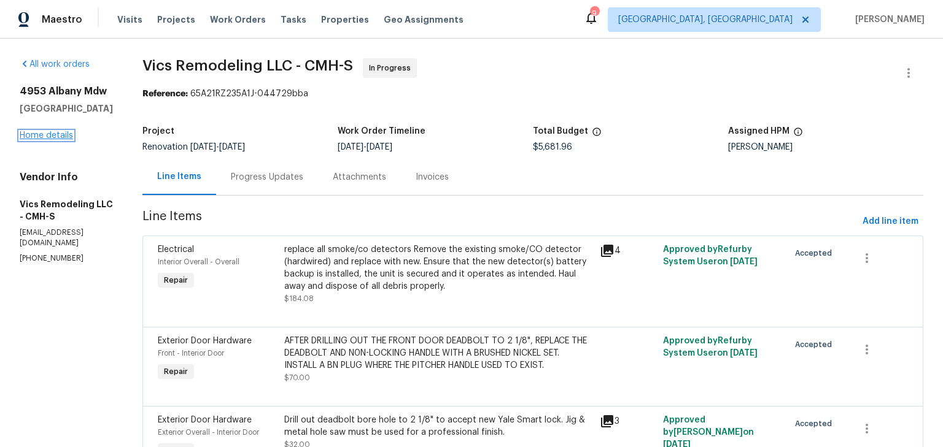
click at [46, 140] on link "Home details" at bounding box center [46, 135] width 53 height 9
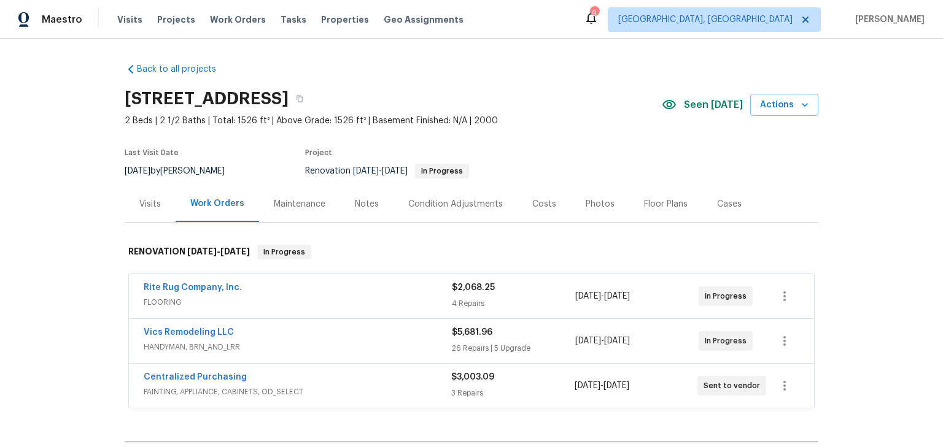
click at [738, 130] on section "[STREET_ADDRESS] 2 Beds | 2 1/2 Baths | Total: 1526 ft² | Above Grade: 1526 ft²…" at bounding box center [472, 134] width 694 height 103
click at [864, 282] on div "Back to all projects [STREET_ADDRESS] 2 Beds | 2 1/2 Baths | Total: 1526 ft² | …" at bounding box center [471, 243] width 943 height 409
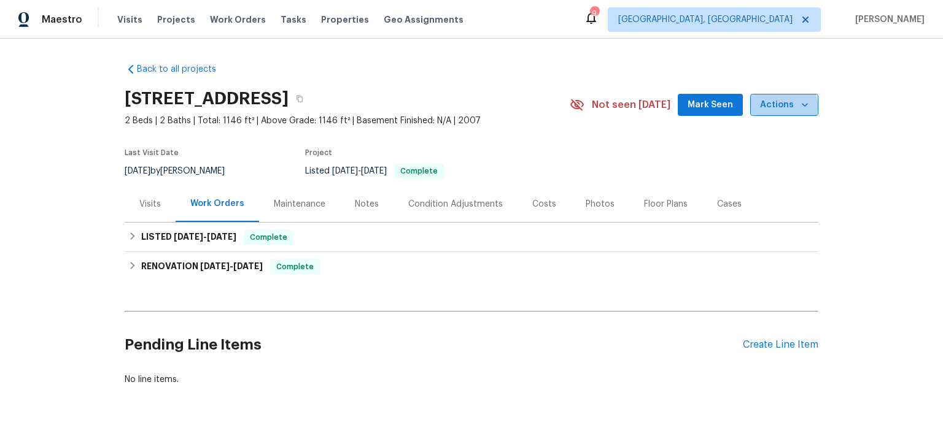
click at [773, 107] on span "Actions" at bounding box center [784, 105] width 48 height 15
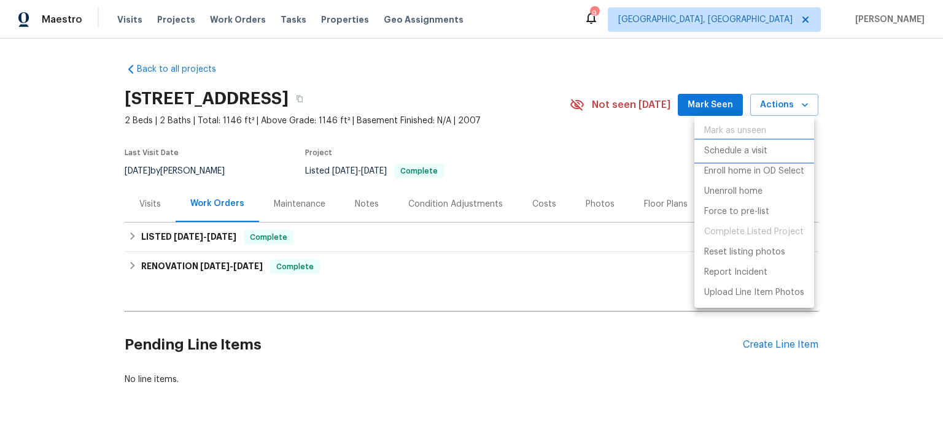
click at [759, 150] on p "Schedule a visit" at bounding box center [735, 151] width 63 height 13
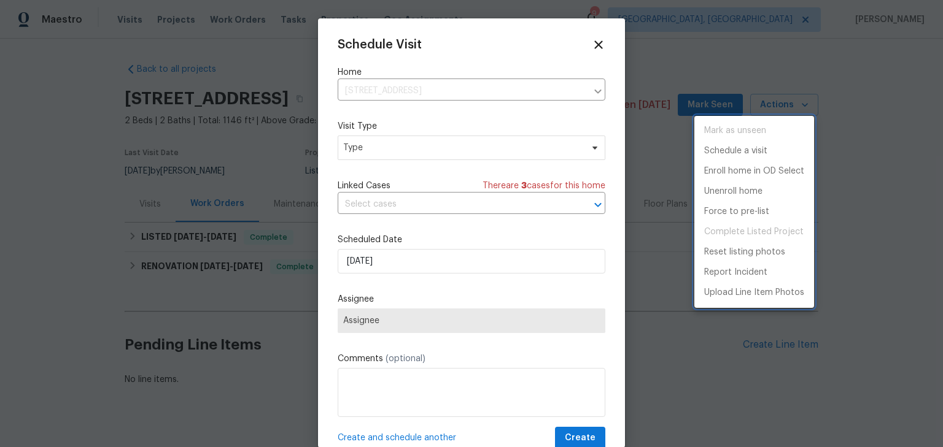
click at [408, 142] on div at bounding box center [471, 223] width 943 height 447
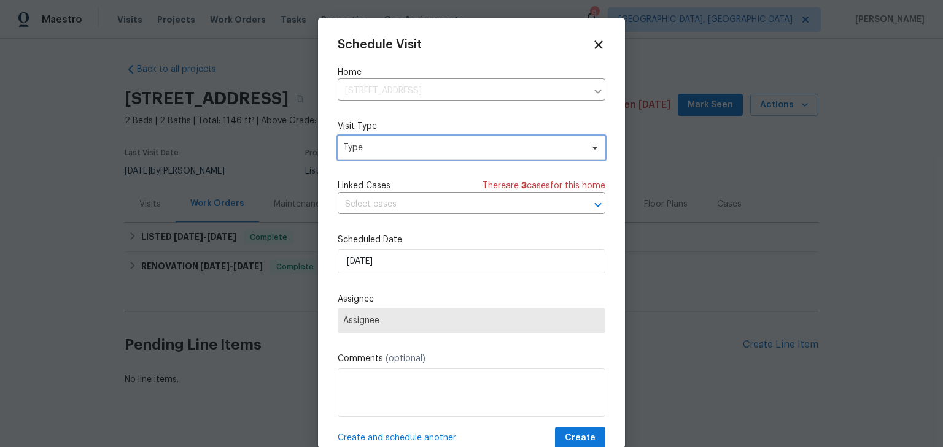
click at [406, 148] on span "Type" at bounding box center [462, 148] width 239 height 12
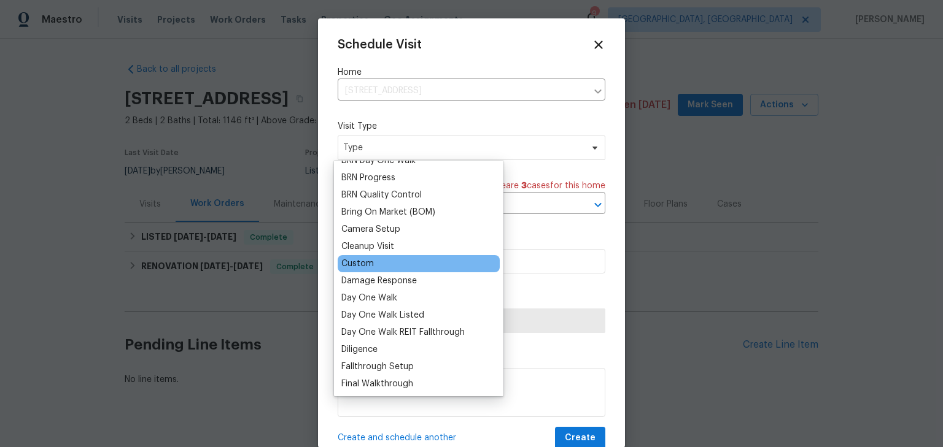
click at [368, 263] on div "Custom" at bounding box center [357, 264] width 33 height 12
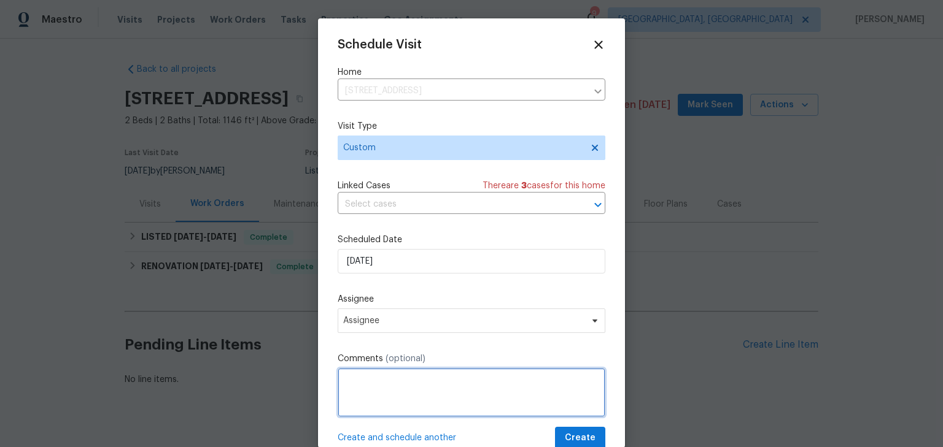
click at [400, 407] on textarea at bounding box center [472, 392] width 268 height 49
type textarea "Setup up upgrade WO's and crack repairs"
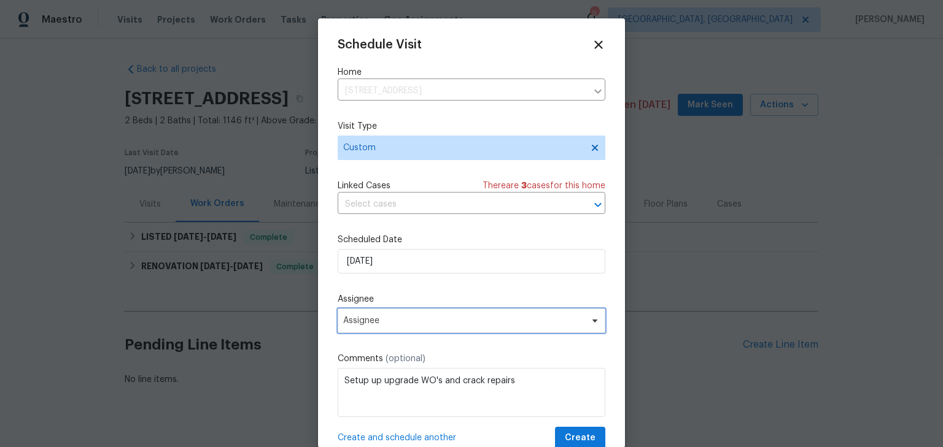
click at [410, 315] on span "Assignee" at bounding box center [472, 321] width 268 height 25
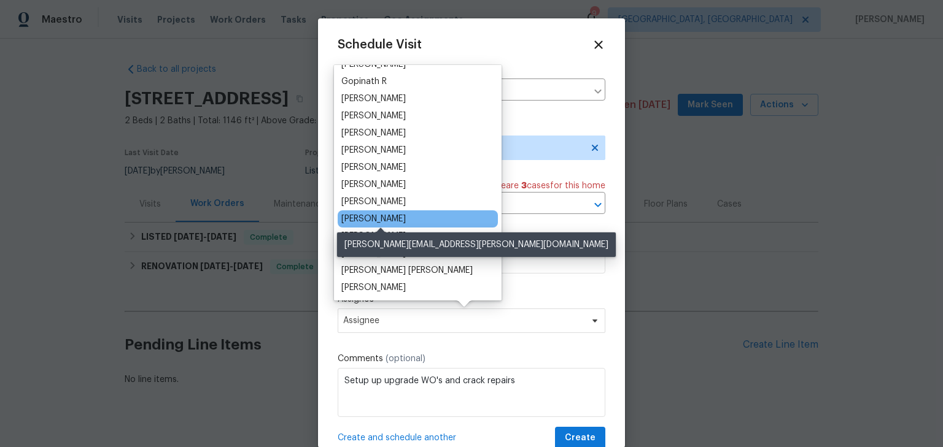
click at [398, 213] on div "[PERSON_NAME]" at bounding box center [373, 219] width 64 height 12
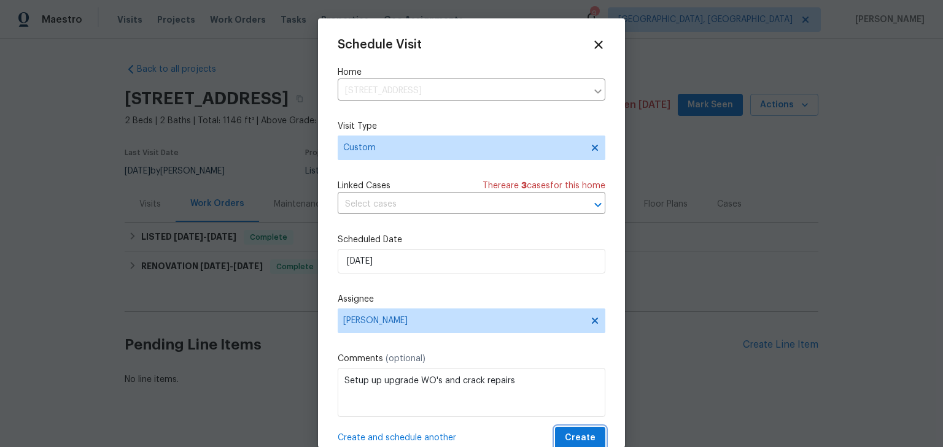
click at [568, 435] on span "Create" at bounding box center [580, 438] width 31 height 15
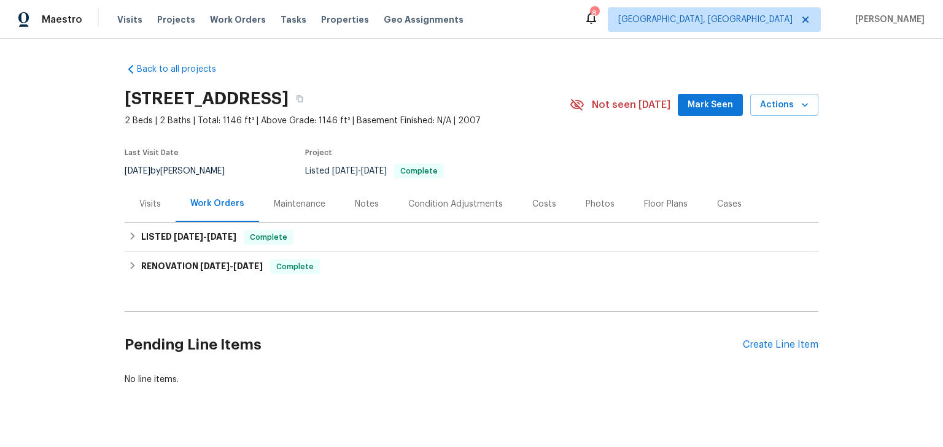
click at [529, 54] on div "Back to all projects 7873 Beamish Way # 12C, Blacklick, OH 43004 2 Beds | 2 Bat…" at bounding box center [472, 224] width 694 height 342
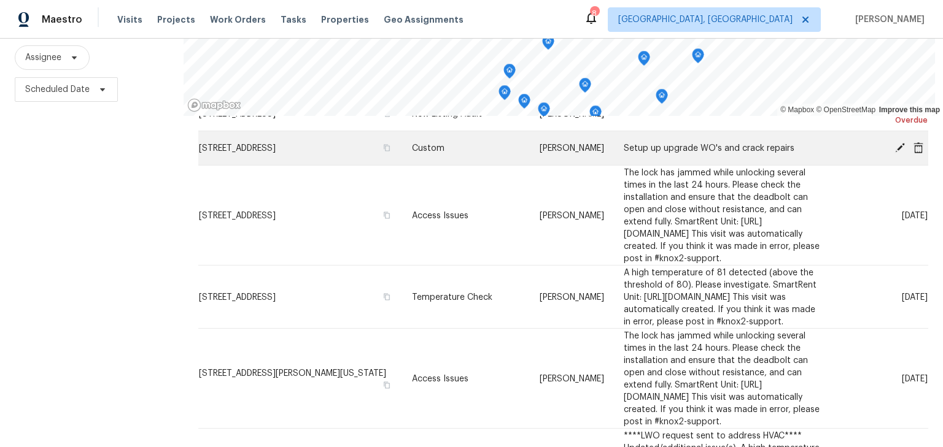
scroll to position [144, 0]
click at [895, 145] on icon at bounding box center [900, 147] width 10 height 10
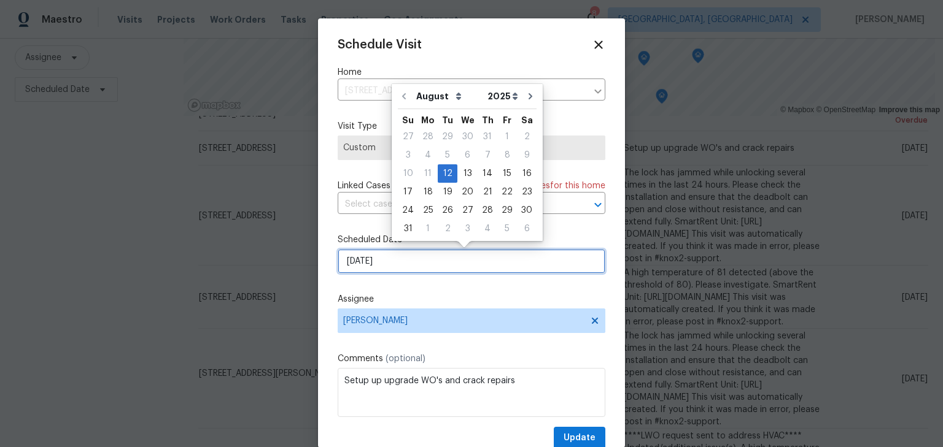
click at [457, 253] on input "[DATE]" at bounding box center [472, 261] width 268 height 25
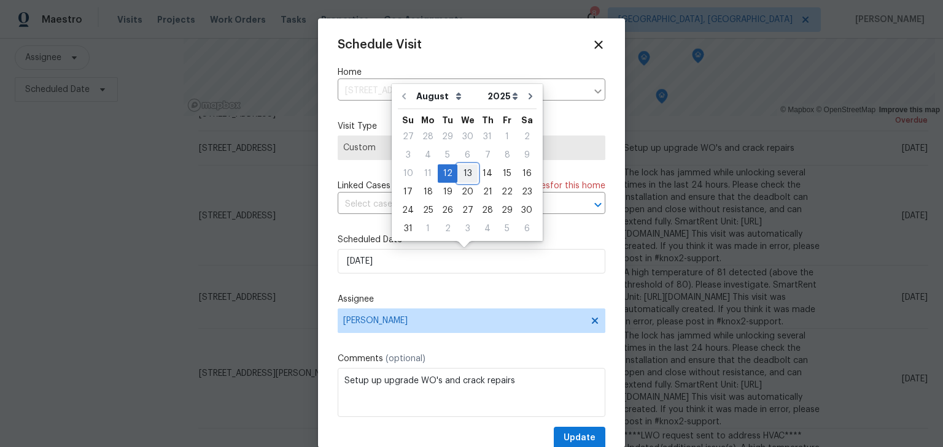
click at [462, 169] on div "13" at bounding box center [467, 173] width 20 height 17
type input "8/13/2025"
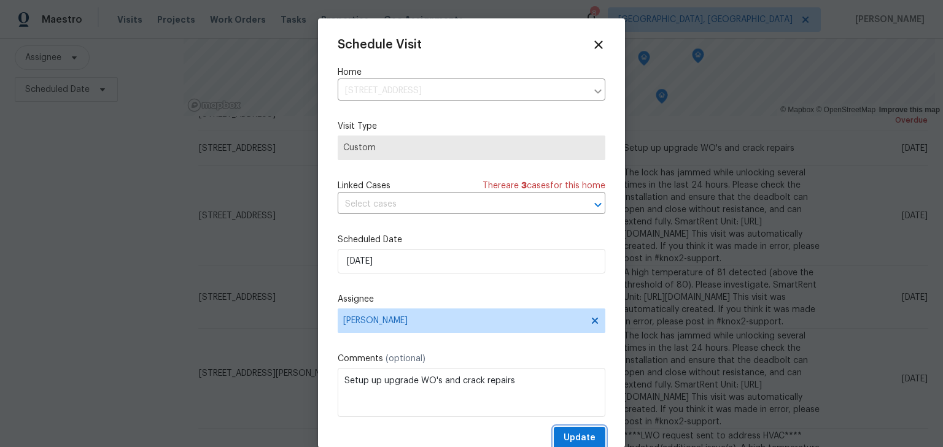
click at [578, 439] on span "Update" at bounding box center [579, 438] width 32 height 15
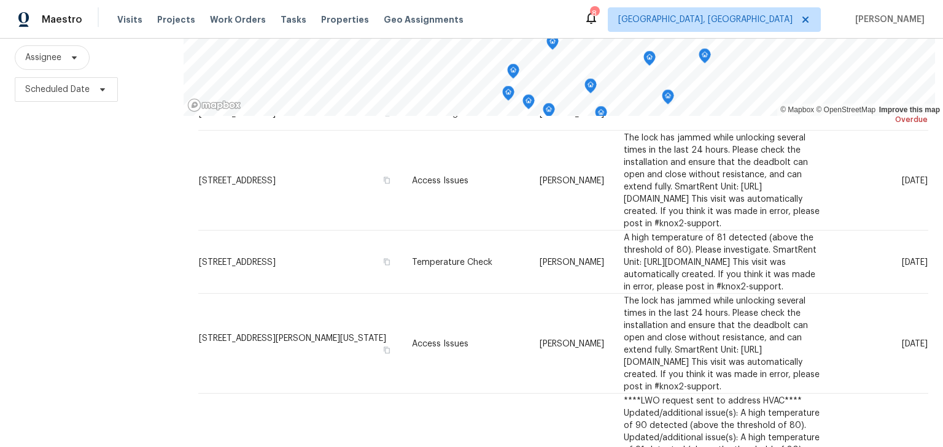
scroll to position [99, 0]
click at [47, 88] on span "Scheduled Date" at bounding box center [57, 89] width 64 height 12
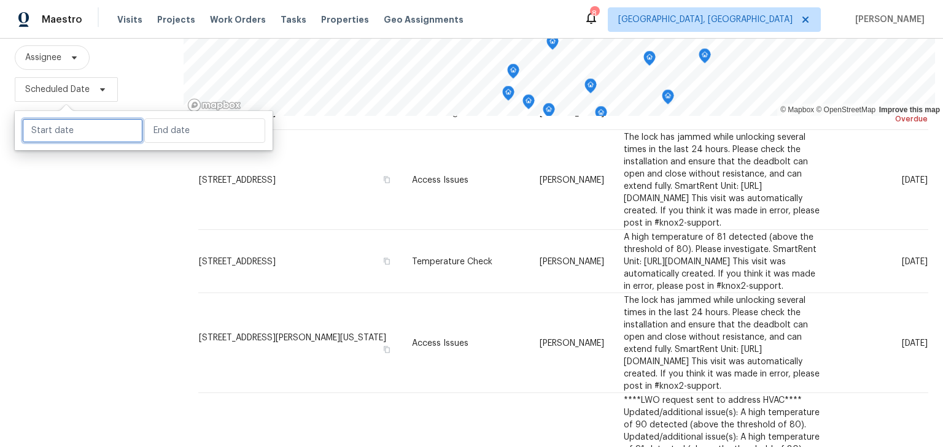
click at [72, 136] on input "text" at bounding box center [82, 130] width 121 height 25
select select "7"
select select "2025"
select select "8"
select select "2025"
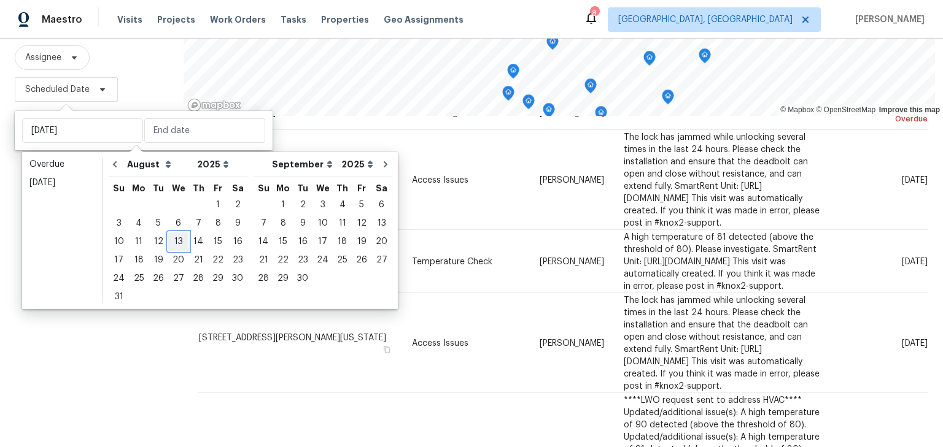
click at [174, 241] on div "13" at bounding box center [178, 241] width 20 height 17
type input "[DATE]"
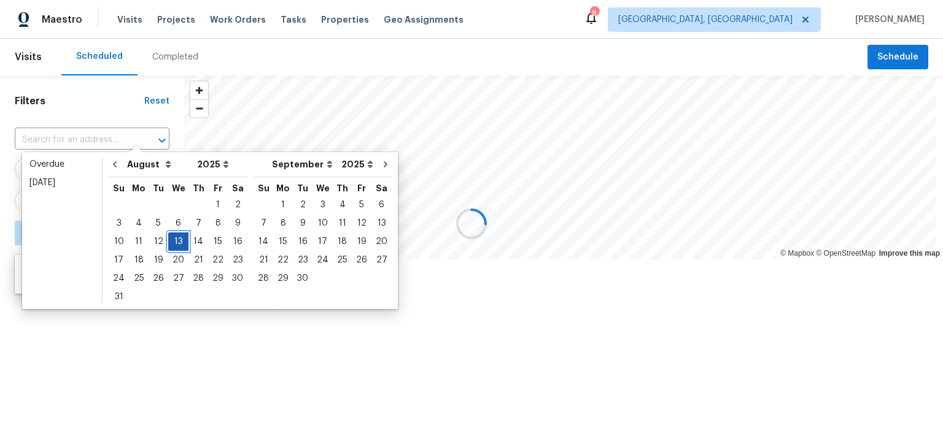
click at [174, 241] on div "13" at bounding box center [178, 241] width 20 height 17
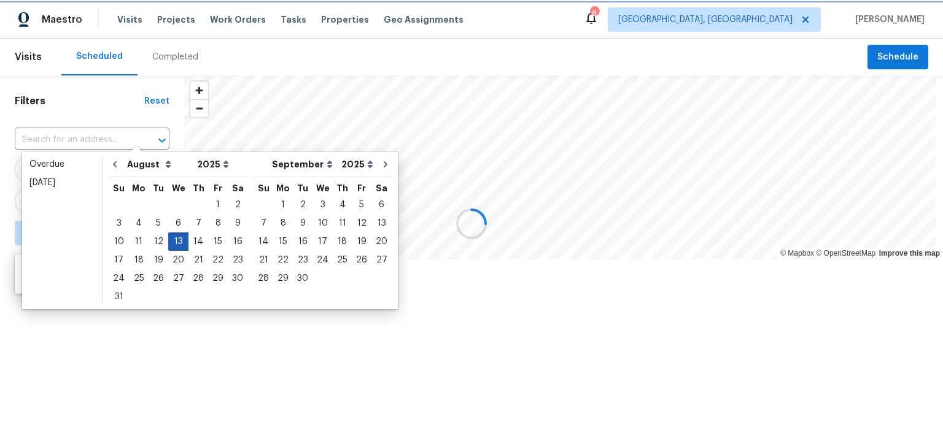
type input "[DATE]"
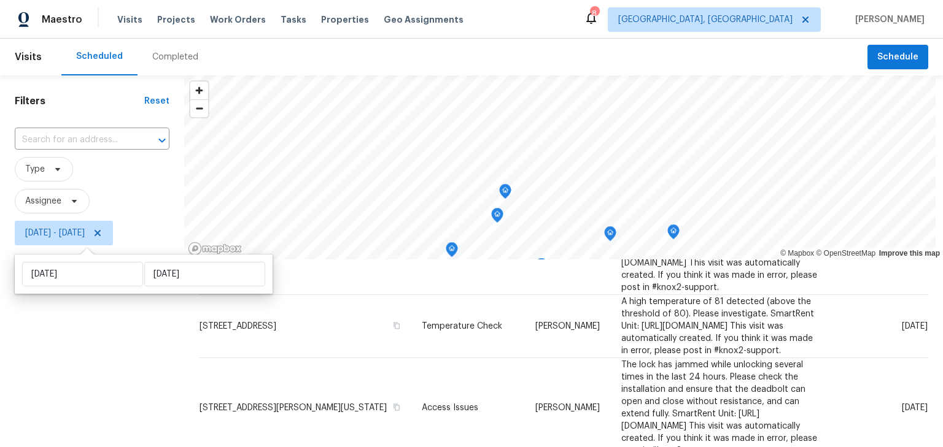
click at [109, 344] on div "Filters Reset ​ Type Assignee Wed, Aug 13 - Wed, Aug 13" at bounding box center [92, 346] width 184 height 542
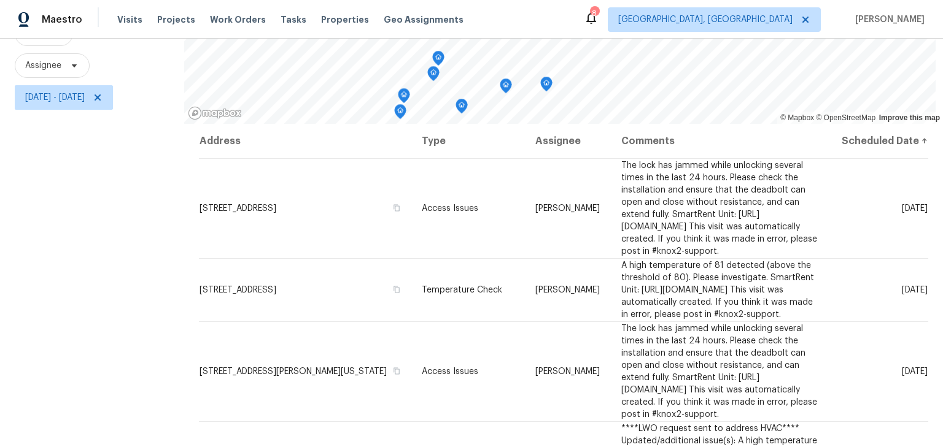
scroll to position [177, 0]
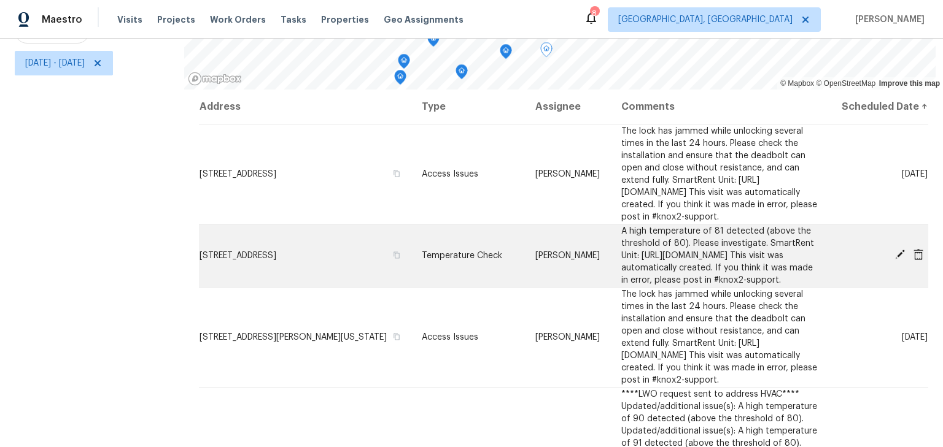
click at [894, 260] on icon at bounding box center [899, 254] width 11 height 11
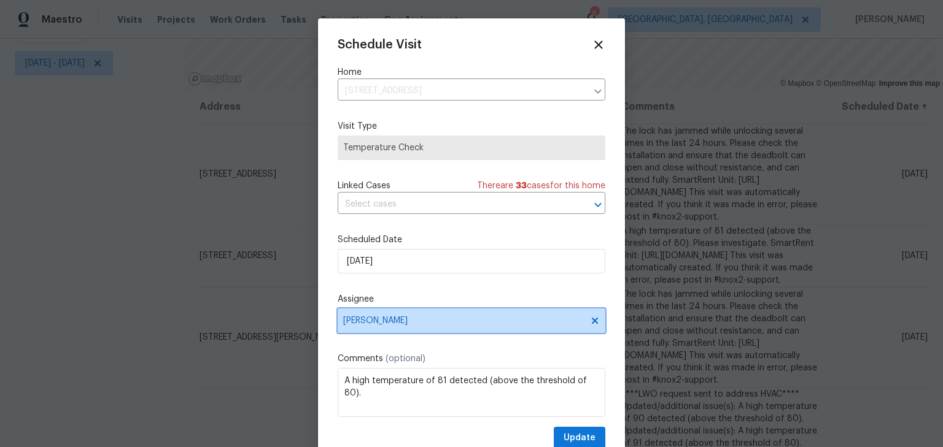
click at [462, 320] on span "Caleb McBride" at bounding box center [463, 321] width 241 height 10
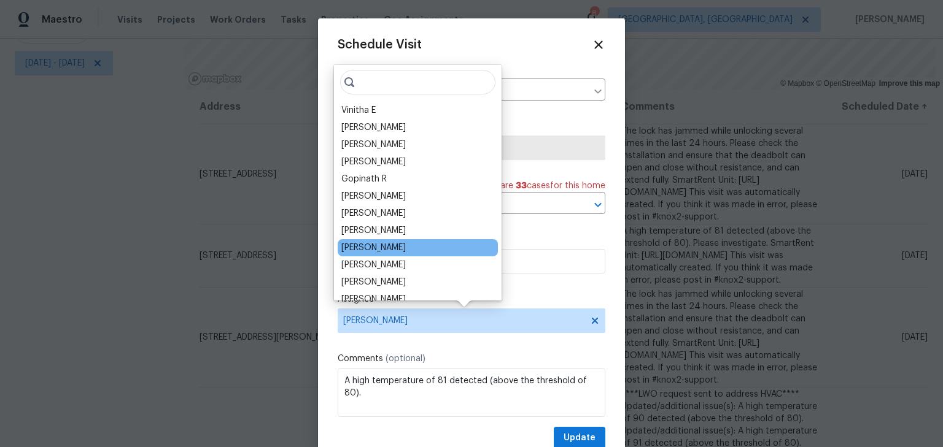
click at [395, 245] on div "Dennis Neuhardt" at bounding box center [373, 248] width 64 height 12
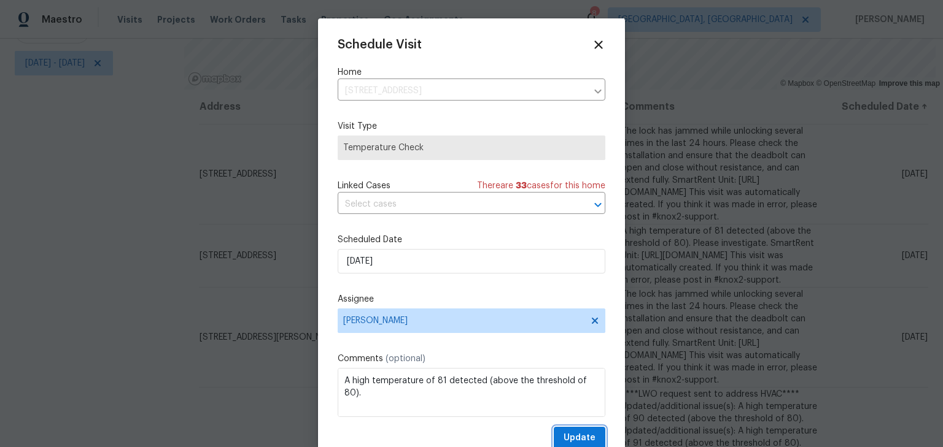
click at [568, 443] on span "Update" at bounding box center [579, 438] width 32 height 15
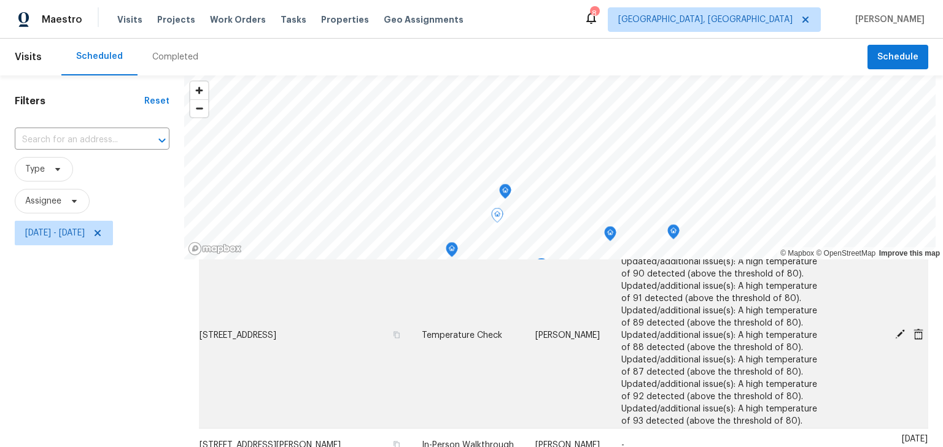
scroll to position [371, 0]
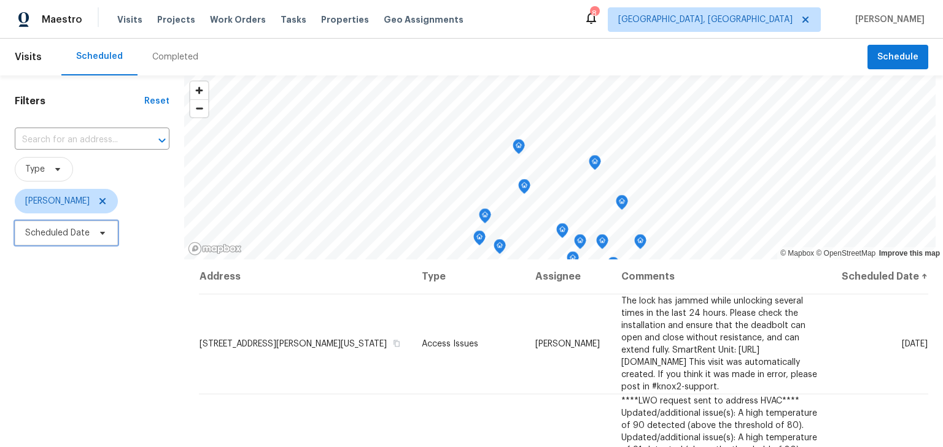
click at [85, 234] on span "Scheduled Date" at bounding box center [57, 233] width 64 height 12
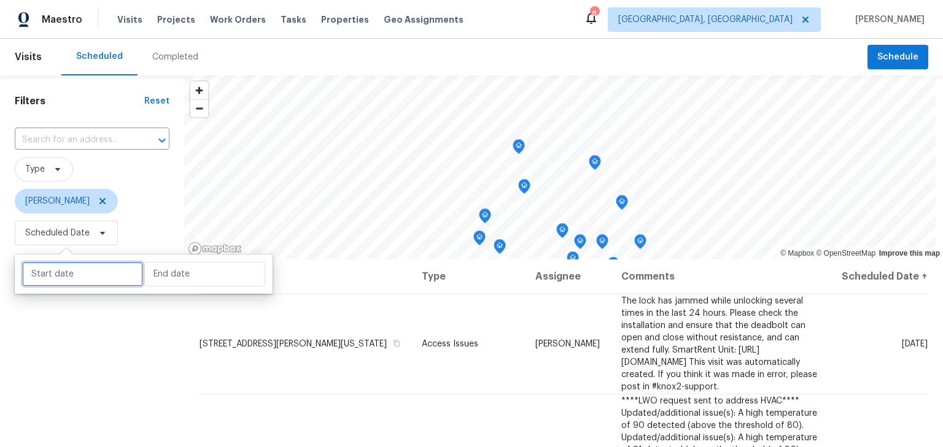
click at [87, 282] on input "text" at bounding box center [82, 274] width 121 height 25
select select "7"
select select "2025"
select select "8"
select select "2025"
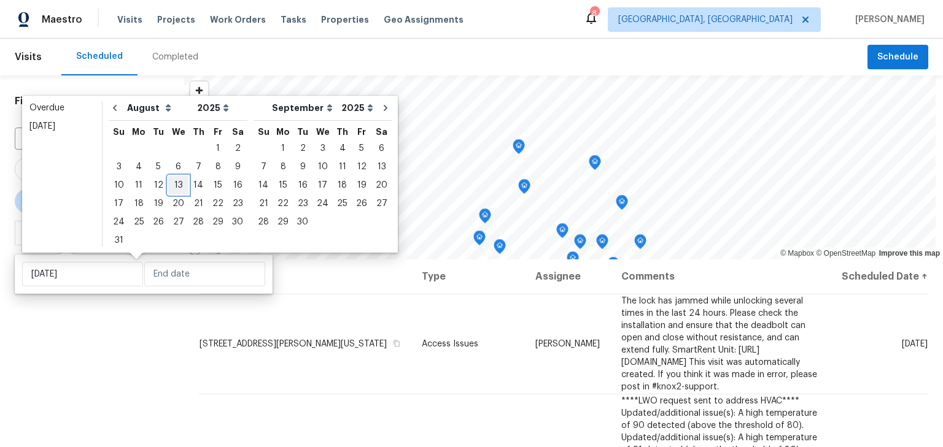
click at [171, 187] on div "13" at bounding box center [178, 185] width 20 height 17
type input "[DATE]"
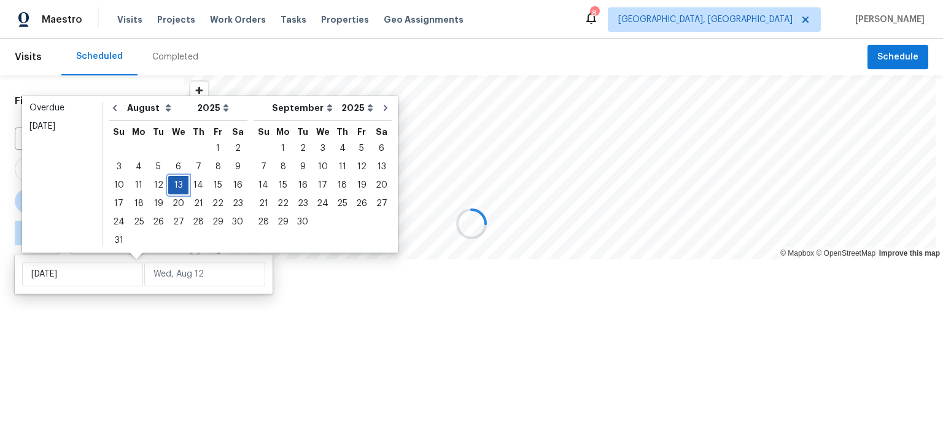
click at [171, 187] on div "13" at bounding box center [178, 185] width 20 height 17
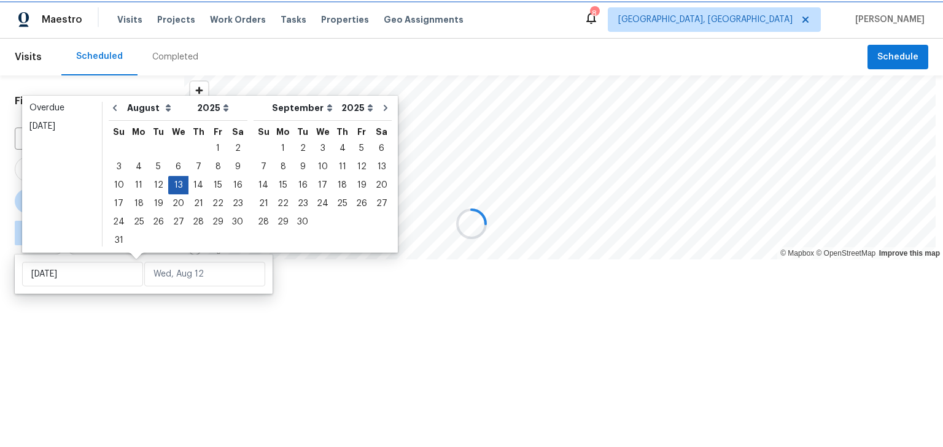
type input "[DATE]"
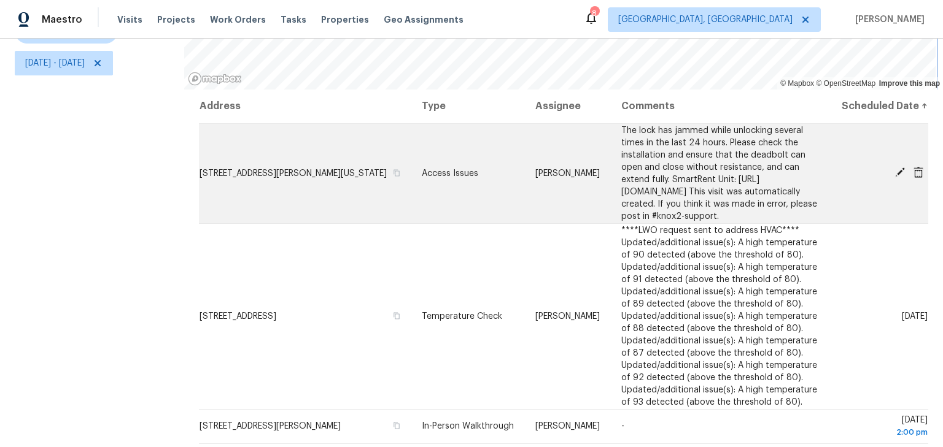
scroll to position [1, 0]
click at [393, 176] on icon "button" at bounding box center [396, 172] width 6 height 7
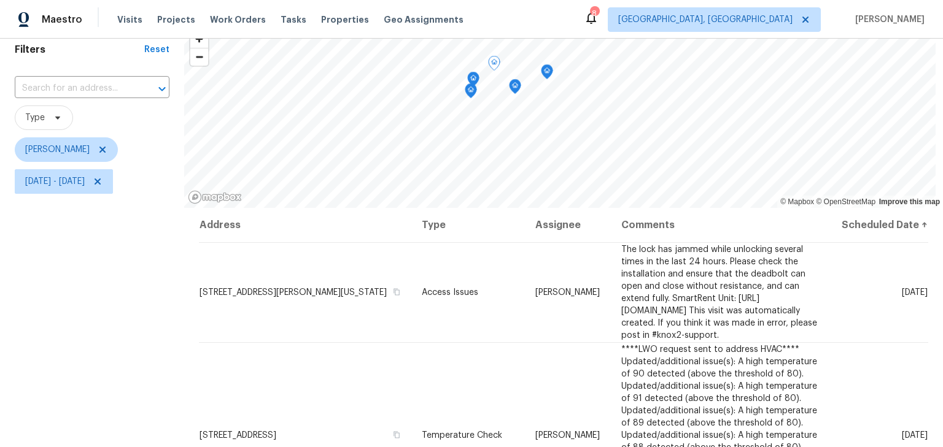
scroll to position [0, 0]
